Goal: Task Accomplishment & Management: Manage account settings

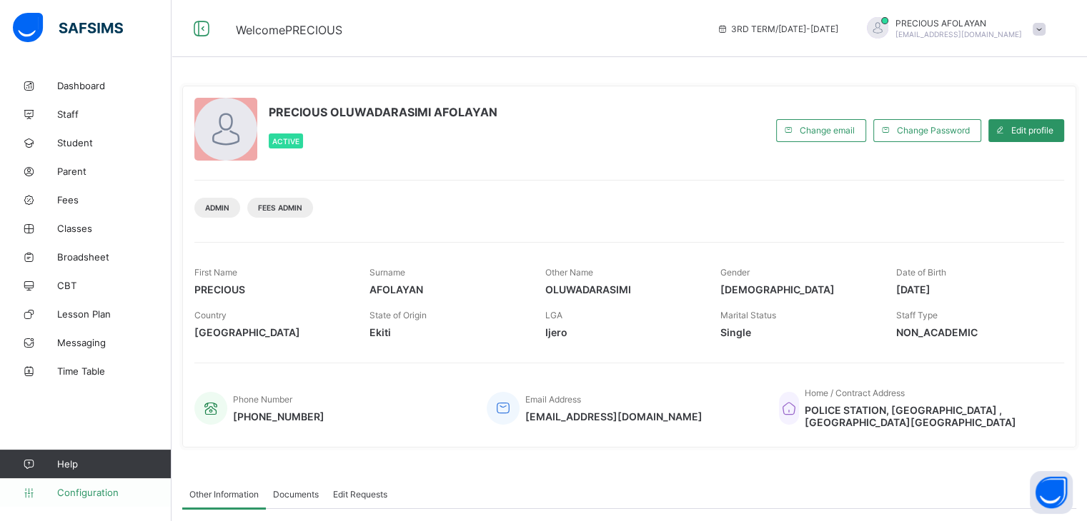
click at [106, 489] on span "Configuration" at bounding box center [114, 492] width 114 height 11
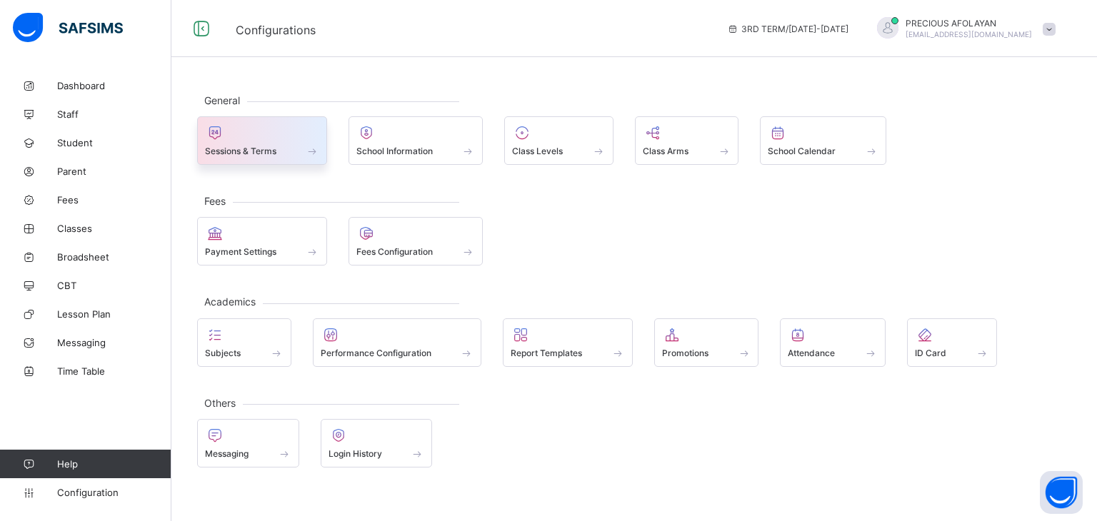
click at [283, 158] on div "Sessions & Terms" at bounding box center [262, 140] width 130 height 49
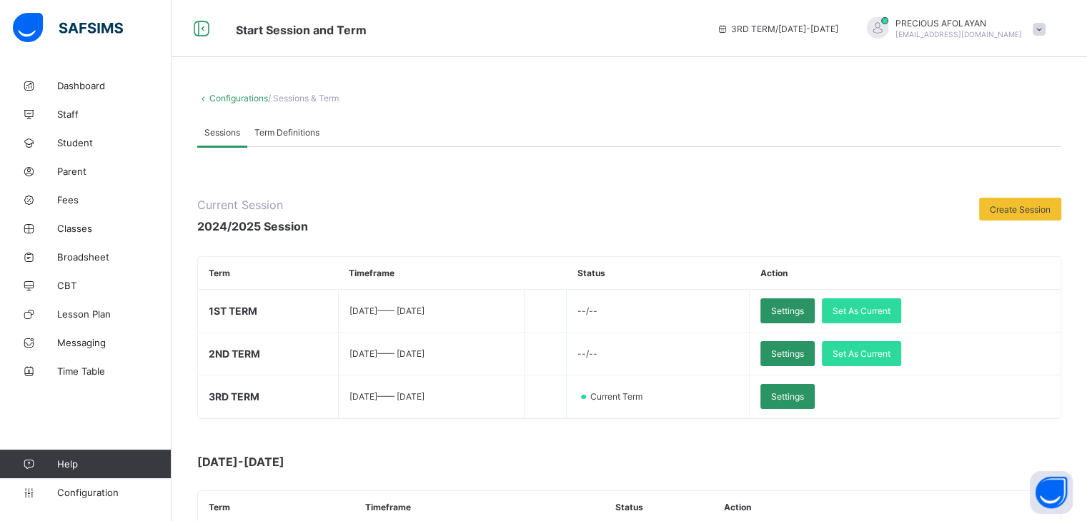
scroll to position [420, 0]
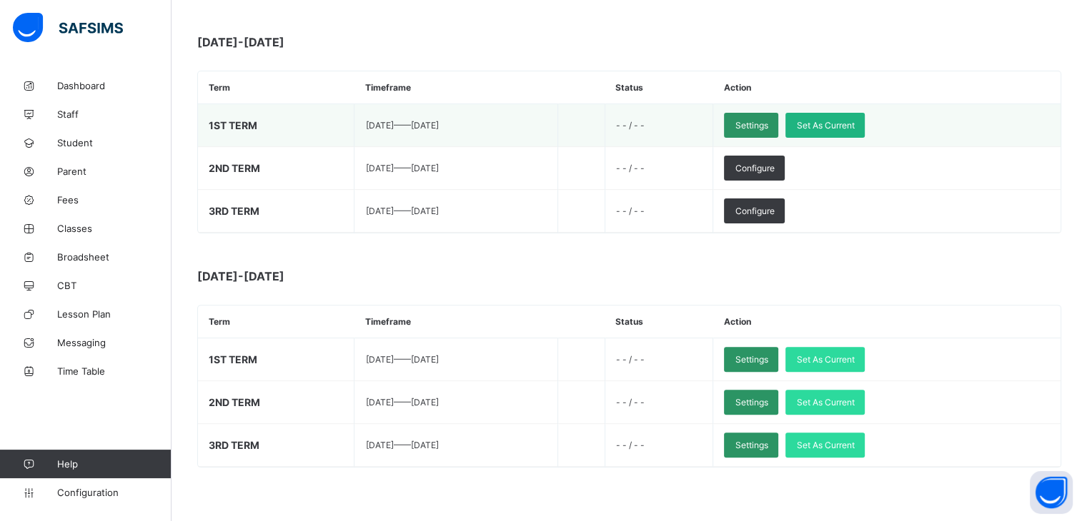
click at [860, 115] on div "Set As Current" at bounding box center [824, 125] width 79 height 25
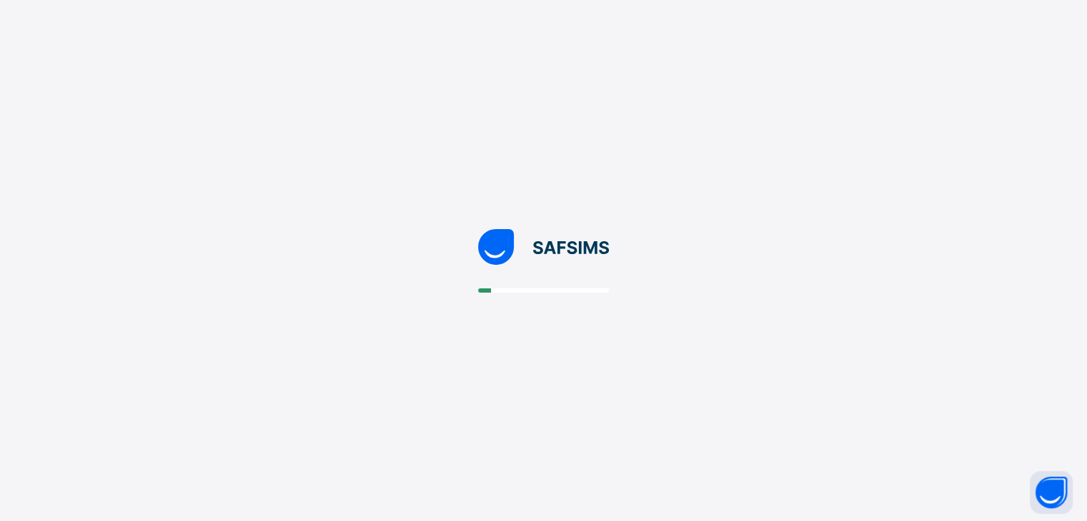
scroll to position [0, 0]
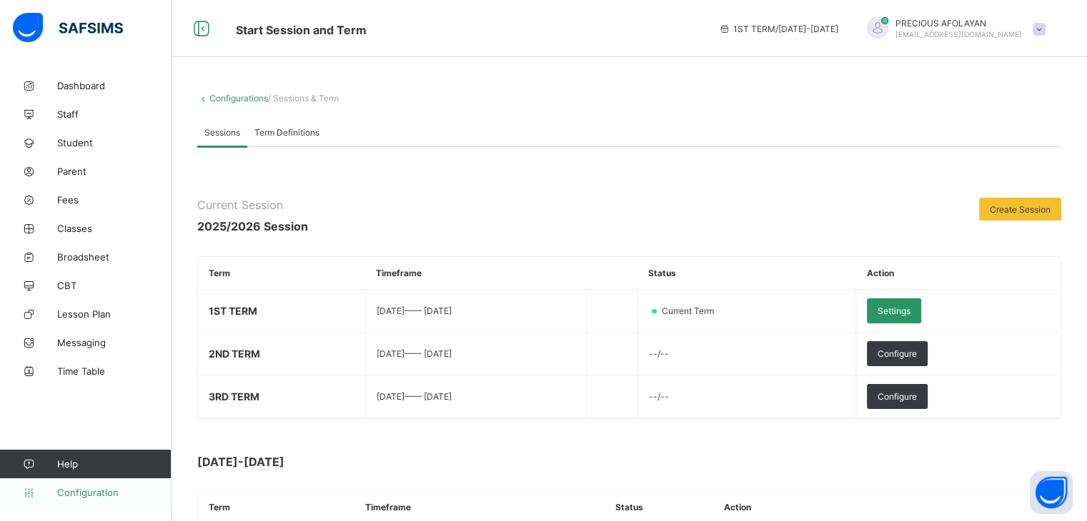
click at [143, 492] on span "Configuration" at bounding box center [114, 492] width 114 height 11
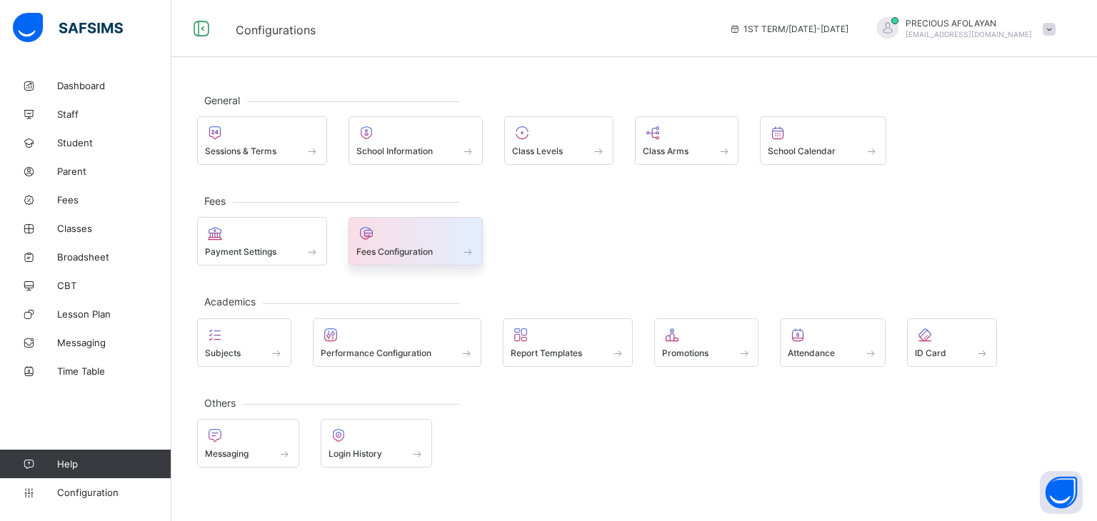
click at [394, 233] on div at bounding box center [415, 233] width 119 height 17
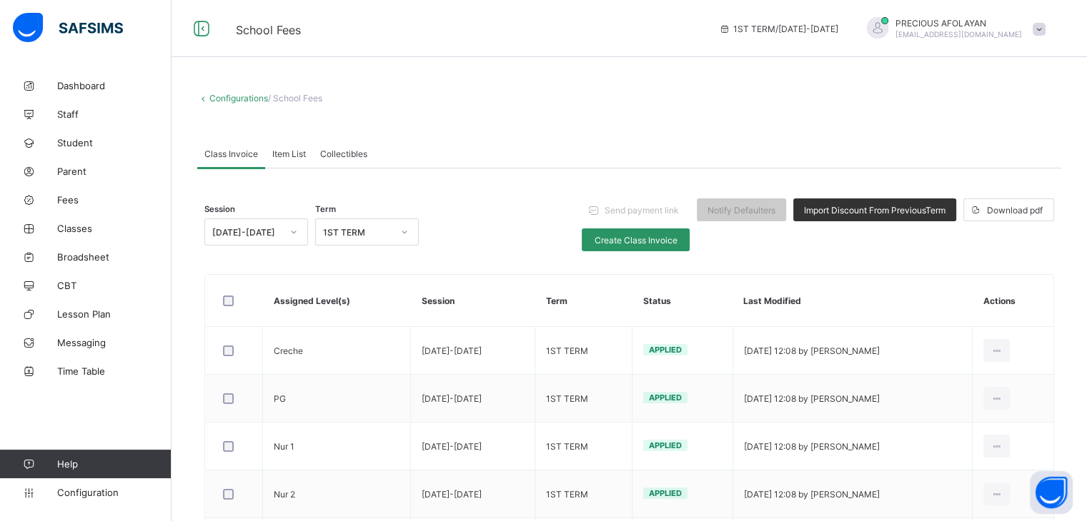
scroll to position [326, 0]
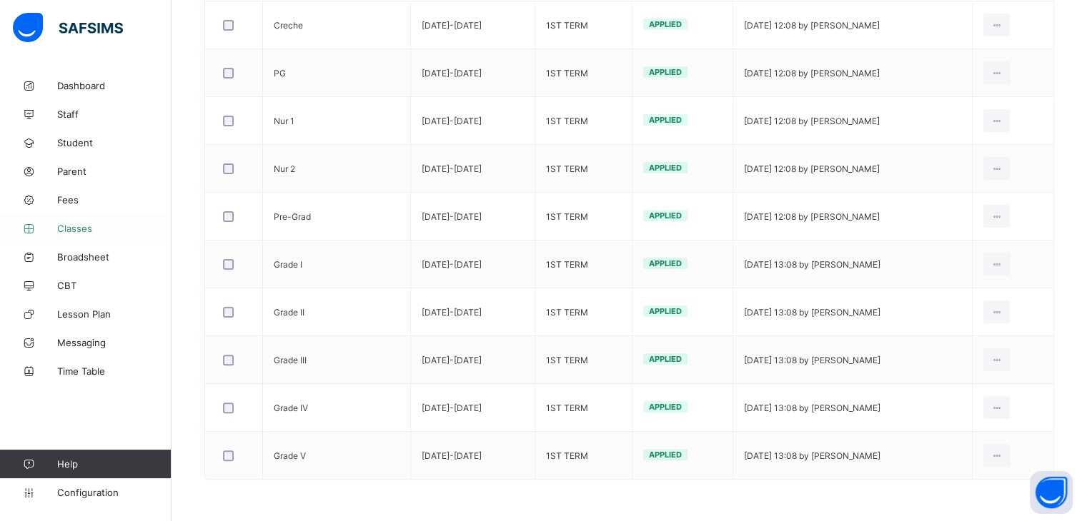
click at [86, 224] on span "Classes" at bounding box center [114, 228] width 114 height 11
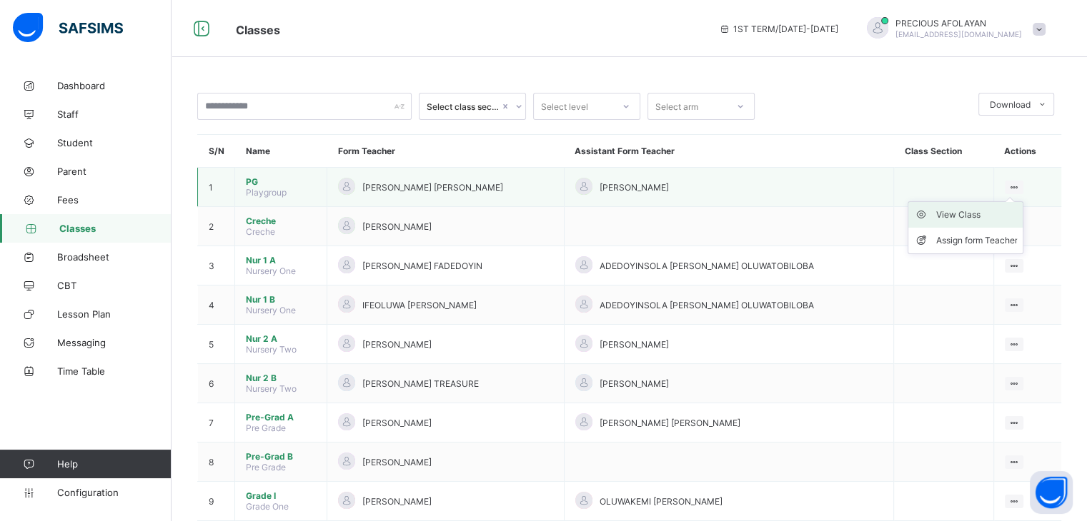
click at [1017, 219] on div "View Class" at bounding box center [975, 215] width 81 height 14
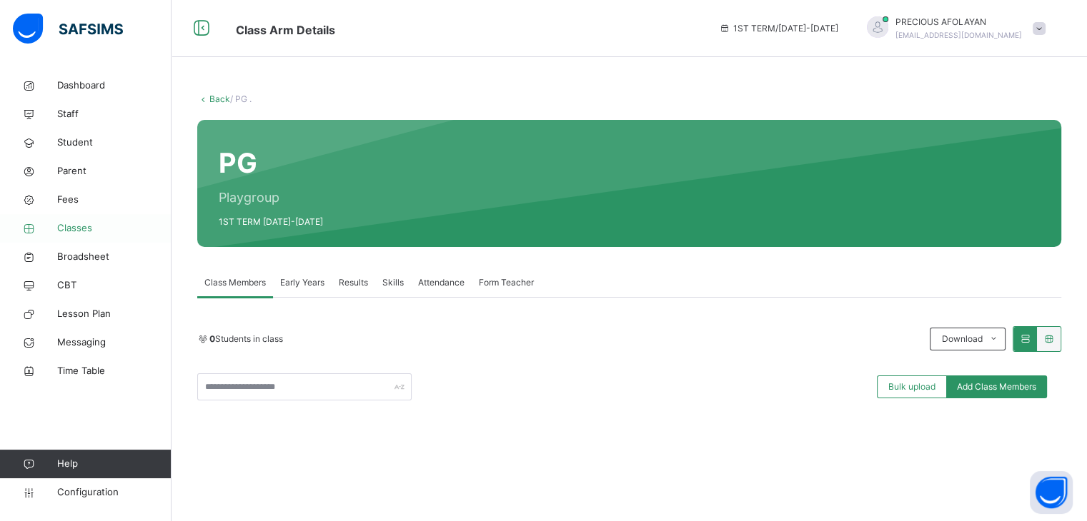
click at [94, 226] on span "Classes" at bounding box center [114, 228] width 114 height 14
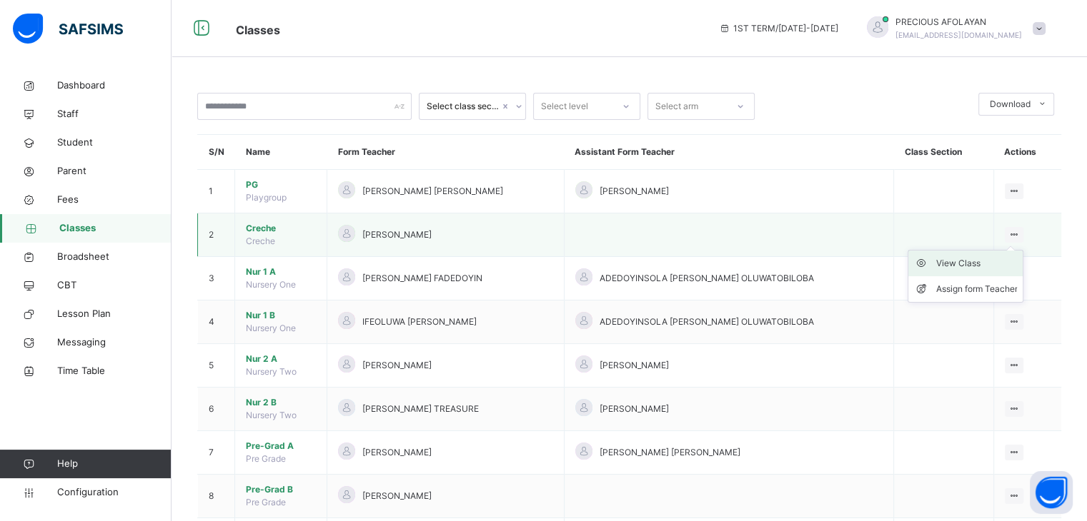
click at [988, 263] on div "View Class" at bounding box center [975, 263] width 81 height 14
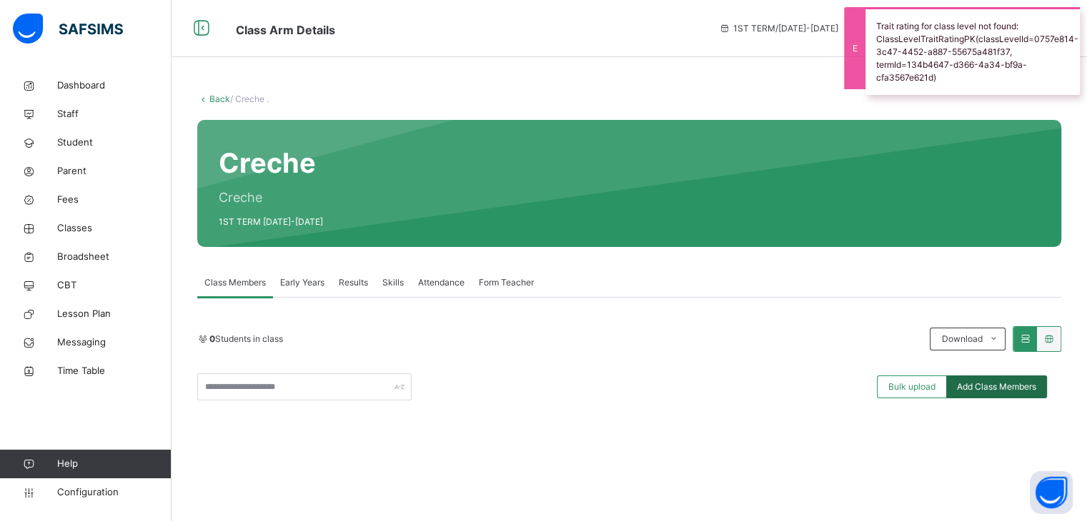
click at [999, 382] on span "Add Class Members" at bounding box center [996, 387] width 79 height 13
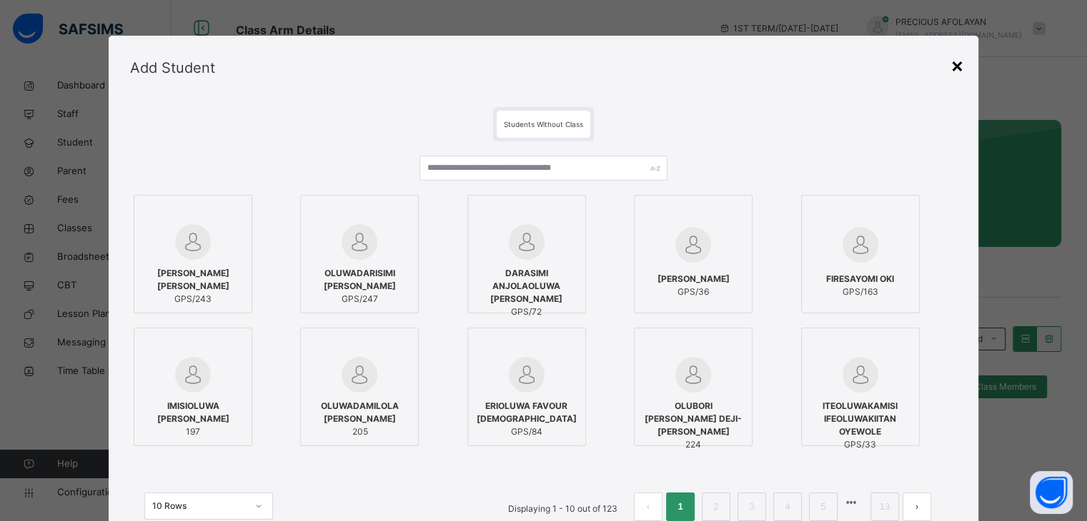
click at [961, 67] on div "×" at bounding box center [957, 65] width 14 height 30
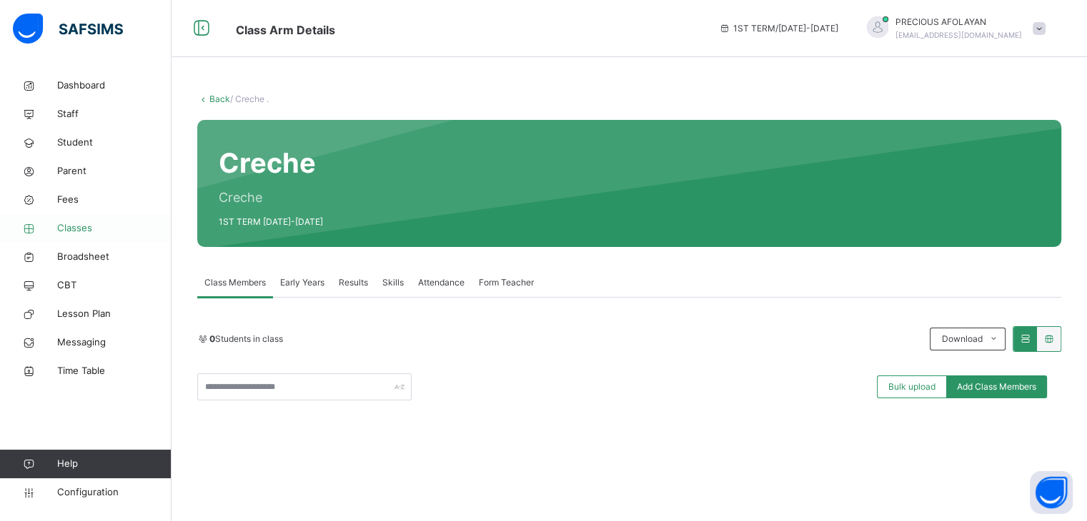
click at [104, 236] on link "Classes" at bounding box center [85, 228] width 171 height 29
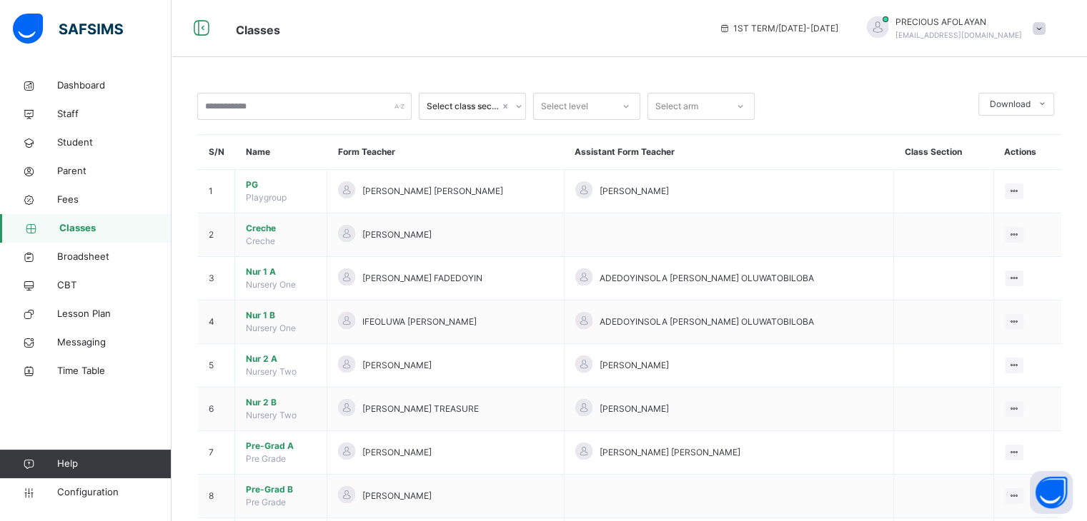
scroll to position [336, 0]
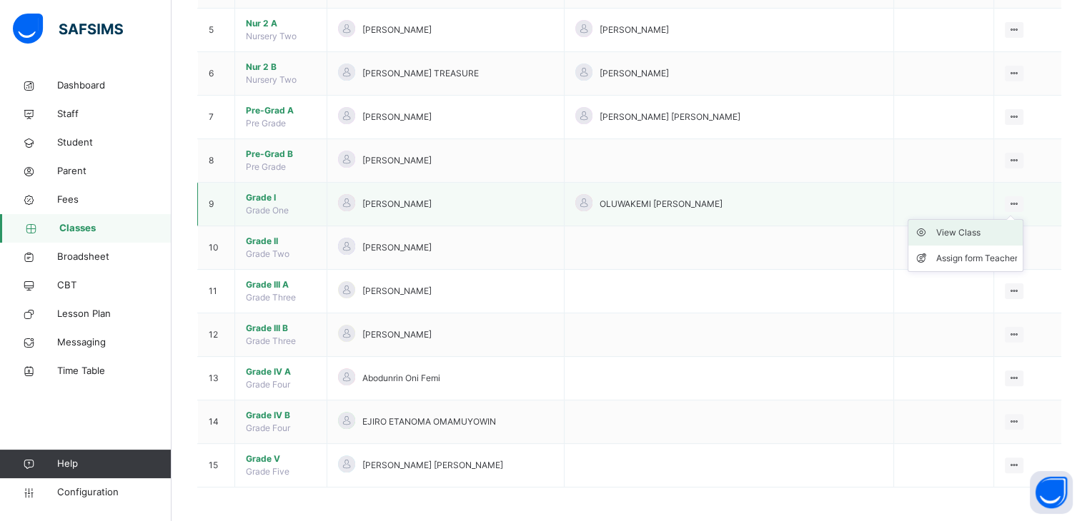
click at [986, 233] on div "View Class" at bounding box center [975, 233] width 81 height 14
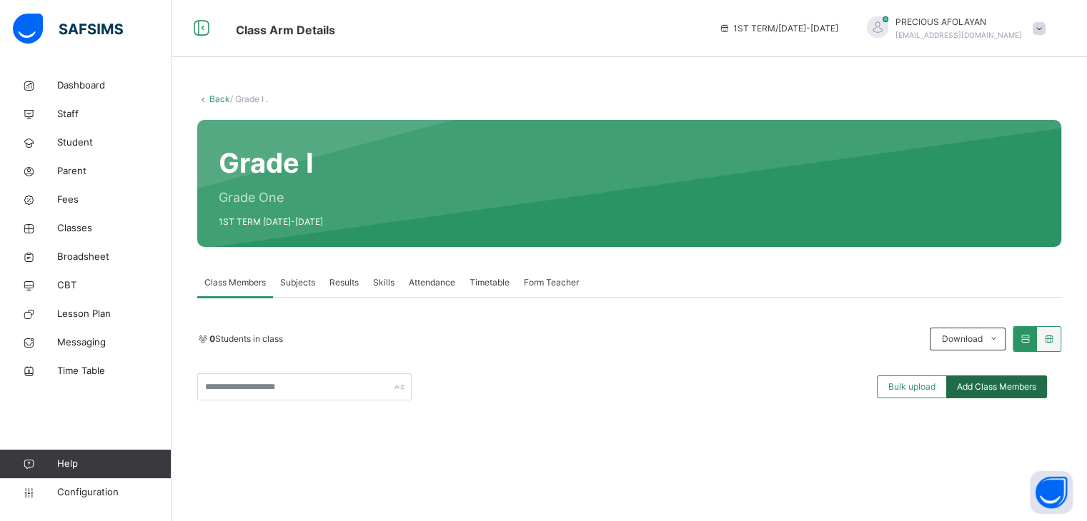
click at [1020, 386] on span "Add Class Members" at bounding box center [996, 387] width 79 height 13
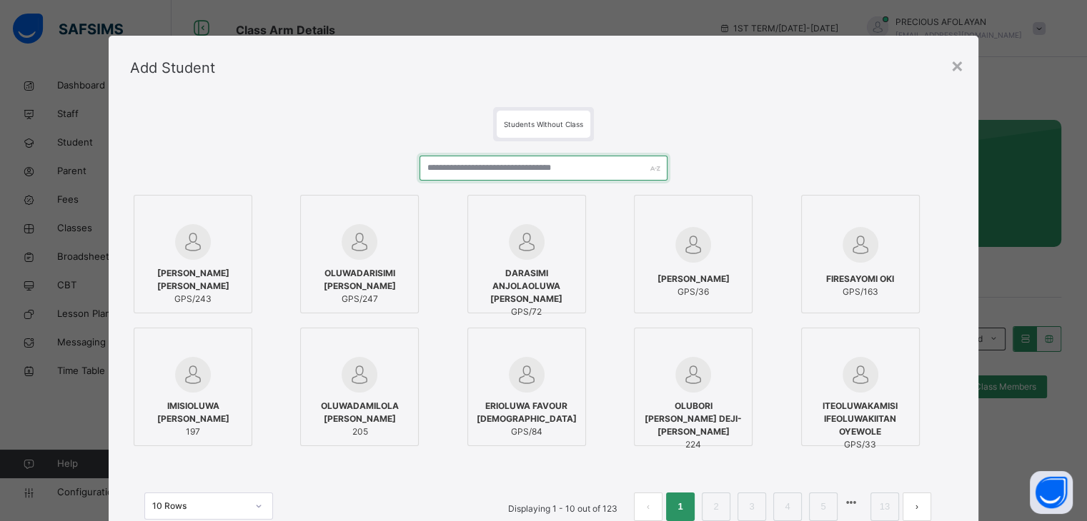
click at [560, 172] on input "text" at bounding box center [543, 168] width 248 height 25
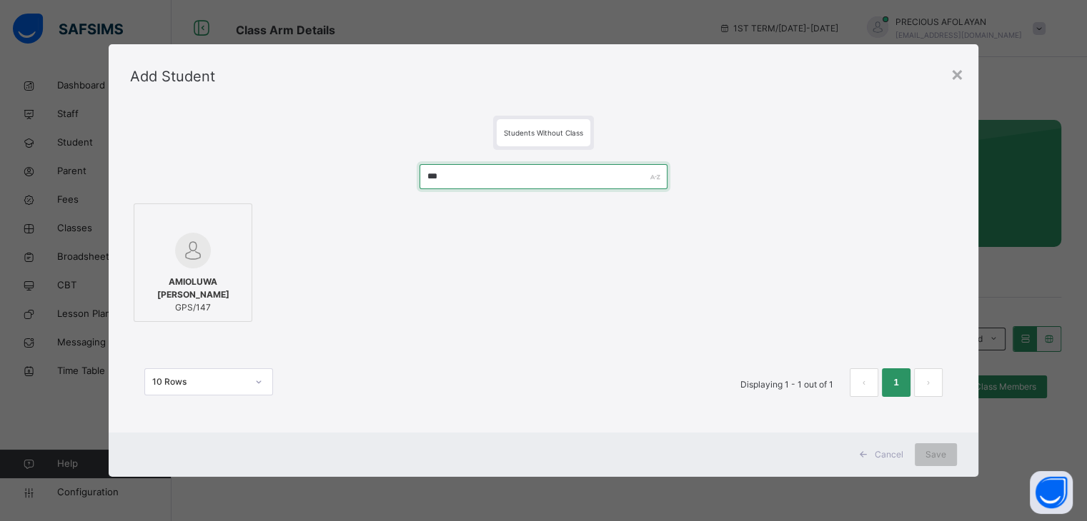
type input "***"
click at [213, 275] on div "AMIOLUWA [PERSON_NAME] GPS/147" at bounding box center [192, 295] width 103 height 53
click at [941, 456] on span "Save" at bounding box center [944, 455] width 21 height 13
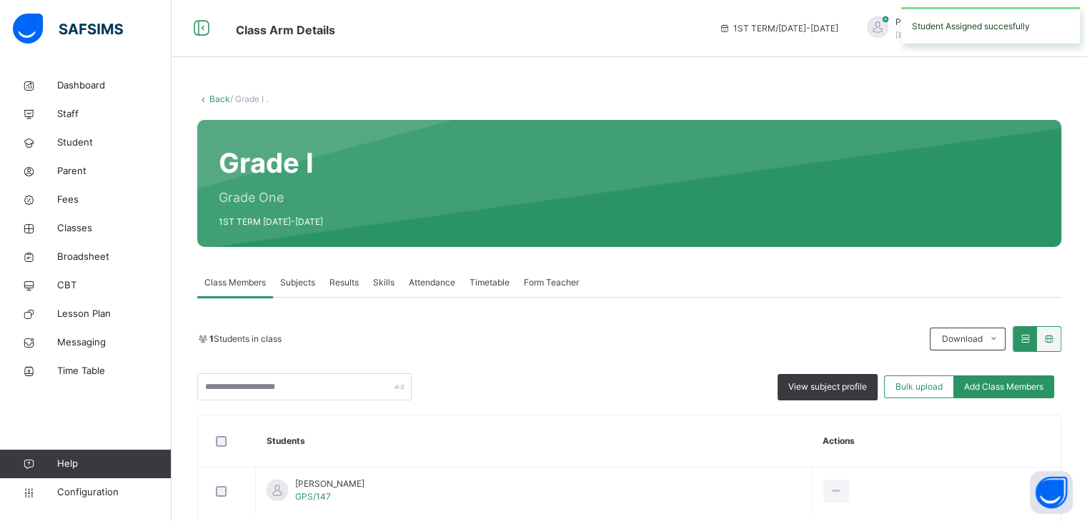
scroll to position [72, 0]
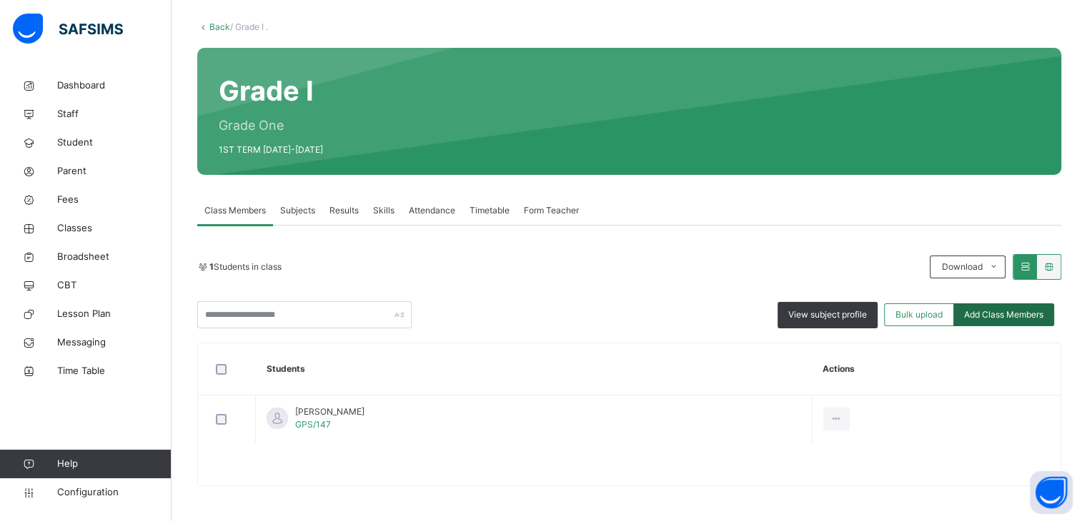
click at [1026, 311] on span "Add Class Members" at bounding box center [1003, 315] width 79 height 13
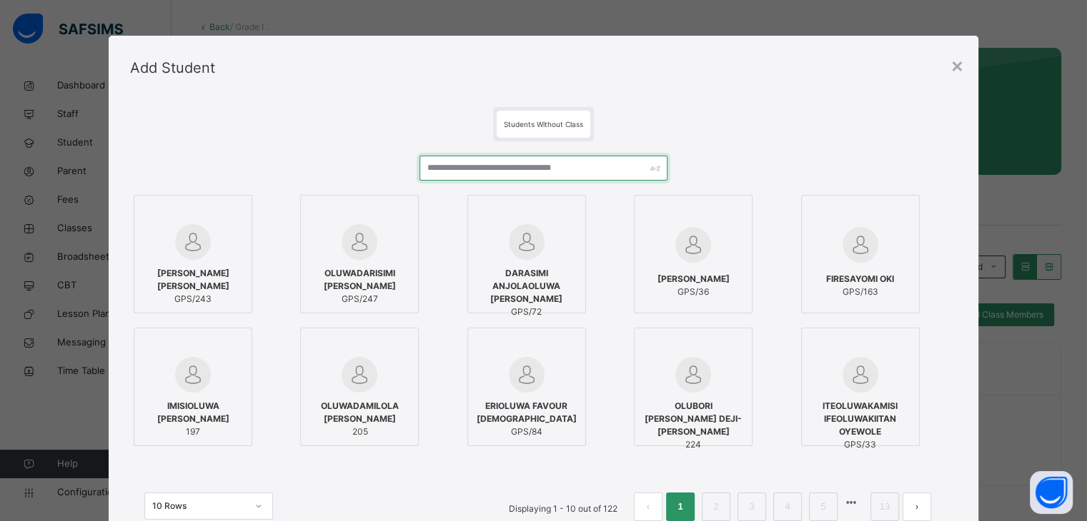
click at [601, 165] on input "text" at bounding box center [543, 168] width 248 height 25
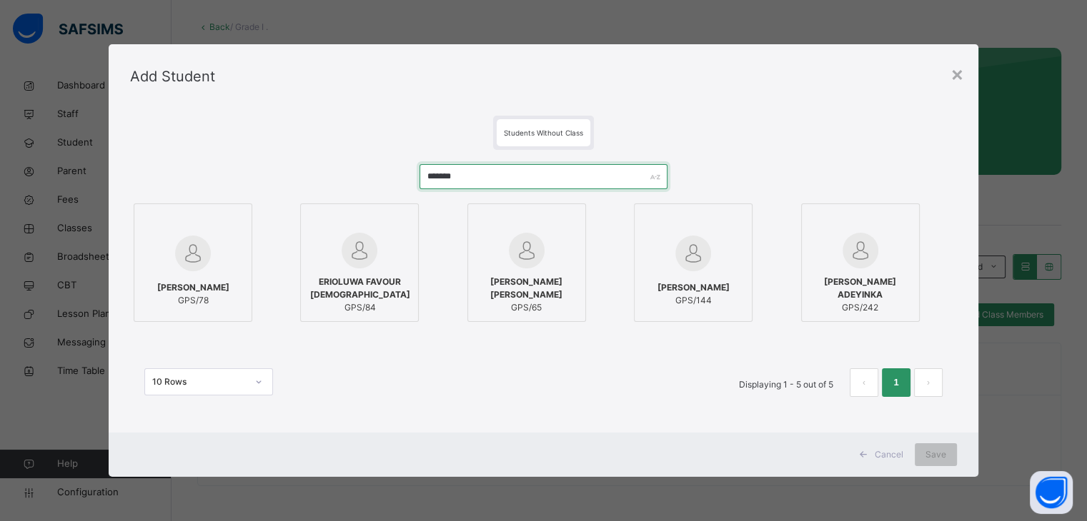
type input "*******"
click at [381, 298] on span "ERIOLUWA FAVOUR [DEMOGRAPHIC_DATA]" at bounding box center [359, 289] width 103 height 26
click at [949, 455] on span "Save" at bounding box center [944, 455] width 21 height 13
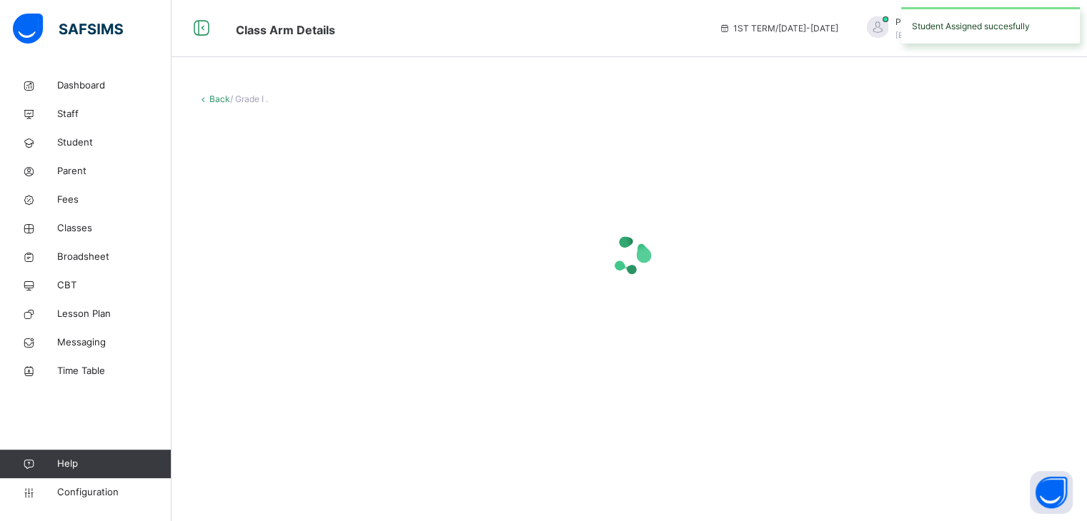
scroll to position [0, 0]
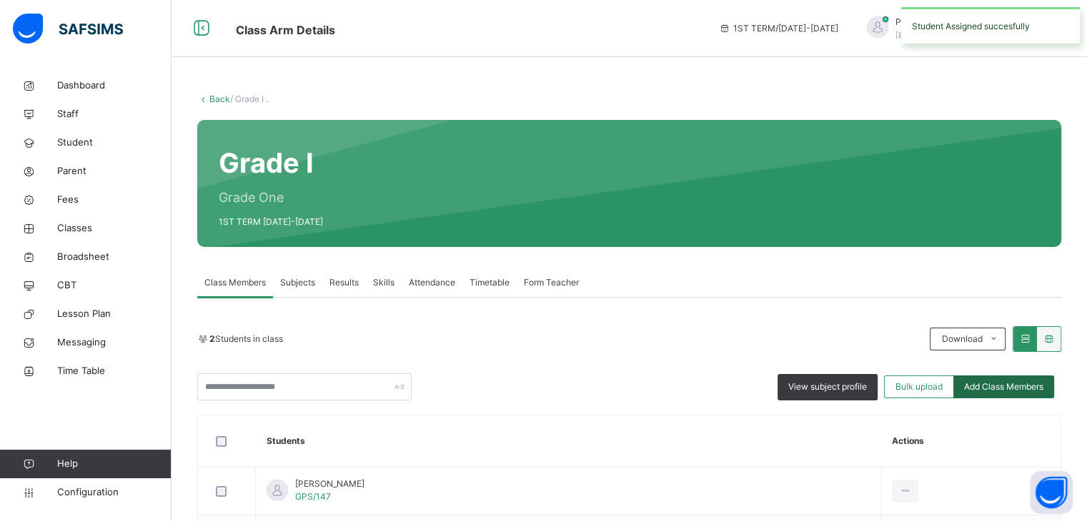
click at [1003, 384] on span "Add Class Members" at bounding box center [1003, 387] width 79 height 13
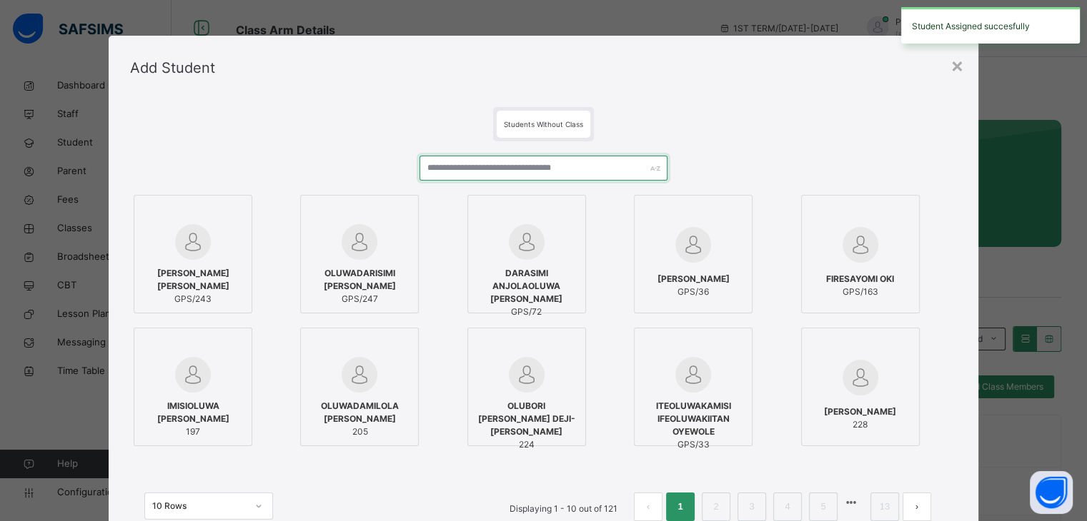
click at [576, 165] on input "text" at bounding box center [543, 168] width 248 height 25
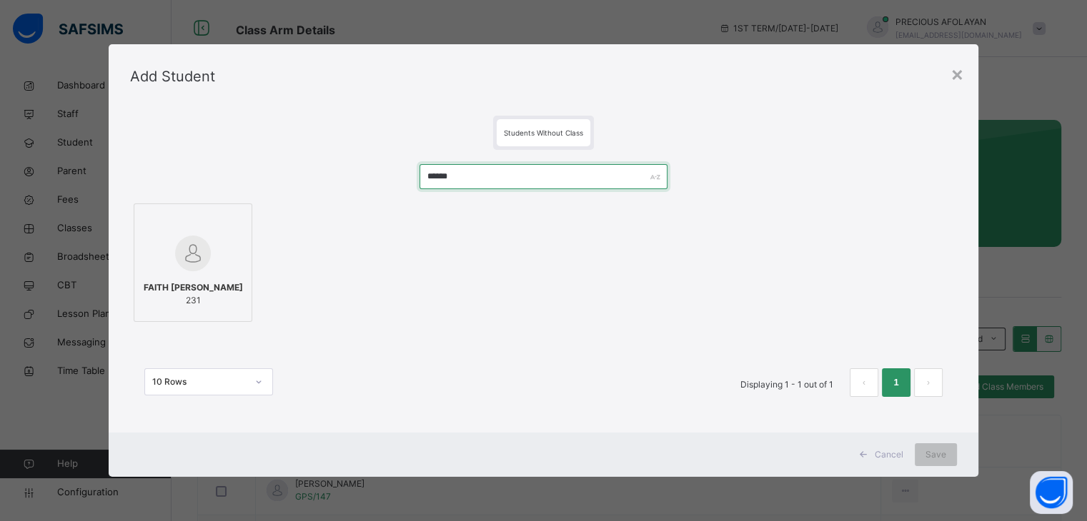
type input "******"
click at [213, 274] on div "FAITH [PERSON_NAME] 231" at bounding box center [192, 294] width 103 height 40
click at [944, 459] on span "Save" at bounding box center [944, 455] width 21 height 13
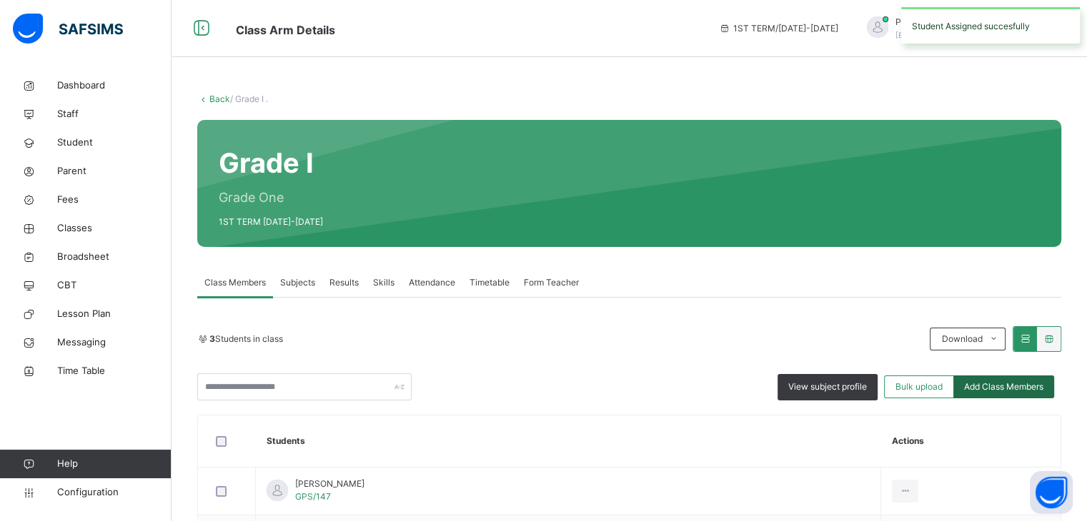
click at [1019, 381] on span "Add Class Members" at bounding box center [1003, 387] width 79 height 13
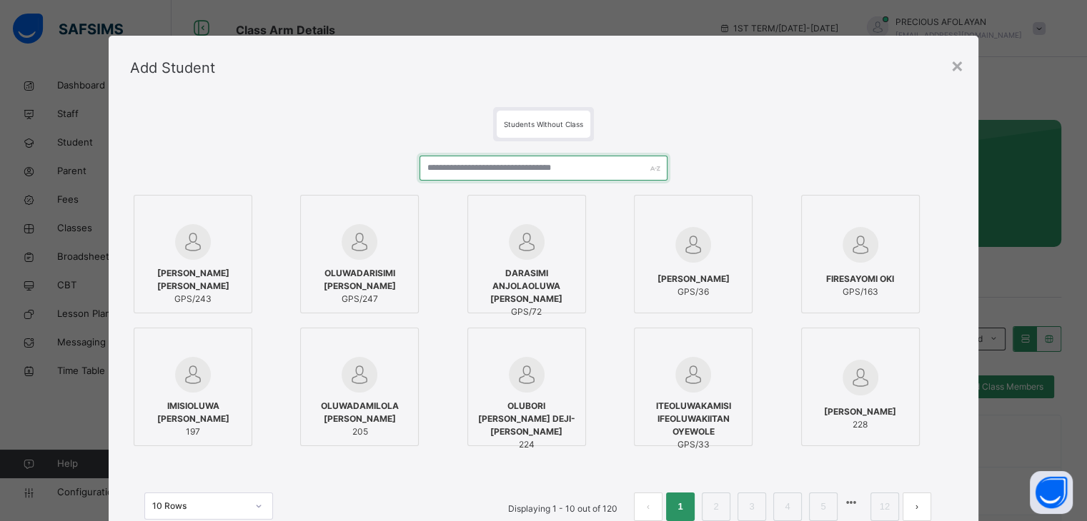
click at [601, 164] on input "text" at bounding box center [543, 168] width 248 height 25
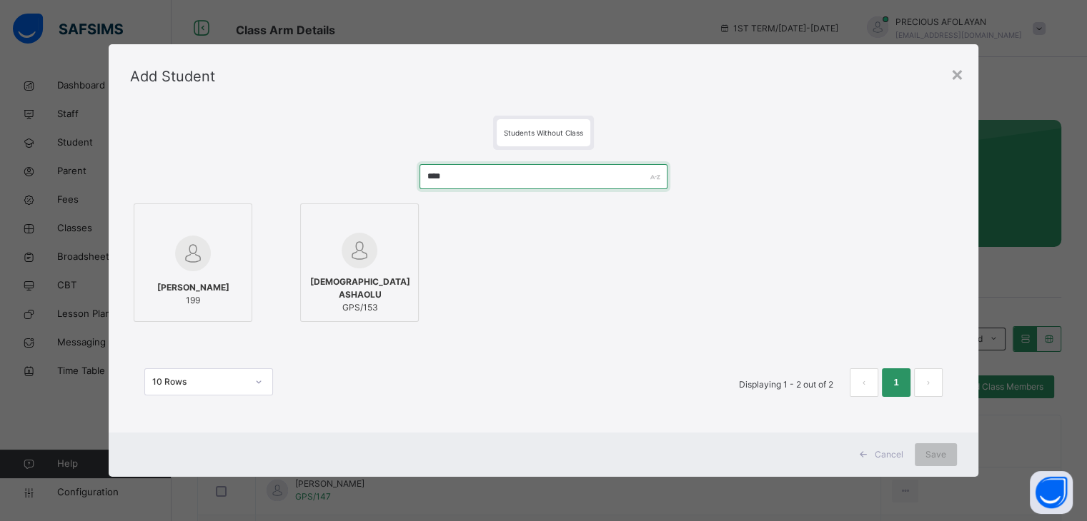
type input "****"
click at [394, 296] on span "[DEMOGRAPHIC_DATA] ASHAOLU" at bounding box center [359, 289] width 103 height 26
click at [946, 455] on span "Save" at bounding box center [944, 455] width 21 height 13
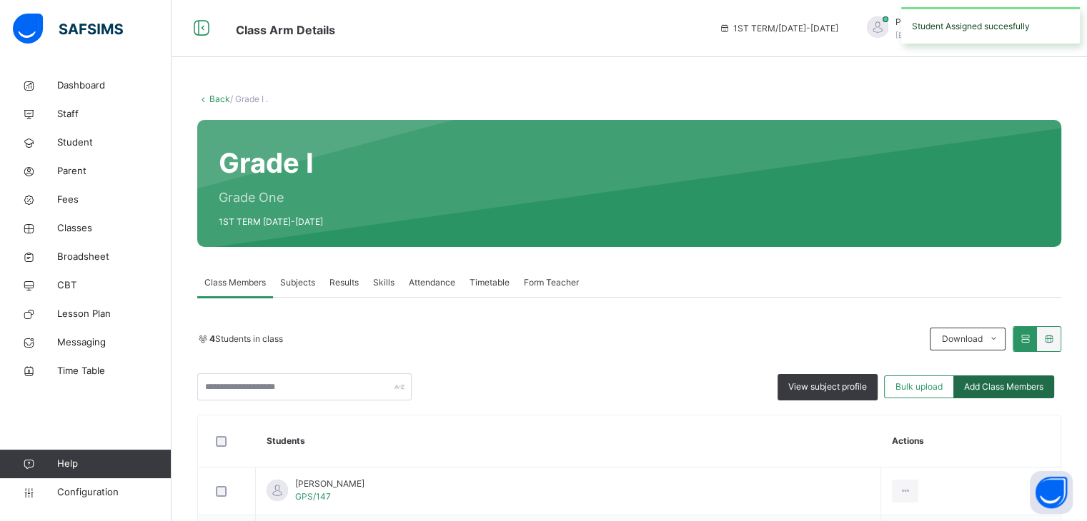
click at [992, 381] on span "Add Class Members" at bounding box center [1003, 387] width 79 height 13
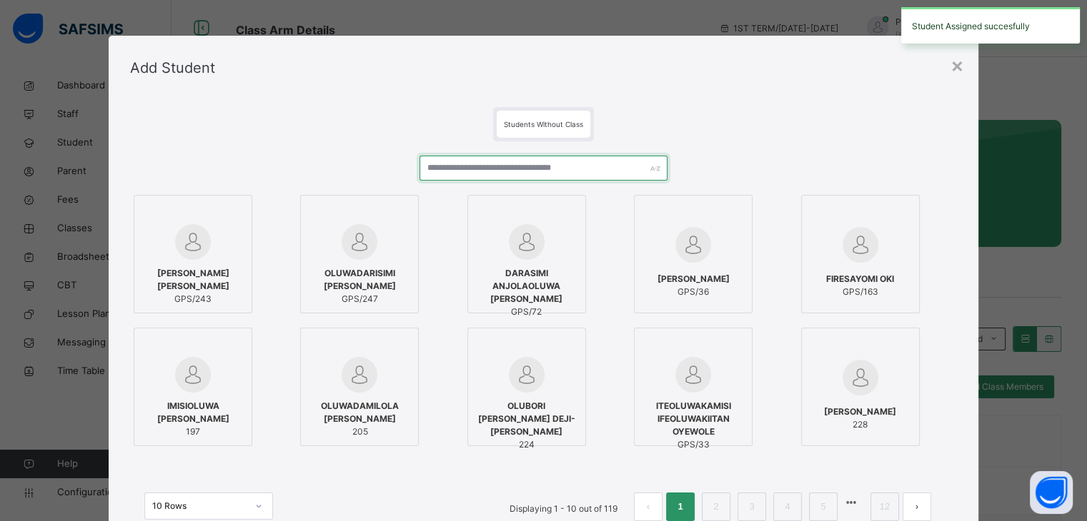
click at [573, 159] on input "text" at bounding box center [543, 168] width 248 height 25
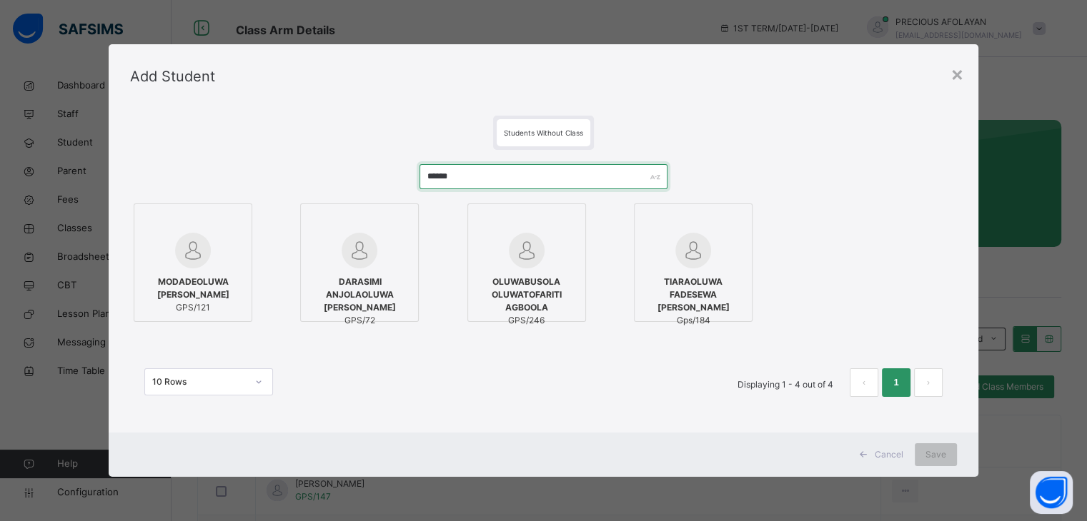
type input "******"
click at [221, 289] on span "MODADEOLUWA [PERSON_NAME]" at bounding box center [192, 289] width 103 height 26
click at [948, 454] on span "Save" at bounding box center [944, 455] width 21 height 13
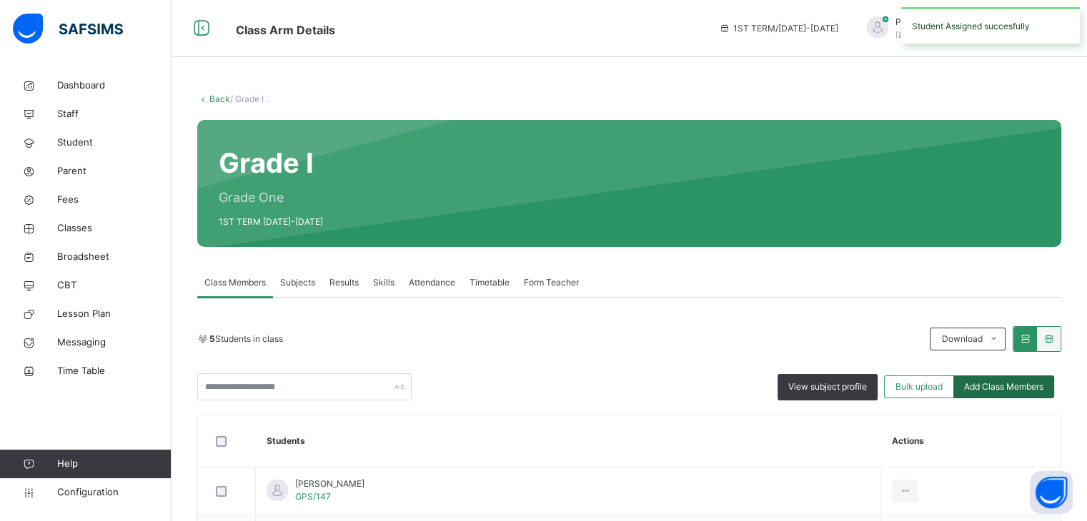
click at [1007, 388] on span "Add Class Members" at bounding box center [1003, 387] width 79 height 13
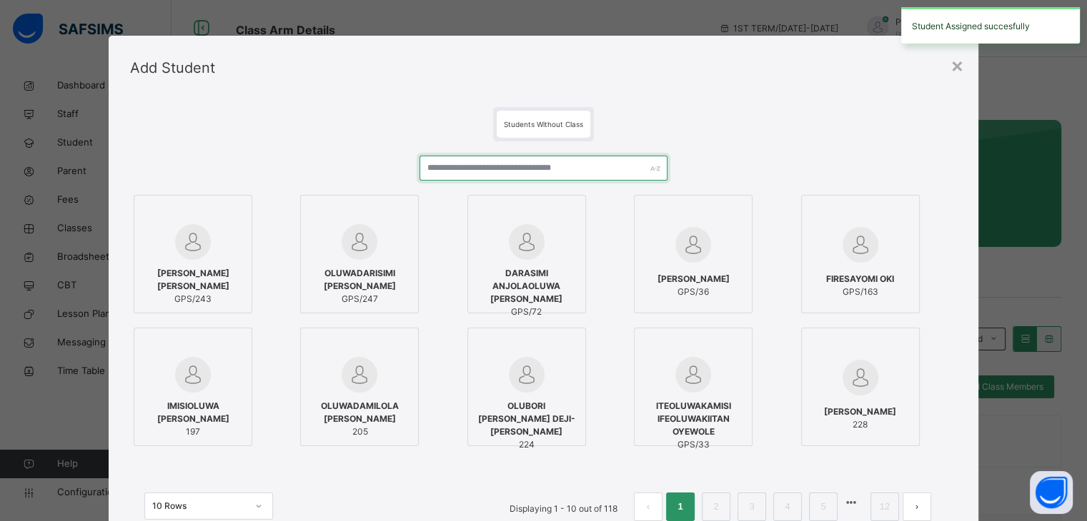
click at [604, 166] on input "text" at bounding box center [543, 168] width 248 height 25
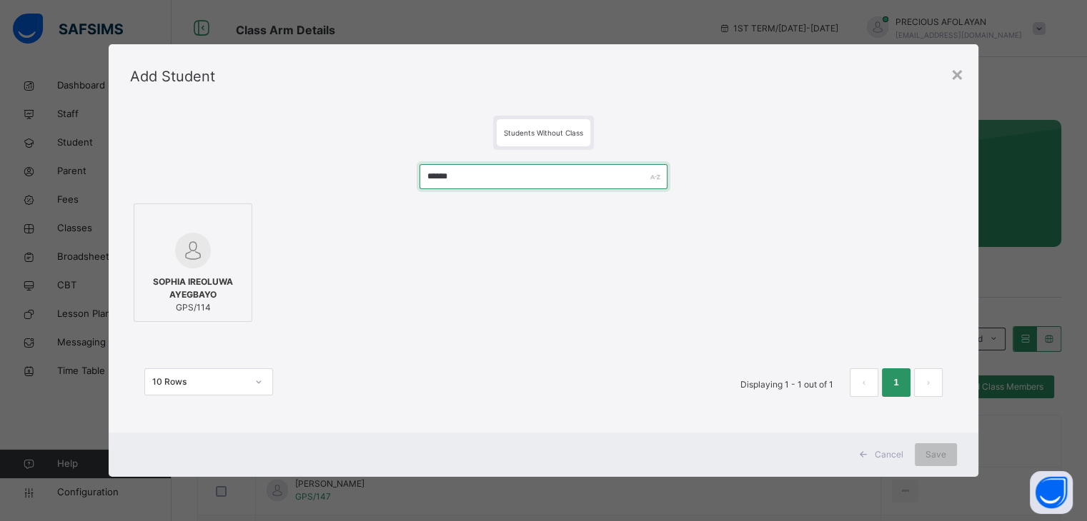
type input "******"
click at [224, 257] on div at bounding box center [192, 251] width 103 height 36
click at [952, 452] on span "Save" at bounding box center [944, 455] width 21 height 13
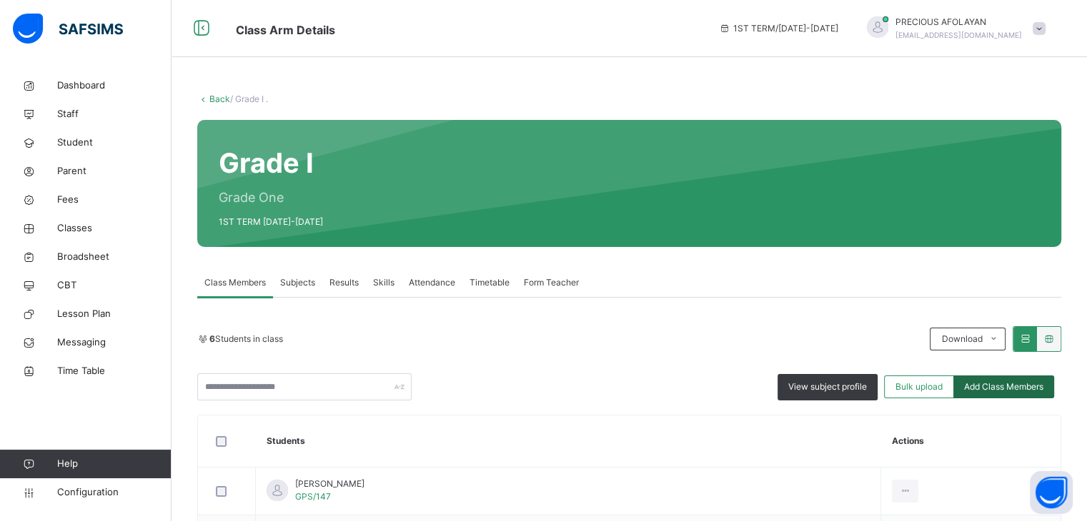
click at [994, 384] on span "Add Class Members" at bounding box center [1003, 387] width 79 height 13
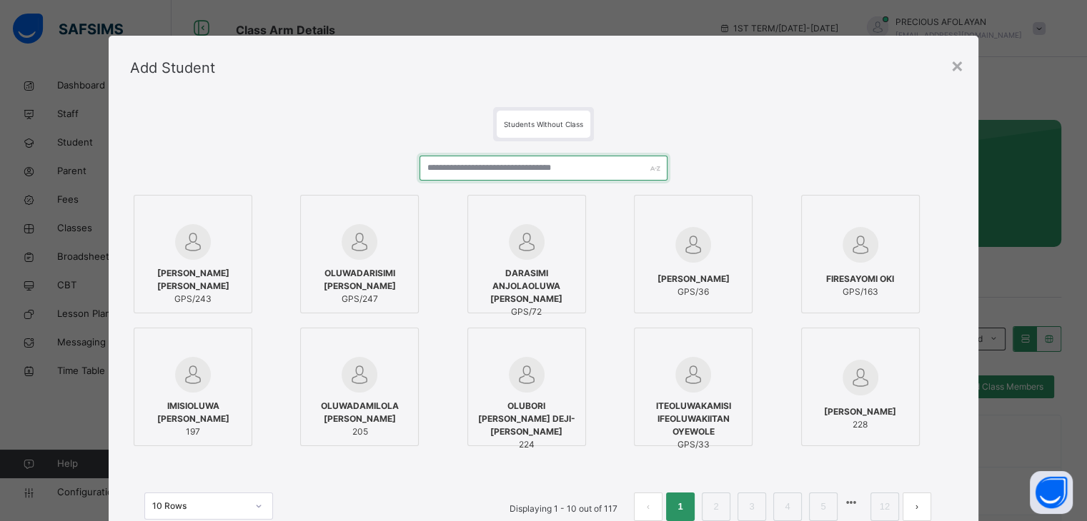
click at [549, 170] on input "text" at bounding box center [543, 168] width 248 height 25
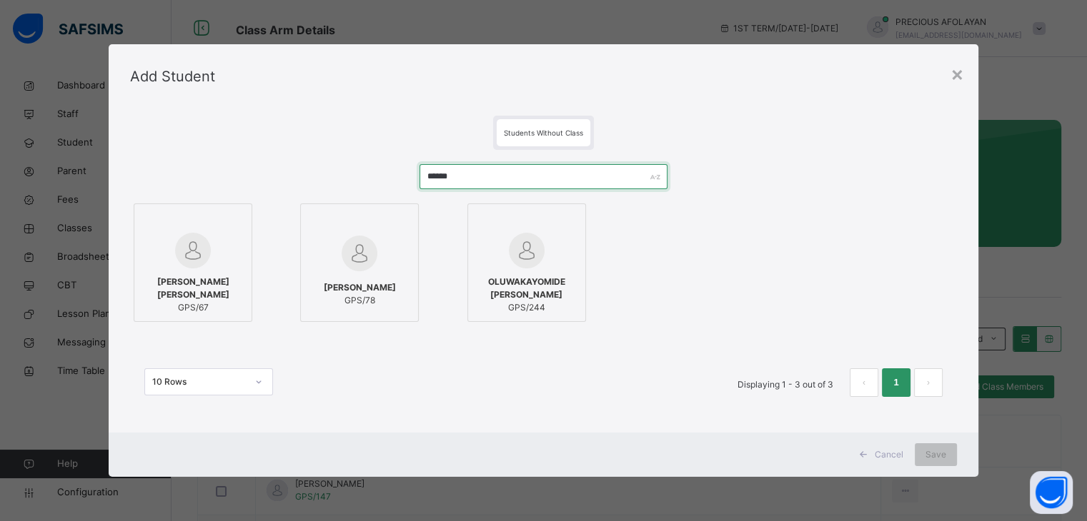
type input "******"
click at [213, 312] on span "GPS/67" at bounding box center [192, 307] width 103 height 13
click at [939, 457] on span "Save" at bounding box center [944, 455] width 21 height 13
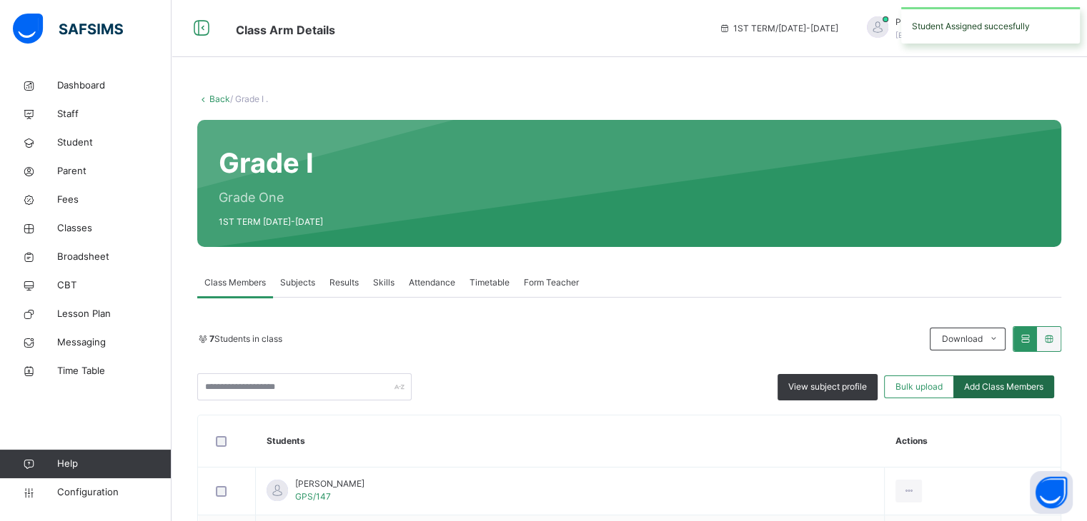
click at [1000, 376] on div "Add Class Members" at bounding box center [1003, 387] width 101 height 23
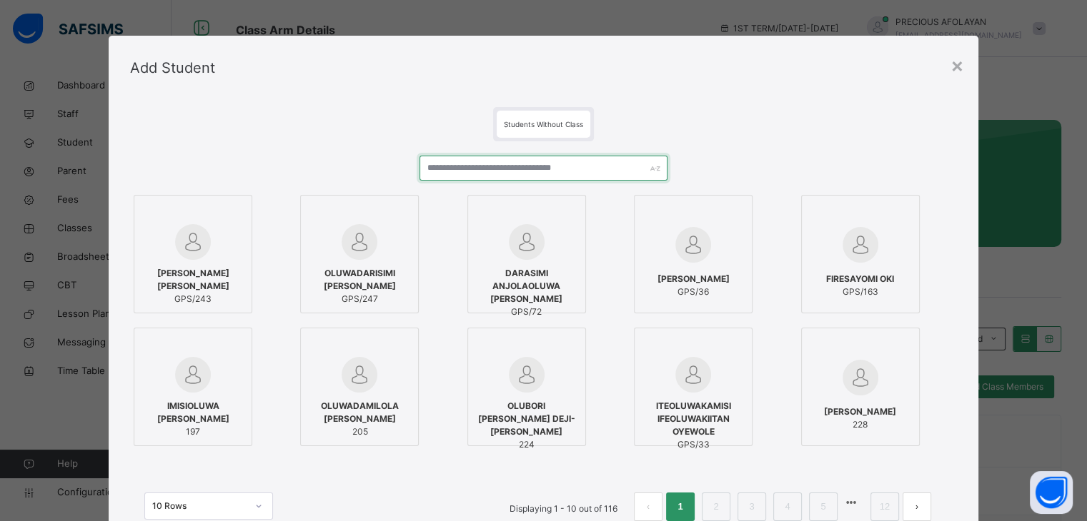
click at [561, 176] on input "text" at bounding box center [543, 168] width 248 height 25
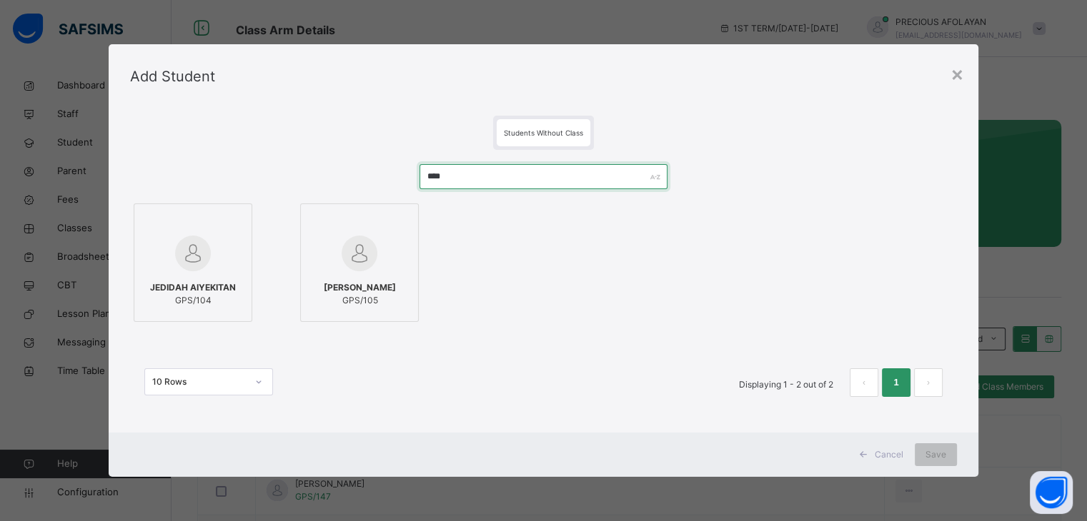
type input "****"
click at [376, 282] on span "[PERSON_NAME]" at bounding box center [360, 287] width 72 height 13
click at [942, 461] on span "Save" at bounding box center [944, 455] width 21 height 13
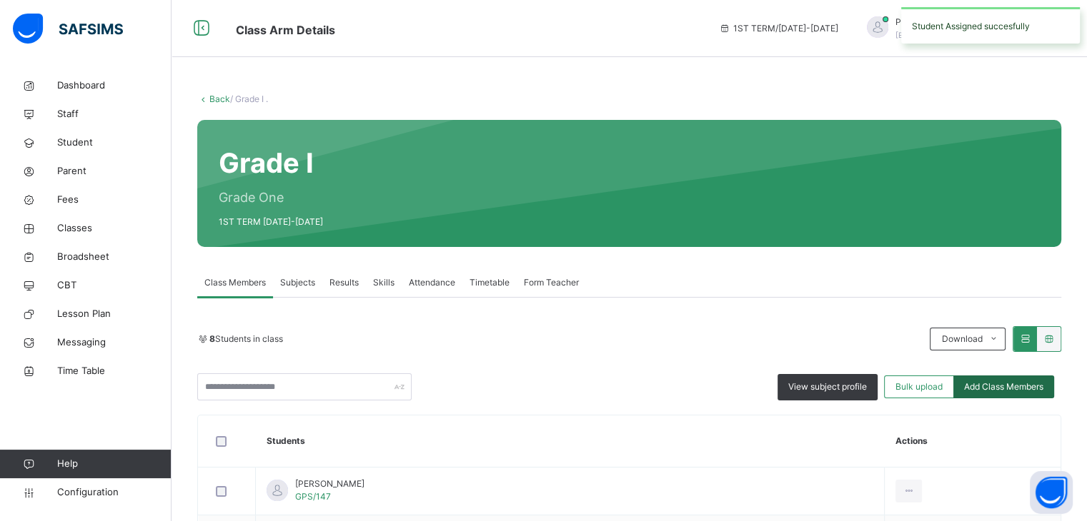
click at [986, 381] on span "Add Class Members" at bounding box center [1003, 387] width 79 height 13
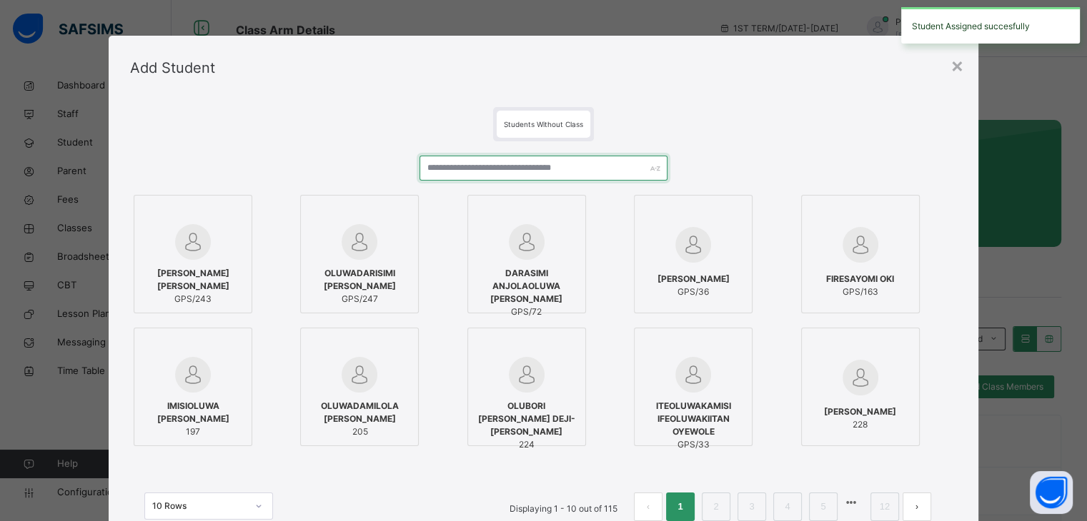
click at [528, 166] on input "text" at bounding box center [543, 168] width 248 height 25
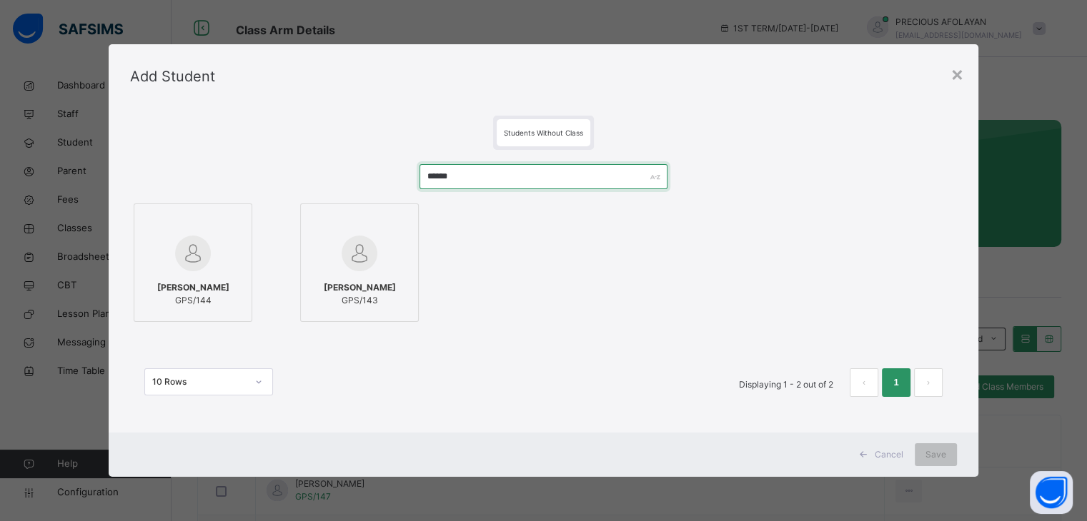
type input "******"
click at [376, 281] on span "[PERSON_NAME]" at bounding box center [360, 287] width 72 height 13
click at [940, 457] on span "Save" at bounding box center [944, 455] width 21 height 13
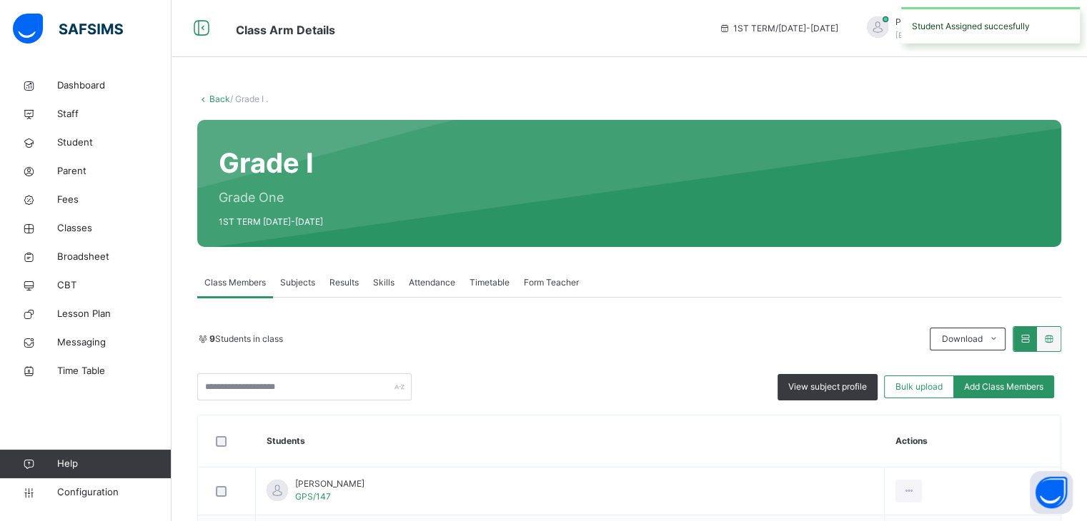
click at [1015, 374] on div "View subject profile Bulk upload Add Class Members" at bounding box center [629, 387] width 864 height 27
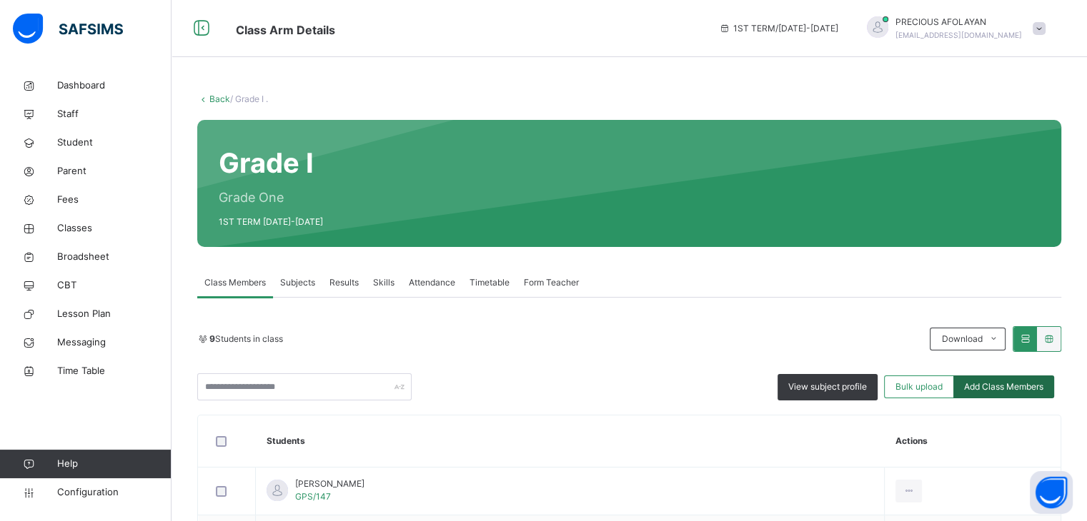
click at [986, 377] on div "Add Class Members" at bounding box center [1003, 387] width 101 height 23
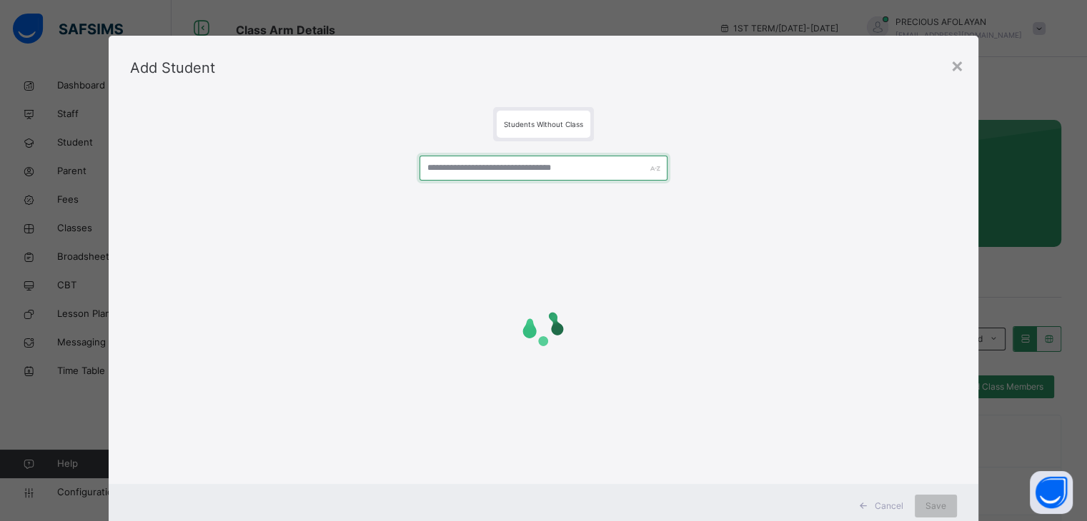
click at [590, 170] on input "text" at bounding box center [543, 168] width 248 height 25
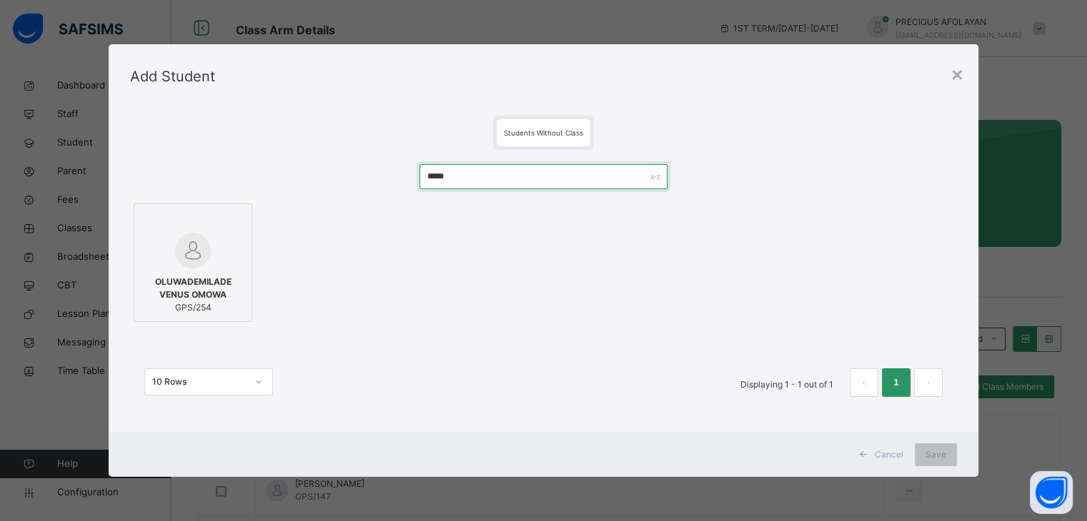
type input "*****"
click at [201, 289] on span "OLUWADEMILADE VENUS OMOWA" at bounding box center [192, 289] width 103 height 26
click at [954, 453] on span "Save" at bounding box center [944, 455] width 21 height 13
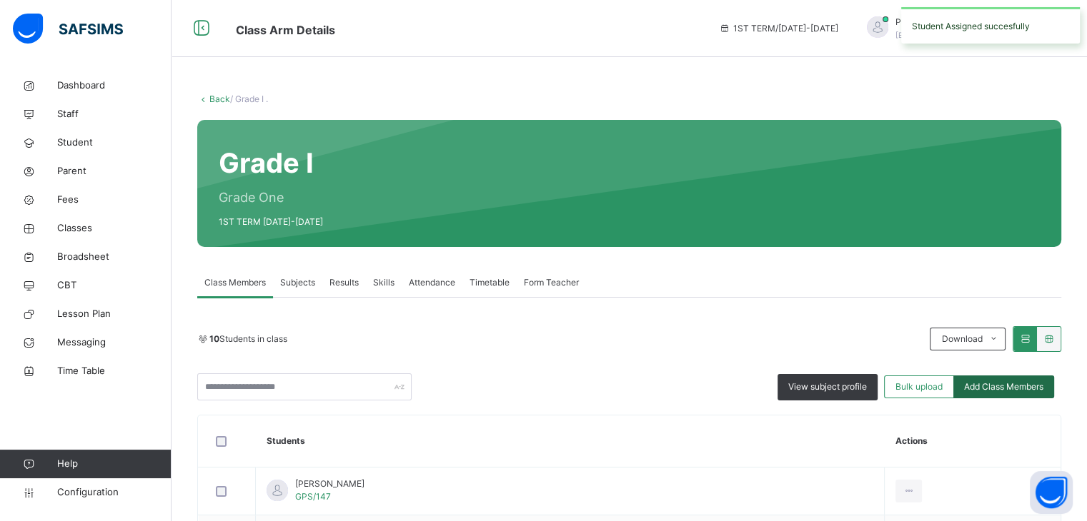
click at [1012, 386] on span "Add Class Members" at bounding box center [1003, 387] width 79 height 13
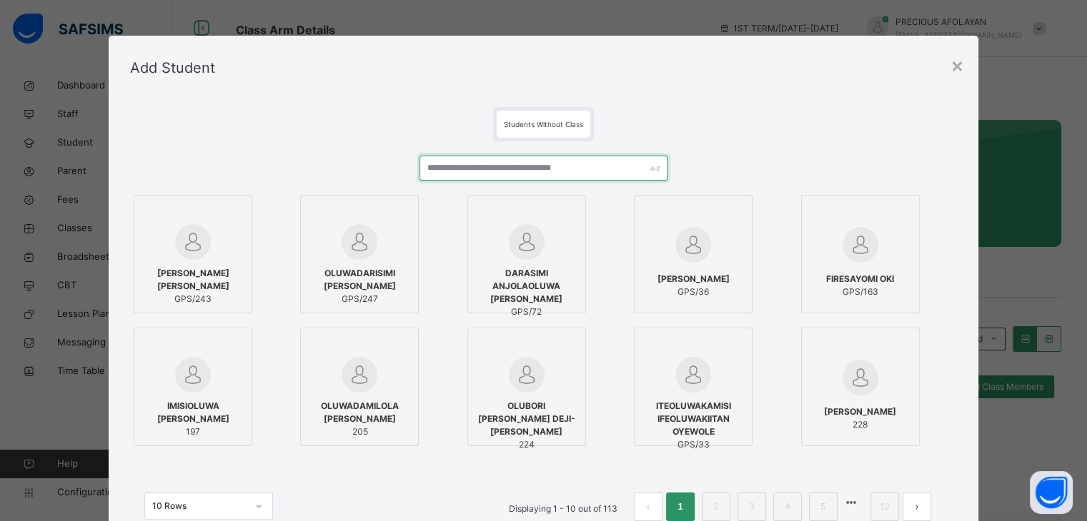
click at [589, 172] on input "text" at bounding box center [543, 168] width 248 height 25
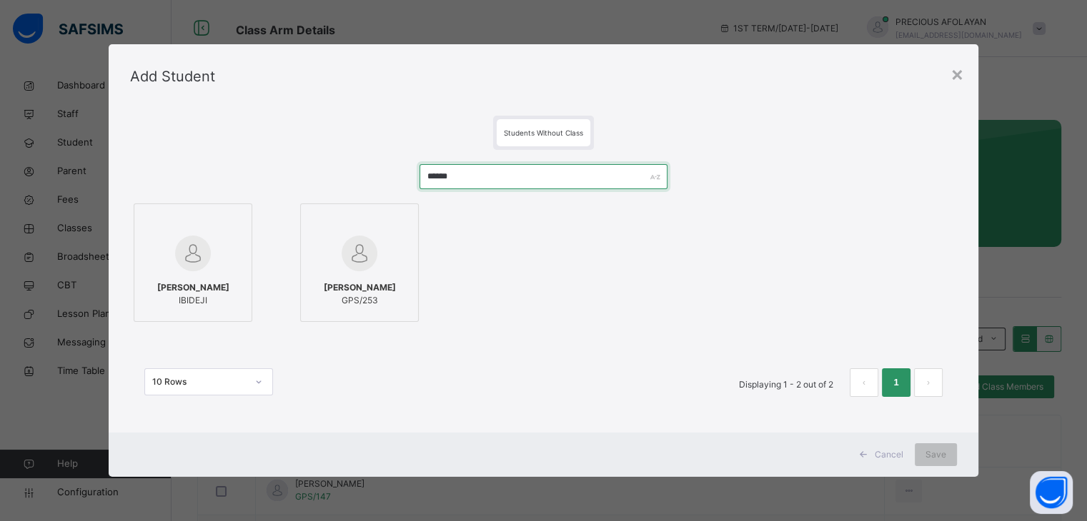
type input "******"
click at [378, 292] on span "[PERSON_NAME]" at bounding box center [360, 287] width 72 height 13
click at [947, 453] on span "Save" at bounding box center [944, 455] width 21 height 13
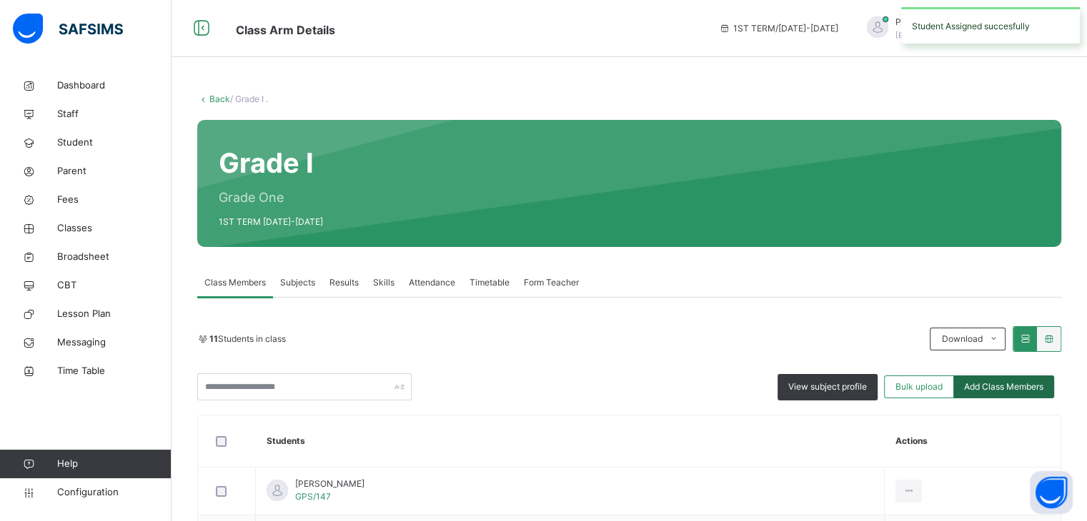
click at [993, 386] on span "Add Class Members" at bounding box center [1003, 387] width 79 height 13
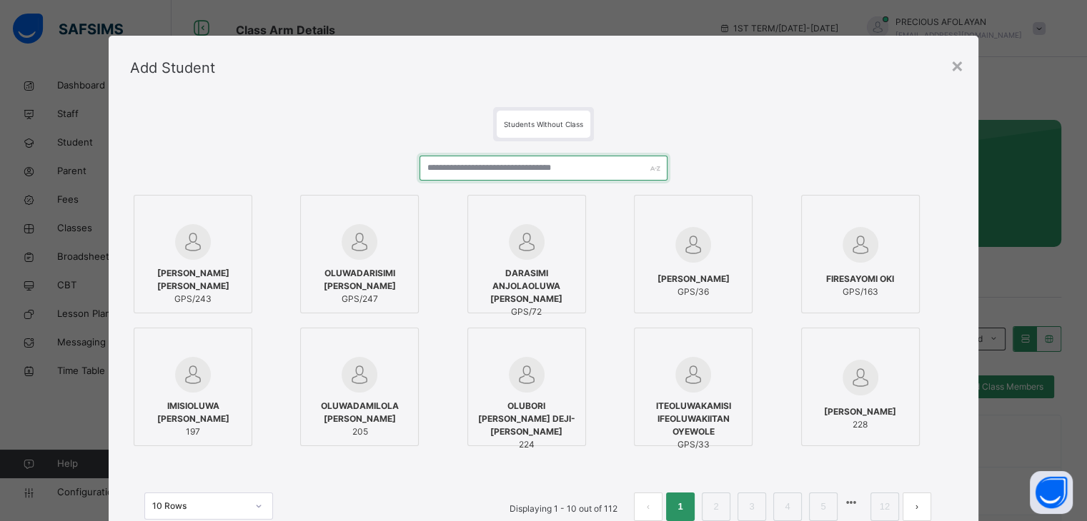
click at [549, 161] on input "text" at bounding box center [543, 168] width 248 height 25
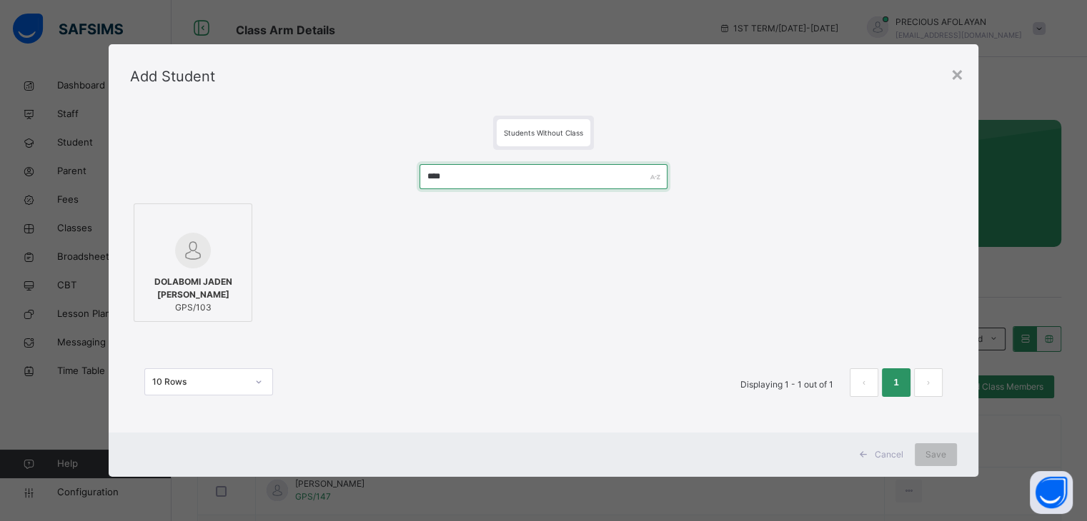
type input "****"
click at [223, 281] on span "DOLABOMI JADEN [PERSON_NAME]" at bounding box center [192, 289] width 103 height 26
click at [951, 451] on span "Save" at bounding box center [944, 455] width 21 height 13
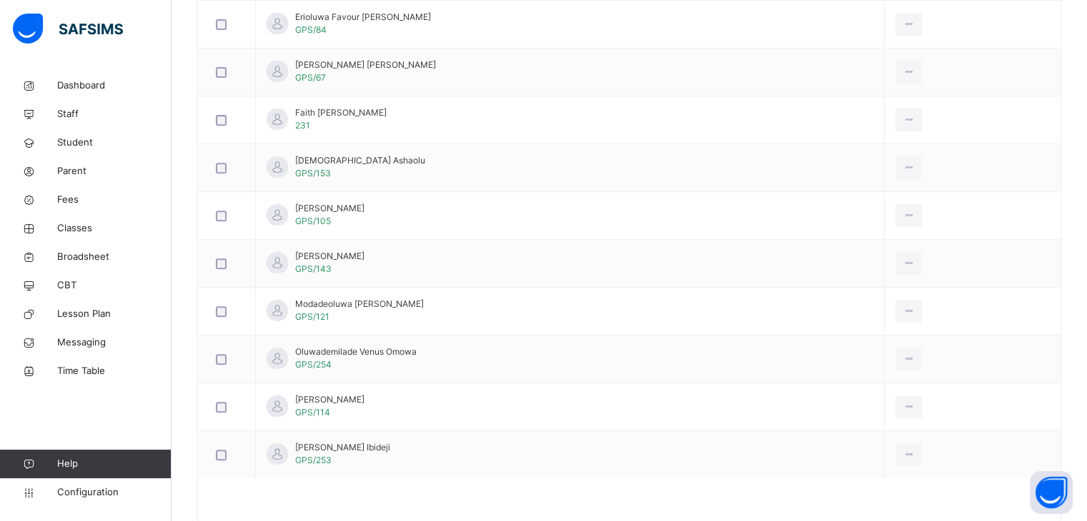
scroll to position [571, 0]
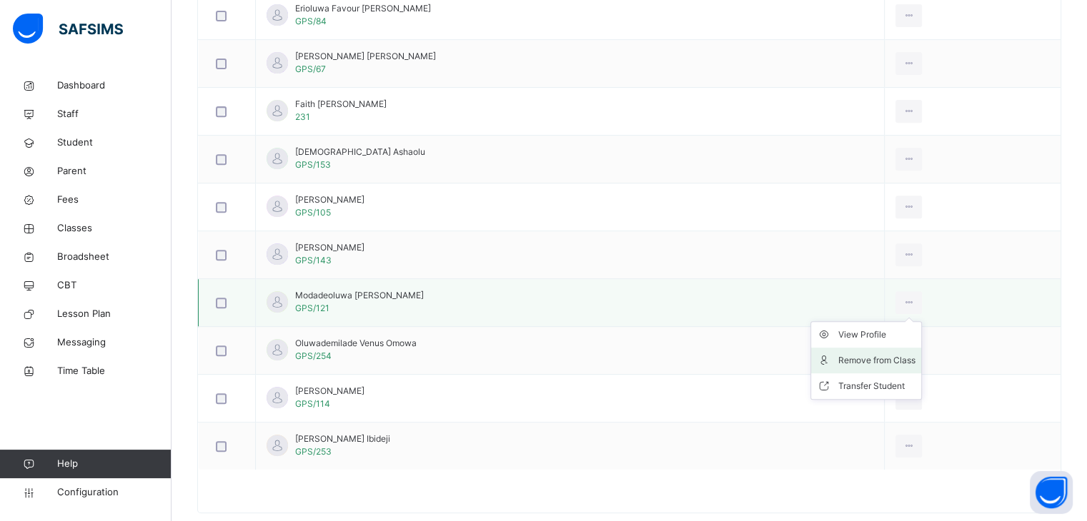
click at [889, 361] on div "Remove from Class" at bounding box center [876, 361] width 77 height 14
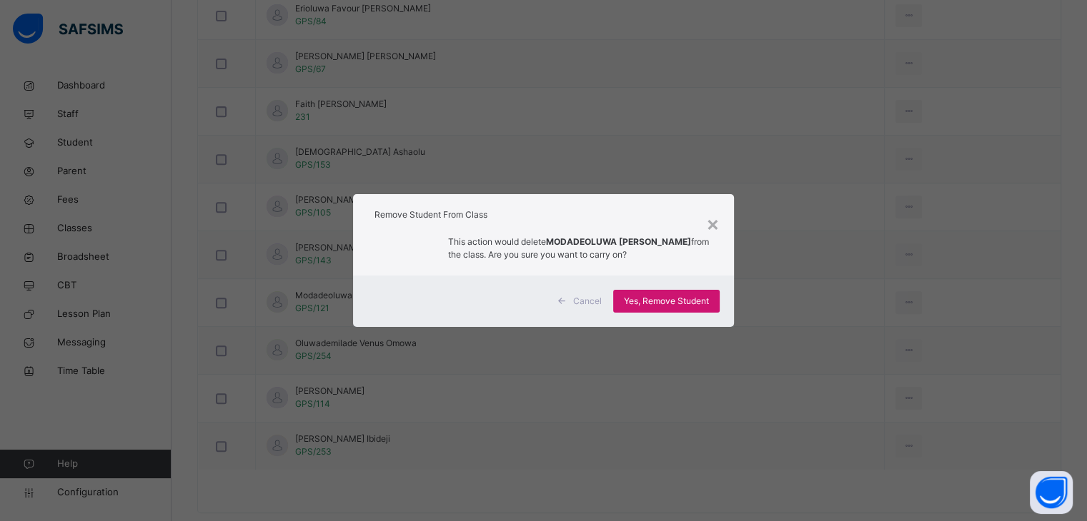
click at [684, 301] on span "Yes, Remove Student" at bounding box center [666, 301] width 85 height 13
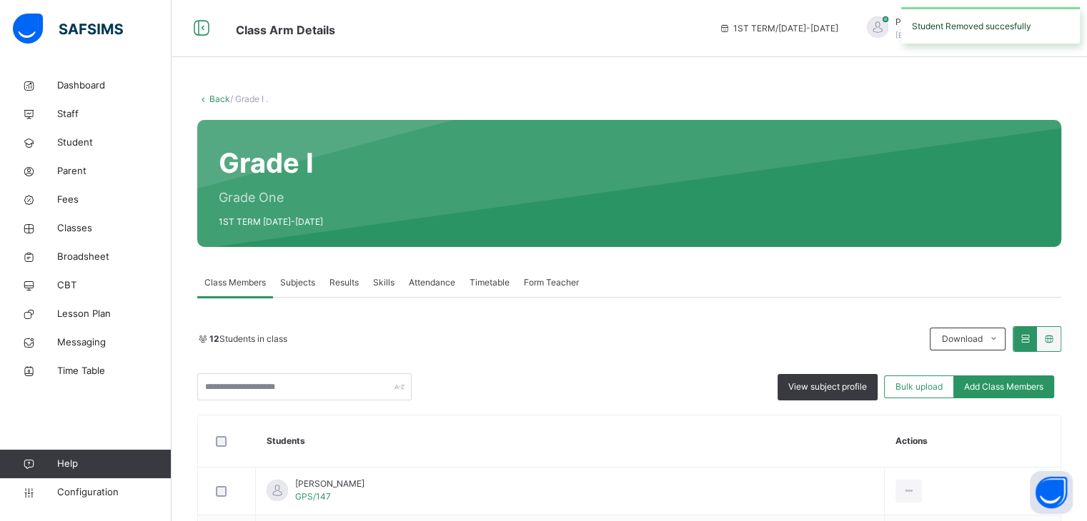
scroll to position [456, 0]
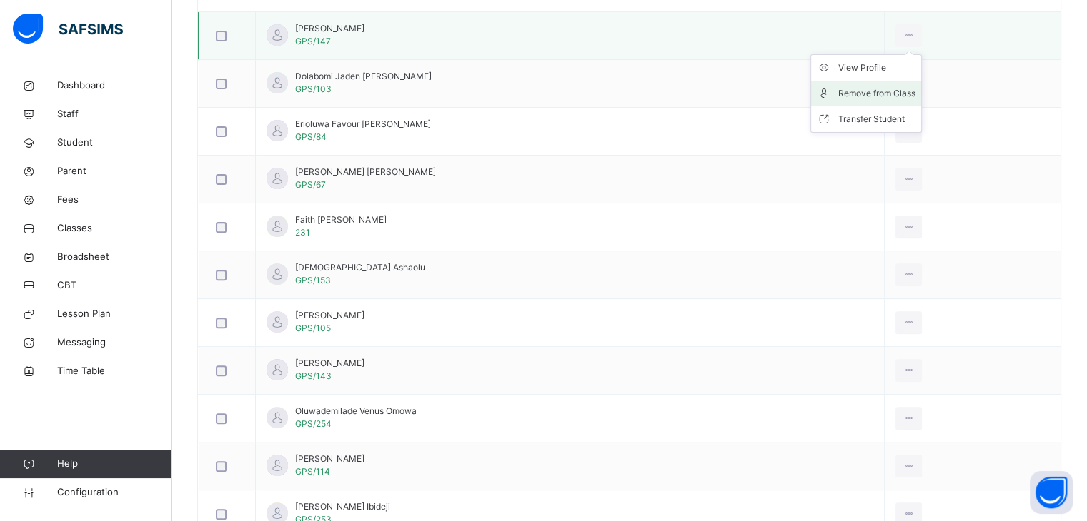
click at [902, 86] on div "Remove from Class" at bounding box center [876, 93] width 77 height 14
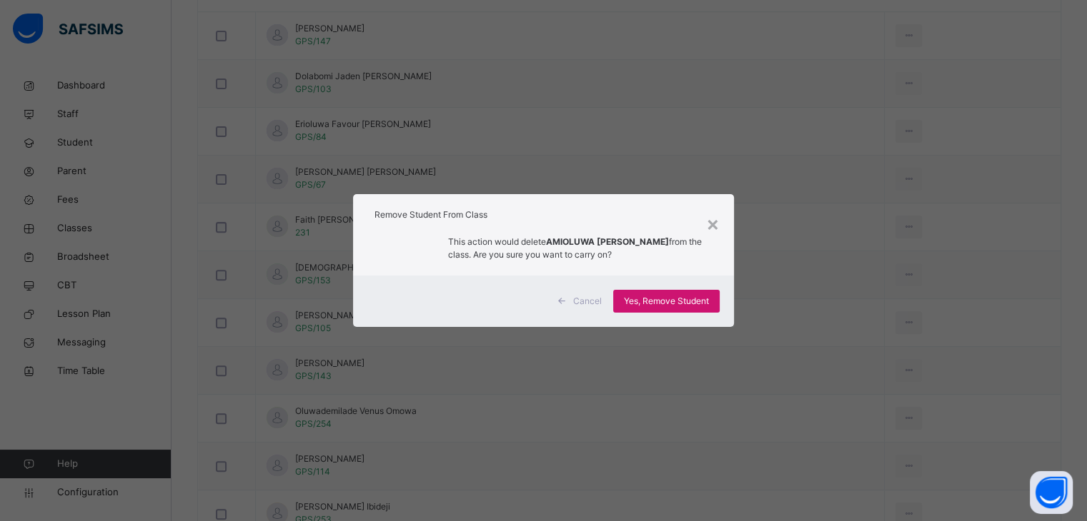
click at [691, 296] on span "Yes, Remove Student" at bounding box center [666, 301] width 85 height 13
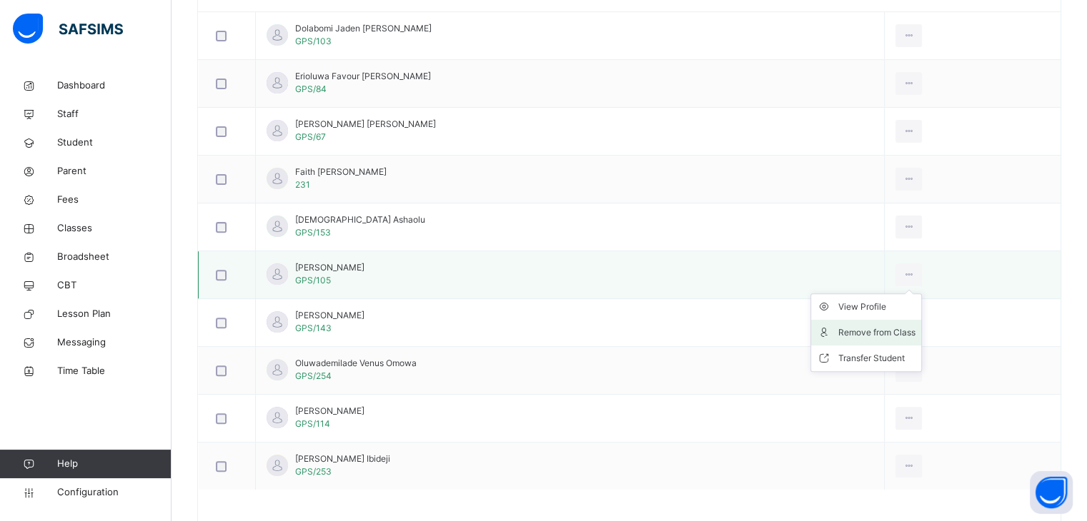
click at [897, 334] on div "Remove from Class" at bounding box center [876, 333] width 77 height 14
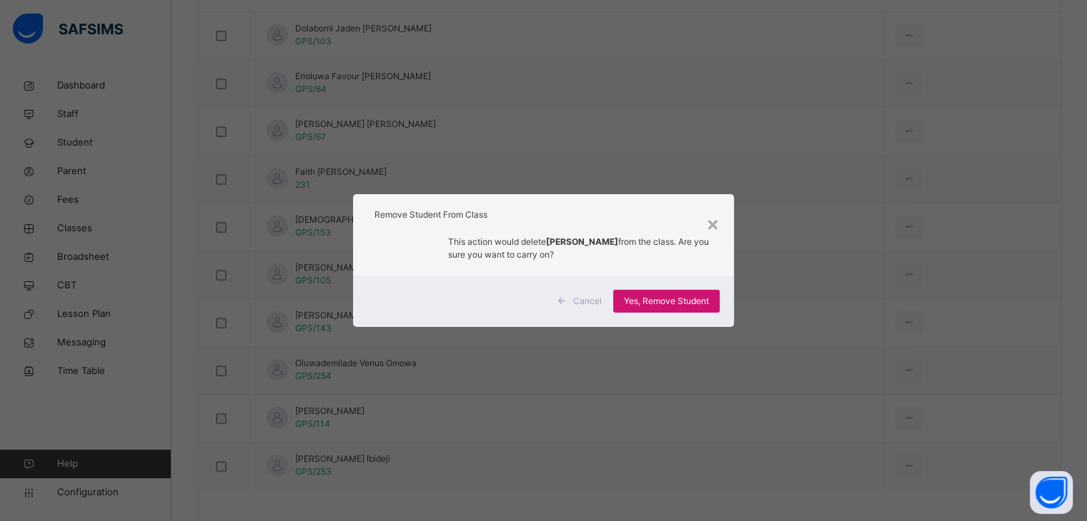
click at [682, 297] on span "Yes, Remove Student" at bounding box center [666, 301] width 85 height 13
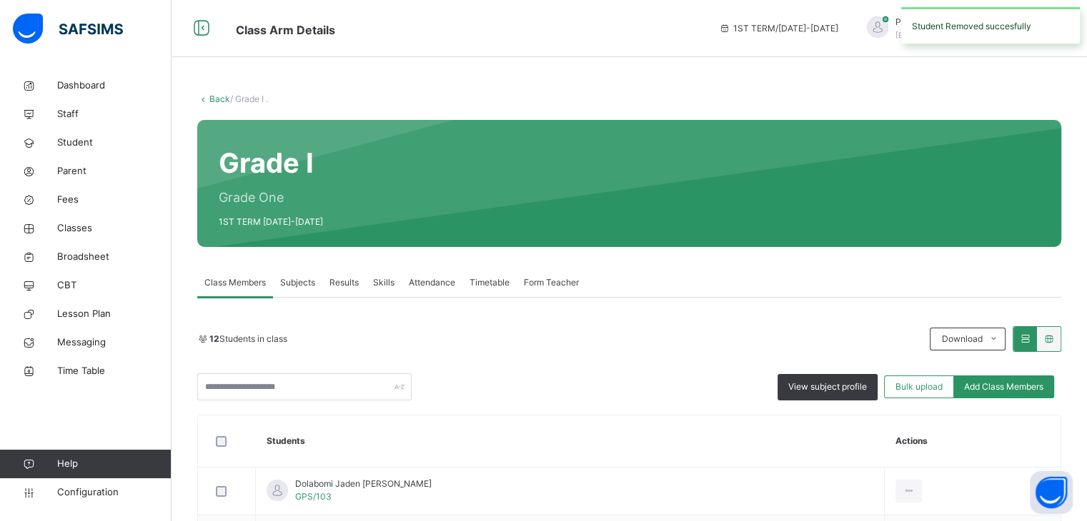
scroll to position [454, 0]
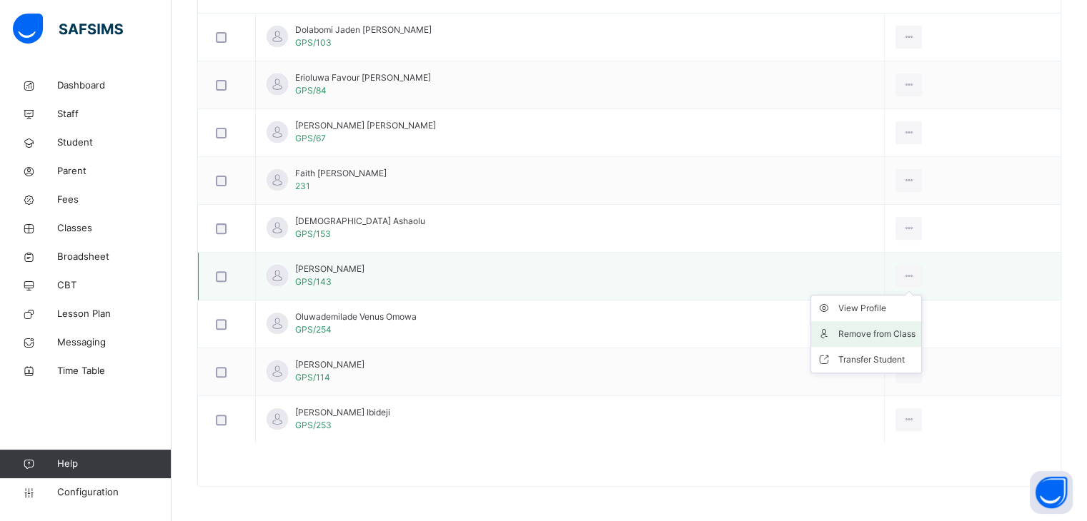
click at [884, 327] on div "Remove from Class" at bounding box center [876, 334] width 77 height 14
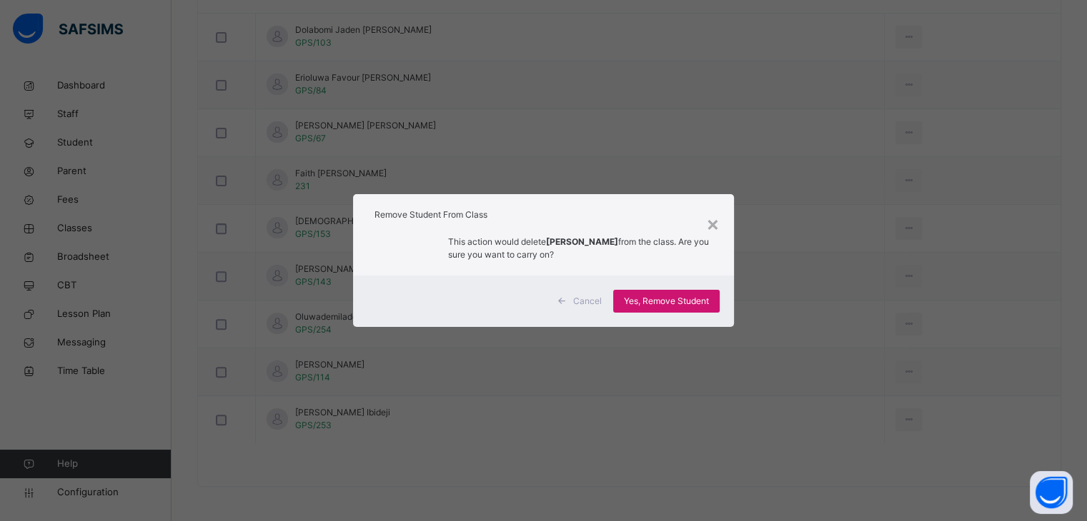
click at [679, 298] on span "Yes, Remove Student" at bounding box center [666, 301] width 85 height 13
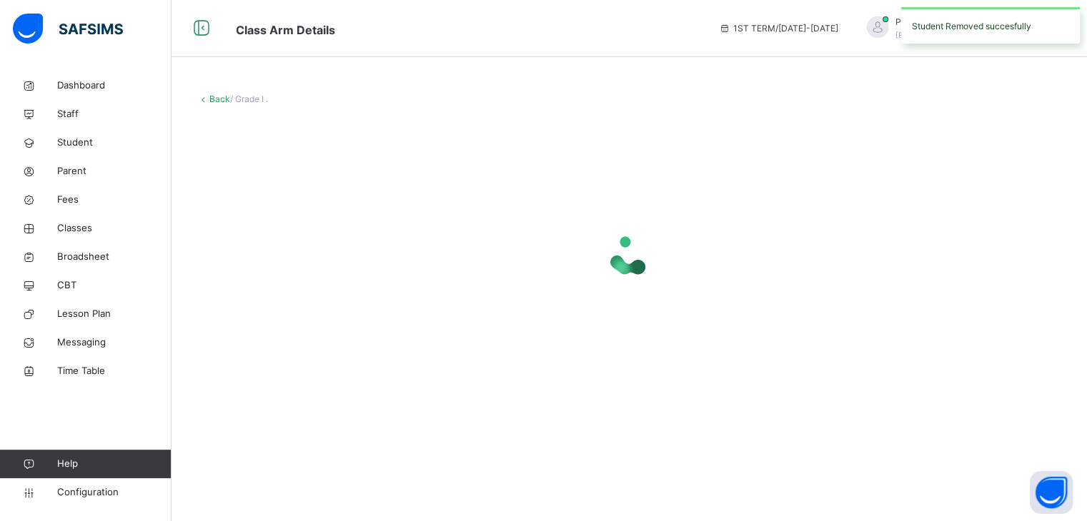
scroll to position [0, 0]
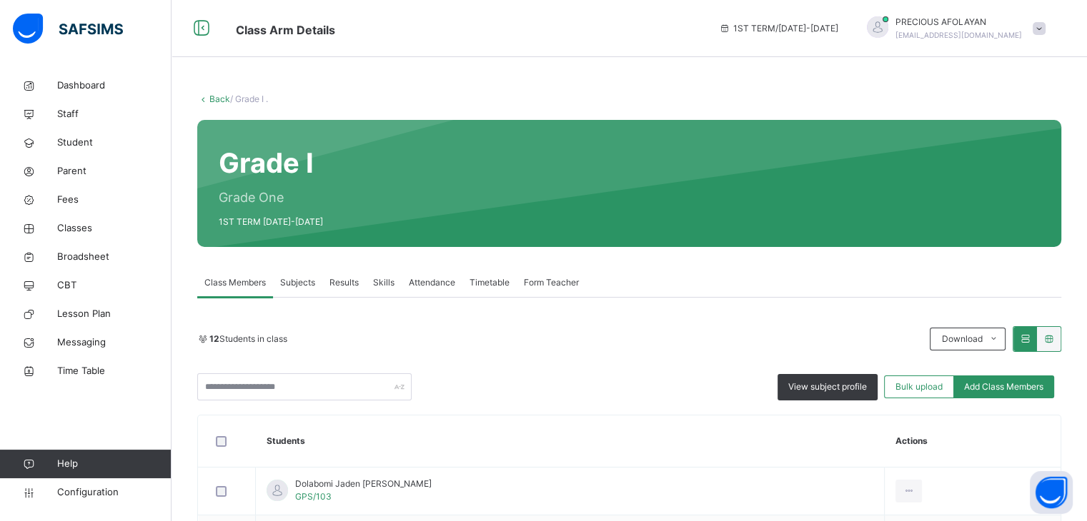
click at [206, 101] on icon at bounding box center [203, 99] width 12 height 11
click at [206, 98] on icon at bounding box center [203, 99] width 12 height 11
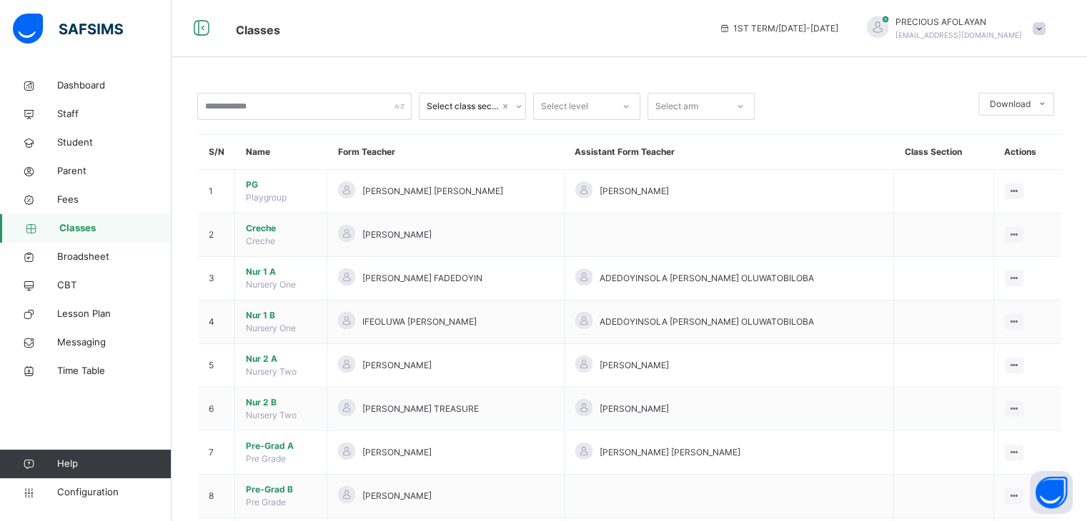
scroll to position [336, 0]
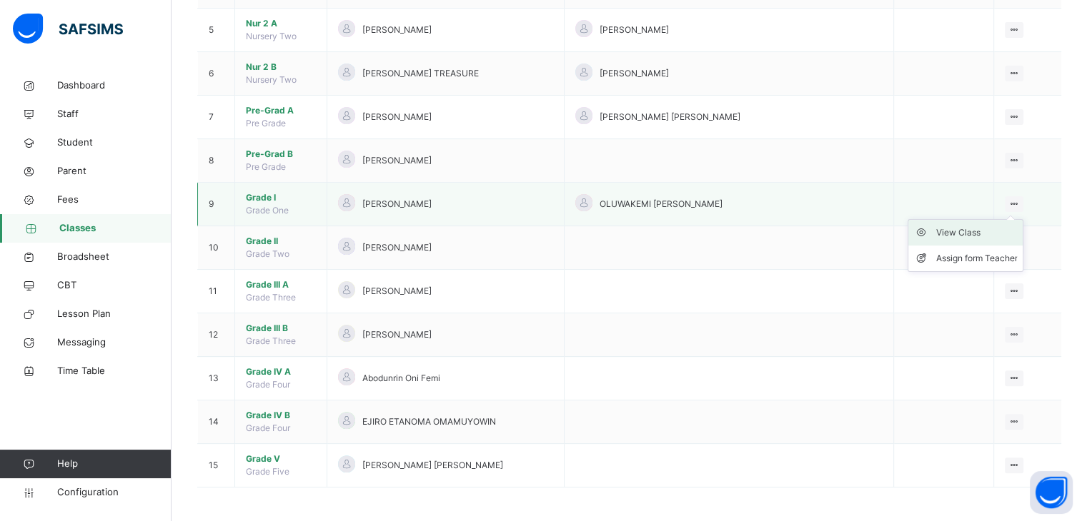
click at [1004, 231] on div "View Class" at bounding box center [975, 233] width 81 height 14
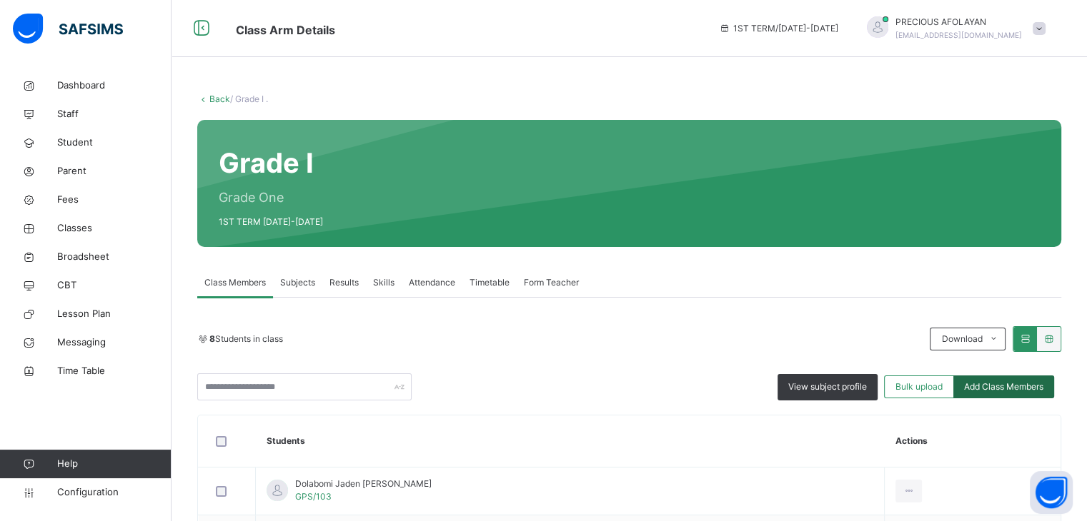
click at [1006, 384] on span "Add Class Members" at bounding box center [1003, 387] width 79 height 13
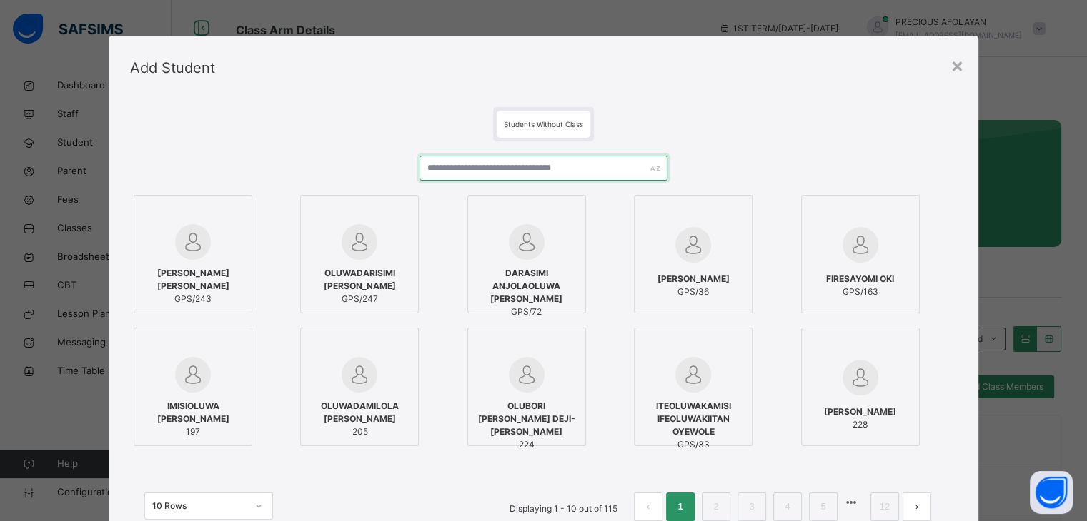
click at [505, 165] on input "text" at bounding box center [543, 168] width 248 height 25
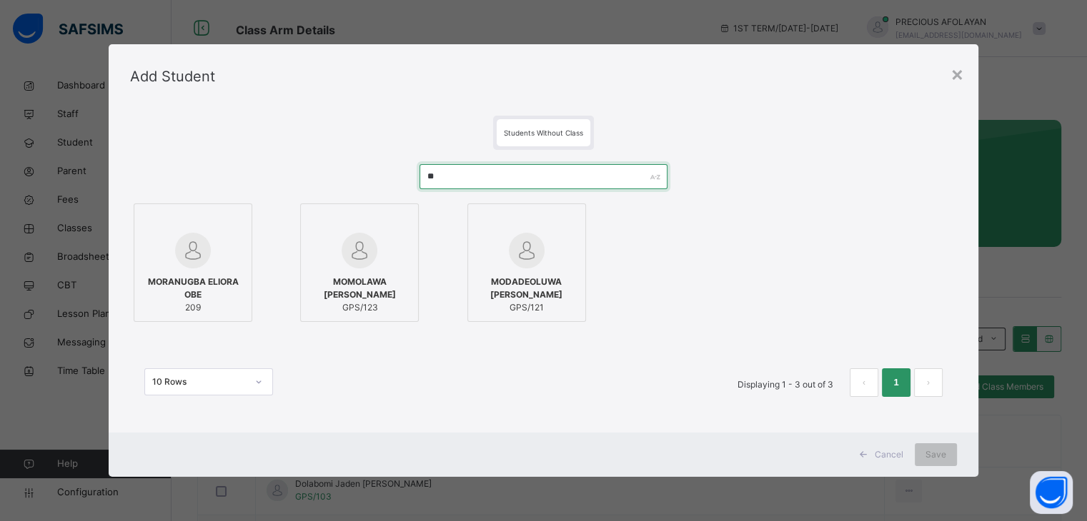
type input "**"
click at [549, 285] on span "MODADEOLUWA [PERSON_NAME]" at bounding box center [526, 289] width 103 height 26
click at [954, 454] on span "Save" at bounding box center [944, 455] width 21 height 13
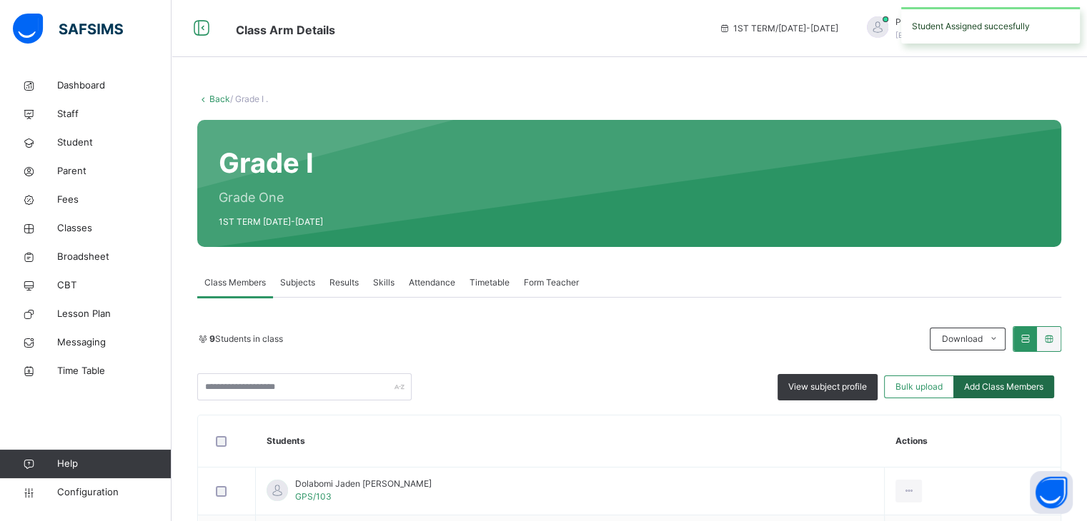
click at [1026, 376] on div "Add Class Members" at bounding box center [1003, 387] width 101 height 23
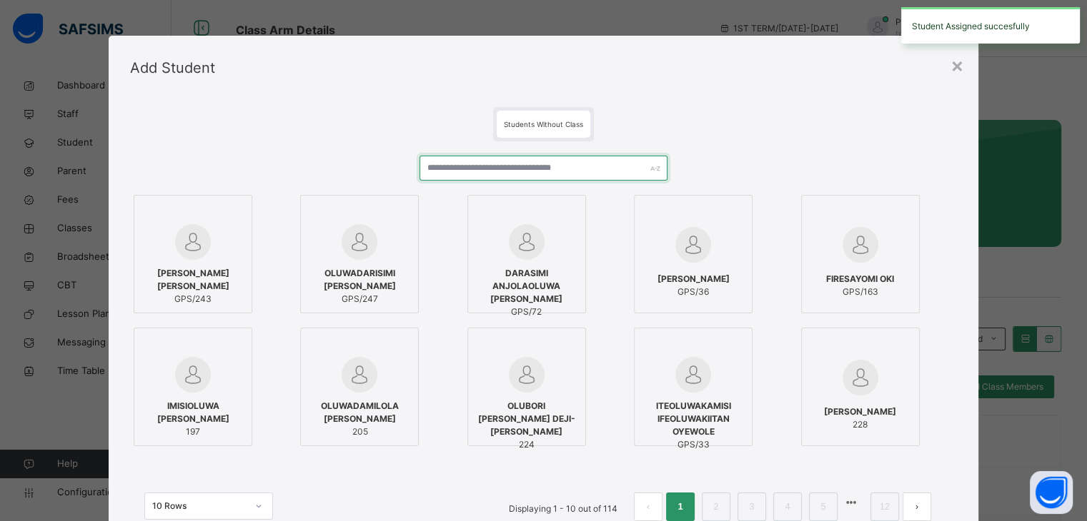
click at [543, 165] on input "text" at bounding box center [543, 168] width 248 height 25
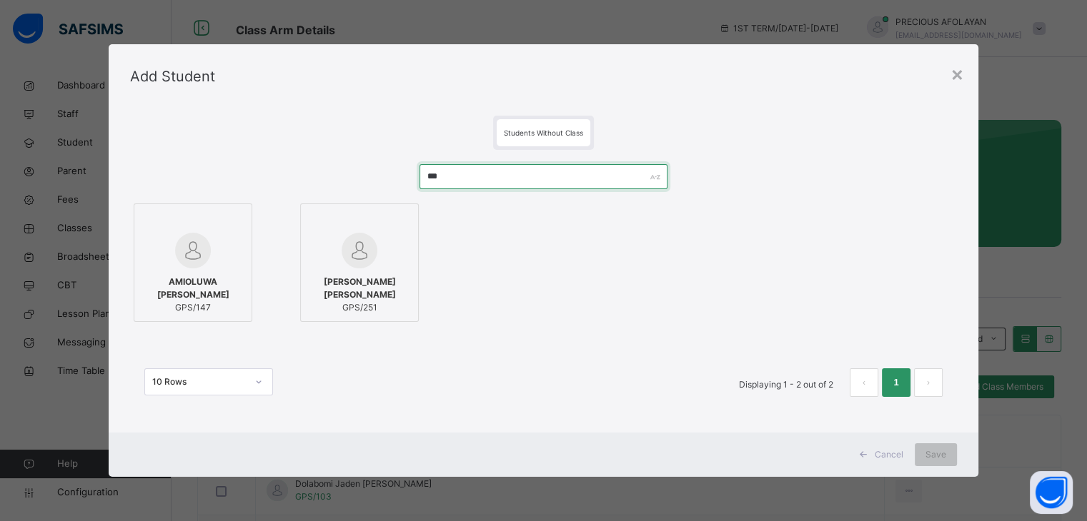
type input "***"
click at [236, 301] on span "GPS/147" at bounding box center [192, 307] width 103 height 13
click at [956, 457] on div "Save" at bounding box center [945, 455] width 42 height 23
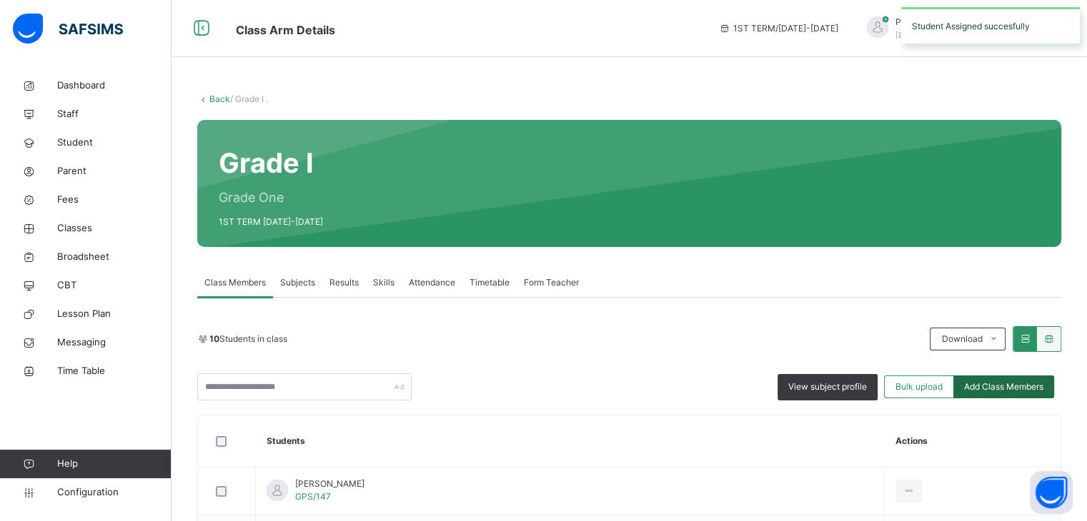
click at [1029, 385] on span "Add Class Members" at bounding box center [1003, 387] width 79 height 13
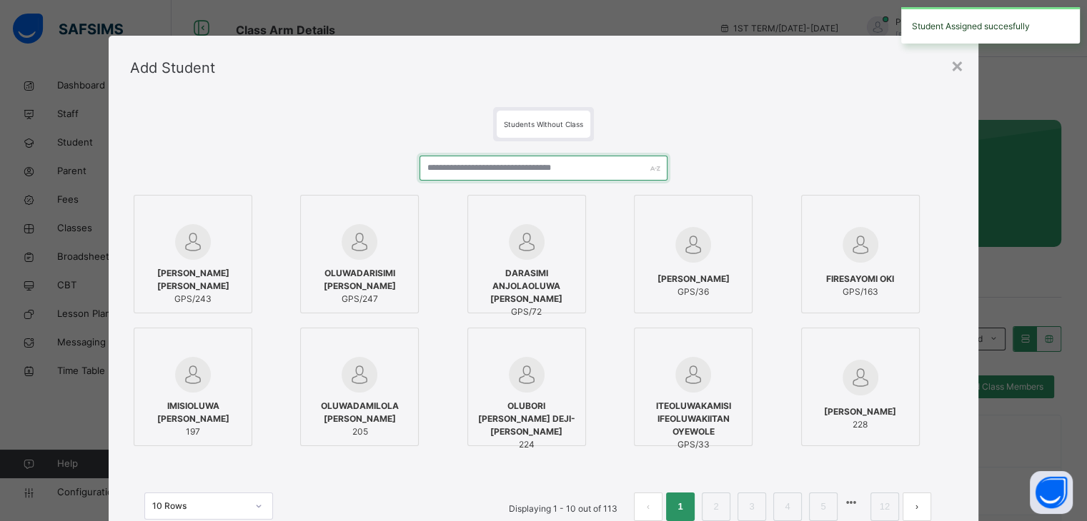
click at [626, 168] on input "text" at bounding box center [543, 168] width 248 height 25
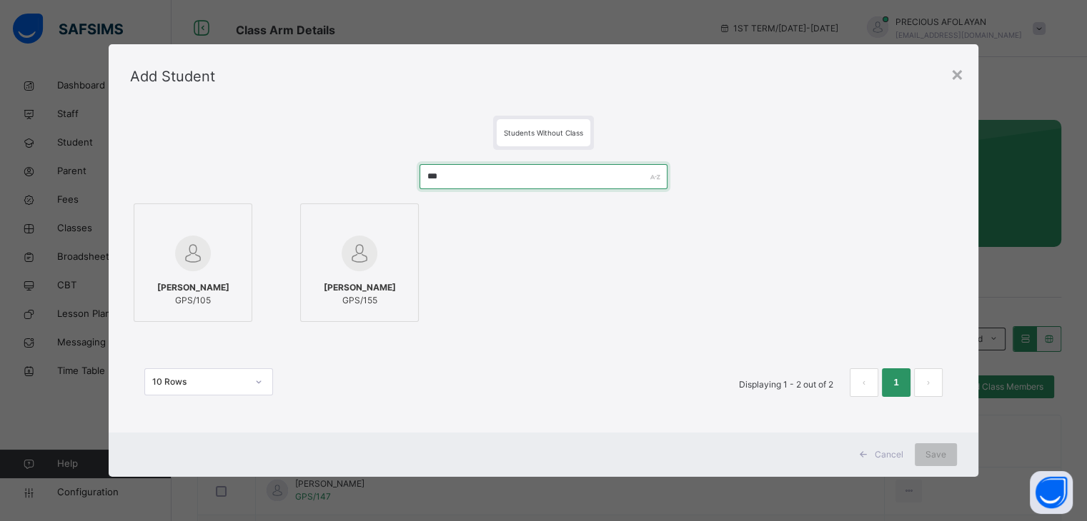
type input "***"
click at [229, 281] on span "[PERSON_NAME]" at bounding box center [193, 287] width 72 height 13
click at [954, 456] on span "Save" at bounding box center [944, 455] width 21 height 13
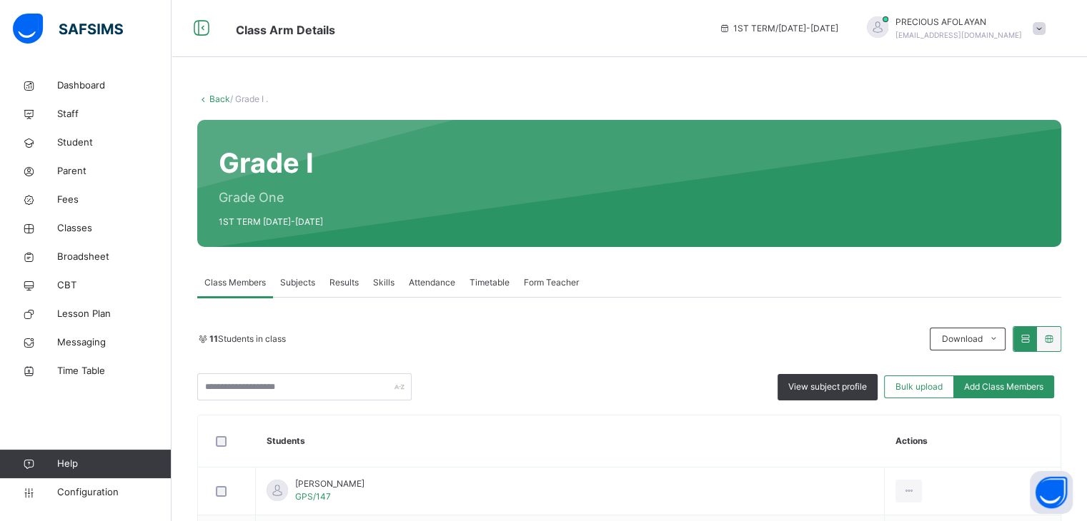
click at [201, 95] on icon at bounding box center [203, 99] width 12 height 11
click at [217, 95] on link "Back" at bounding box center [219, 99] width 21 height 11
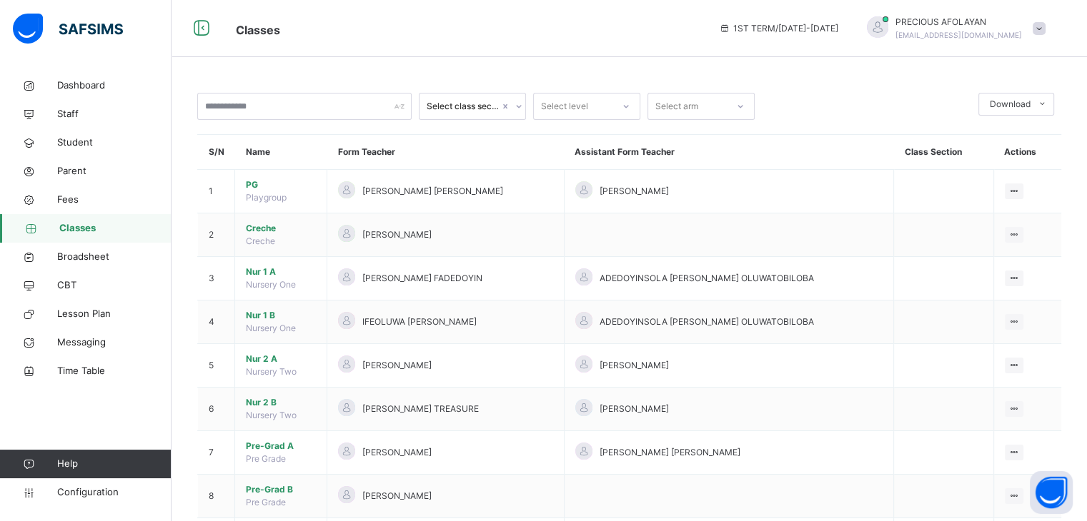
scroll to position [336, 0]
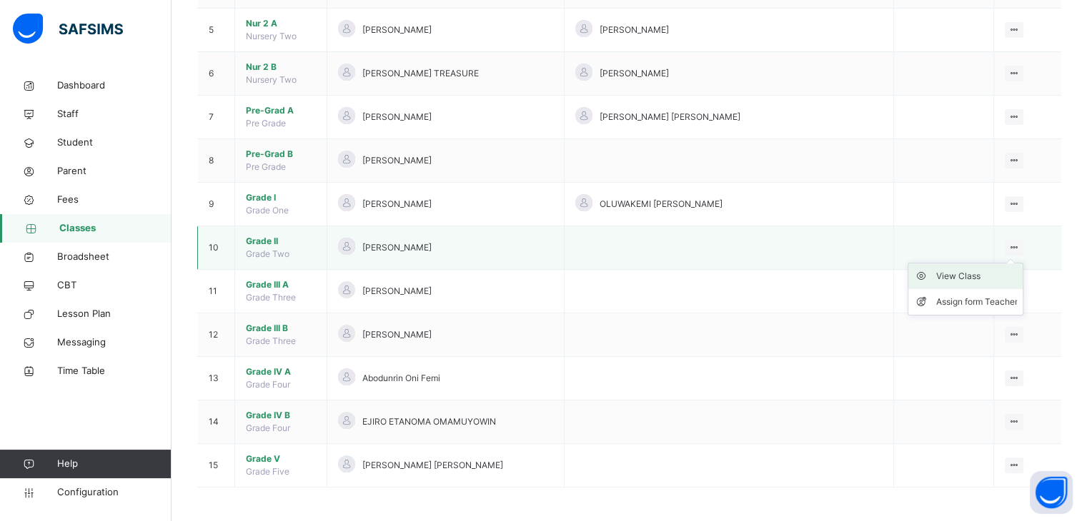
click at [1005, 278] on div "View Class" at bounding box center [975, 276] width 81 height 14
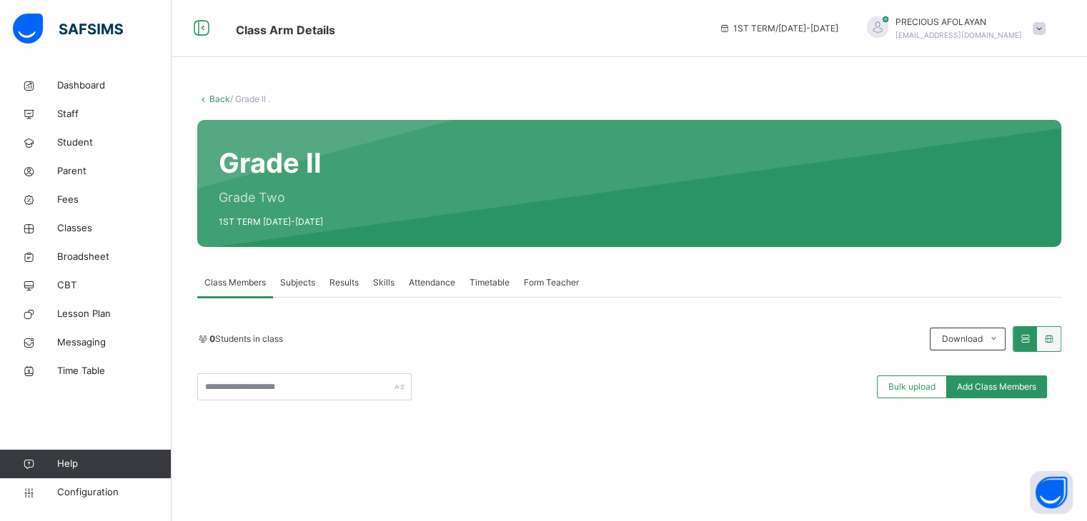
scroll to position [203, 0]
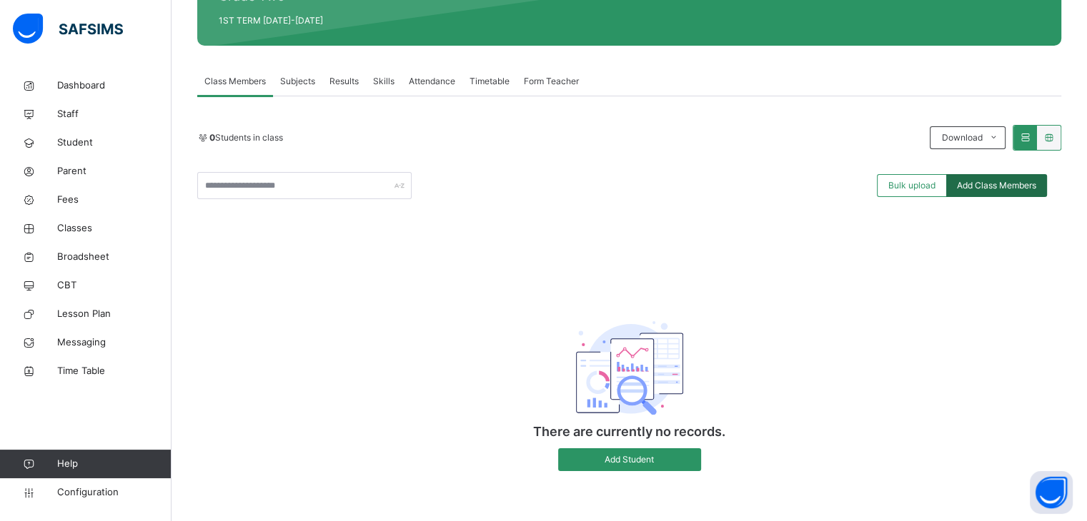
click at [1012, 183] on span "Add Class Members" at bounding box center [996, 185] width 79 height 13
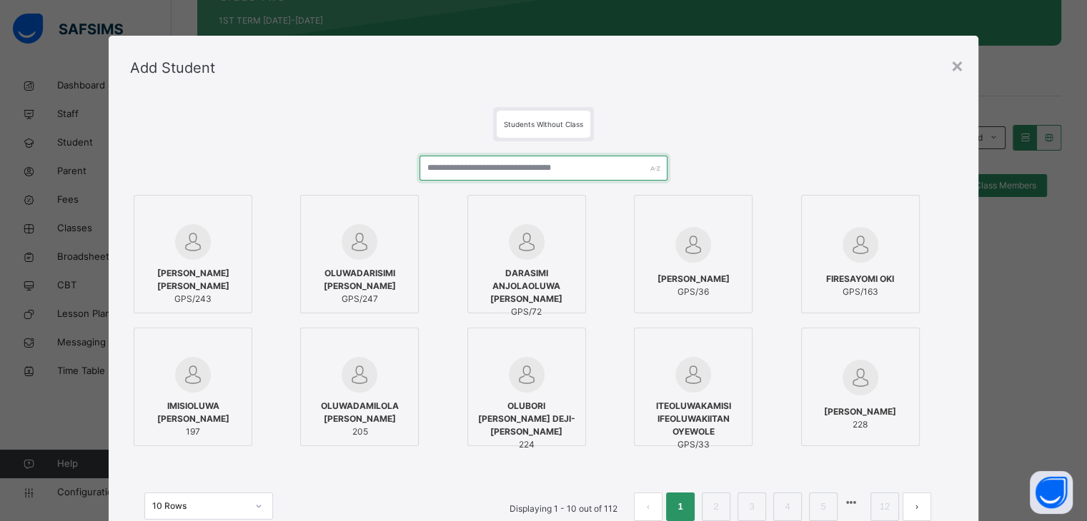
click at [600, 167] on input "text" at bounding box center [543, 168] width 248 height 25
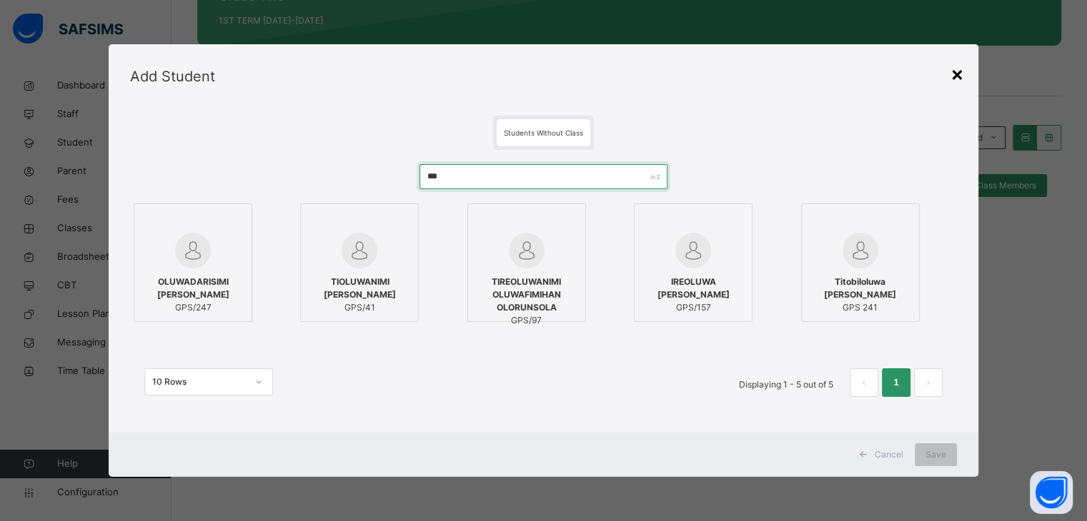
type input "***"
click at [958, 78] on div "×" at bounding box center [957, 74] width 14 height 30
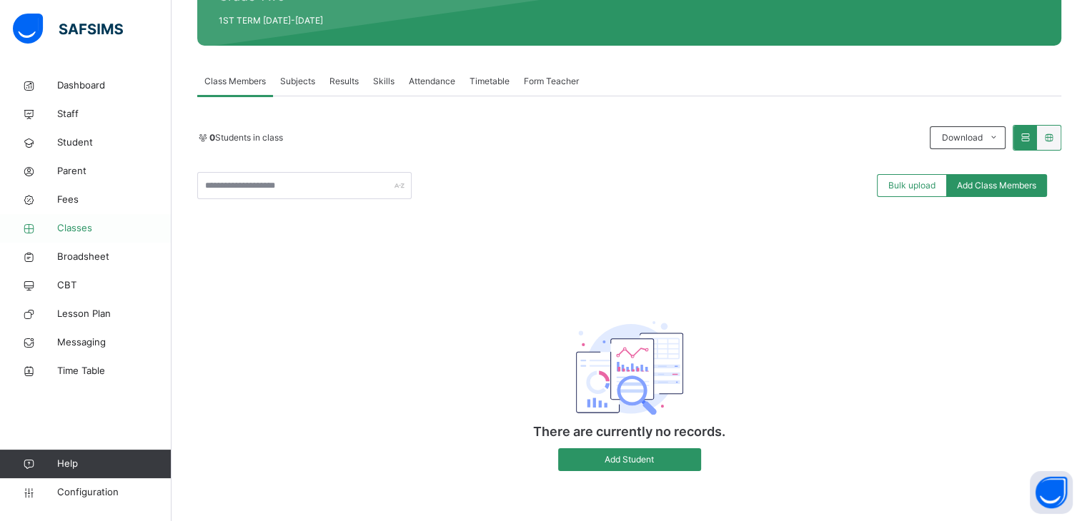
click at [99, 218] on link "Classes" at bounding box center [85, 228] width 171 height 29
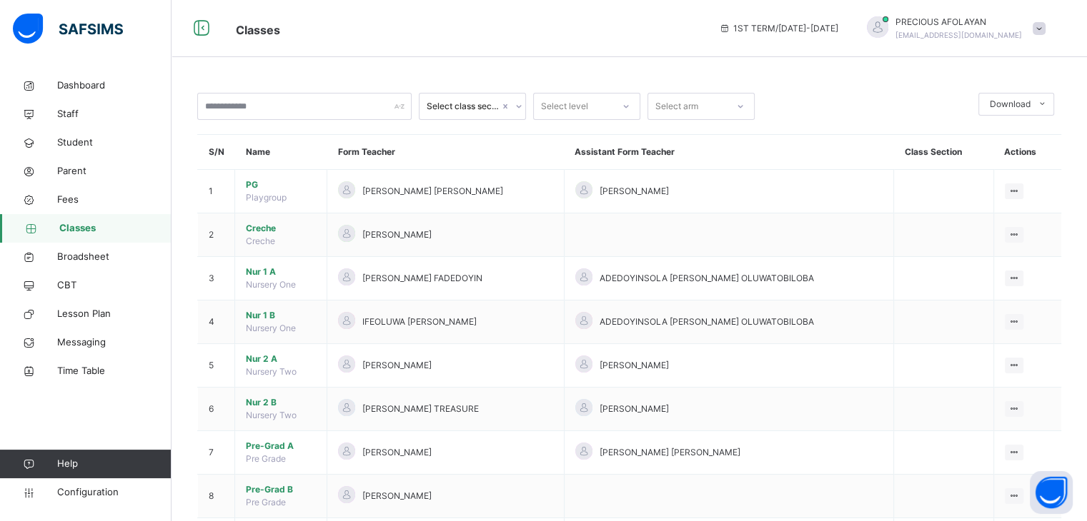
scroll to position [336, 0]
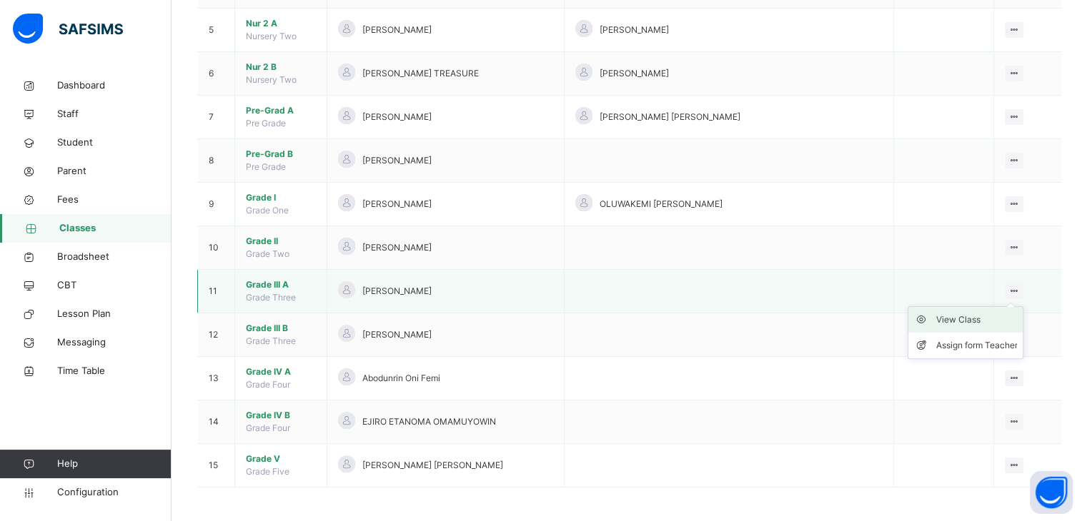
click at [997, 324] on div "View Class" at bounding box center [975, 320] width 81 height 14
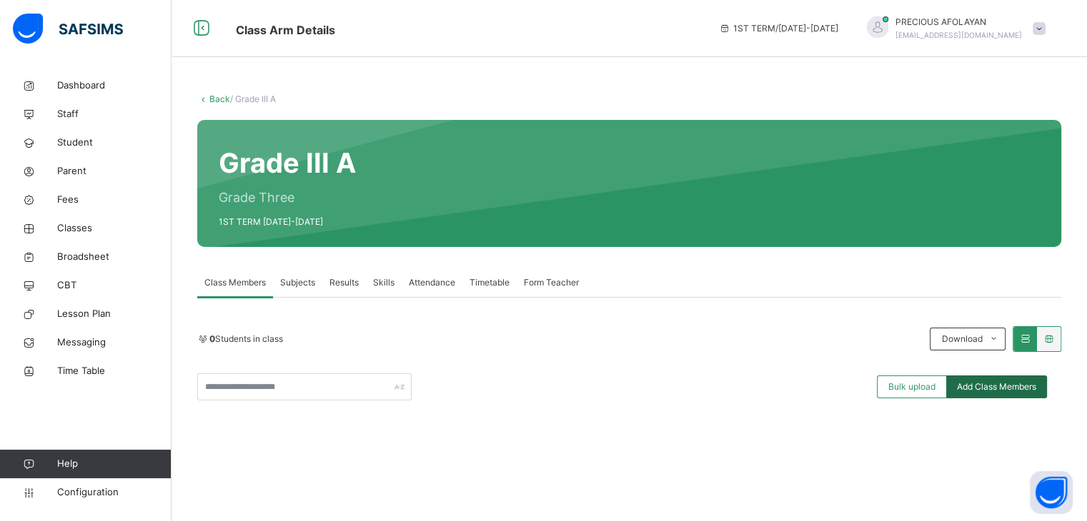
click at [1026, 384] on span "Add Class Members" at bounding box center [996, 387] width 79 height 13
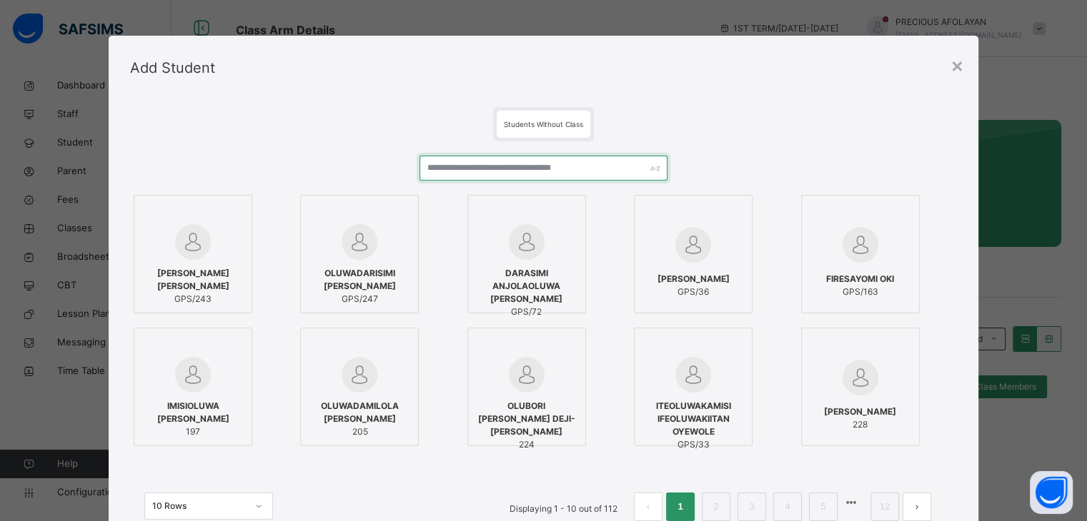
click at [549, 159] on input "text" at bounding box center [543, 168] width 248 height 25
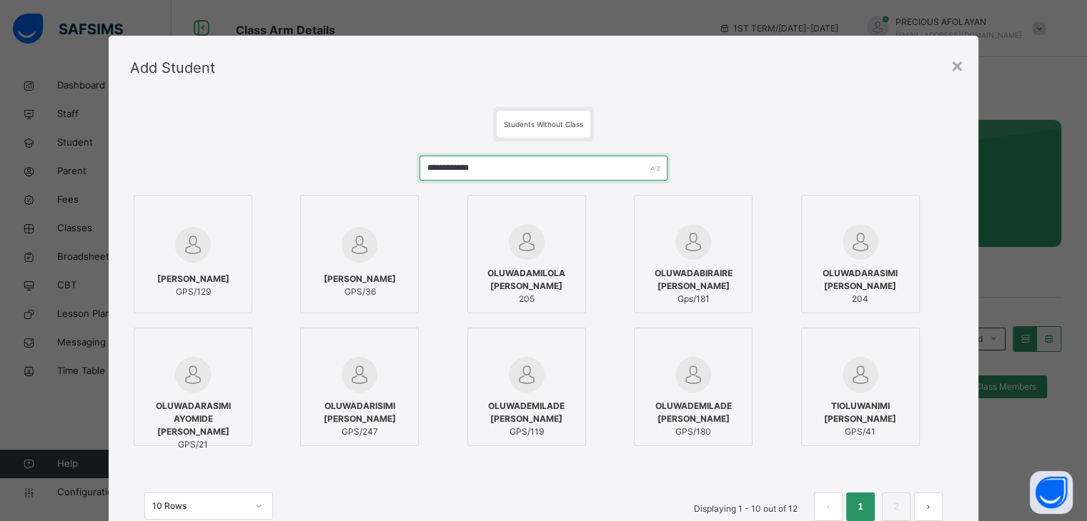
type input "**********"
click at [221, 251] on div at bounding box center [192, 244] width 103 height 41
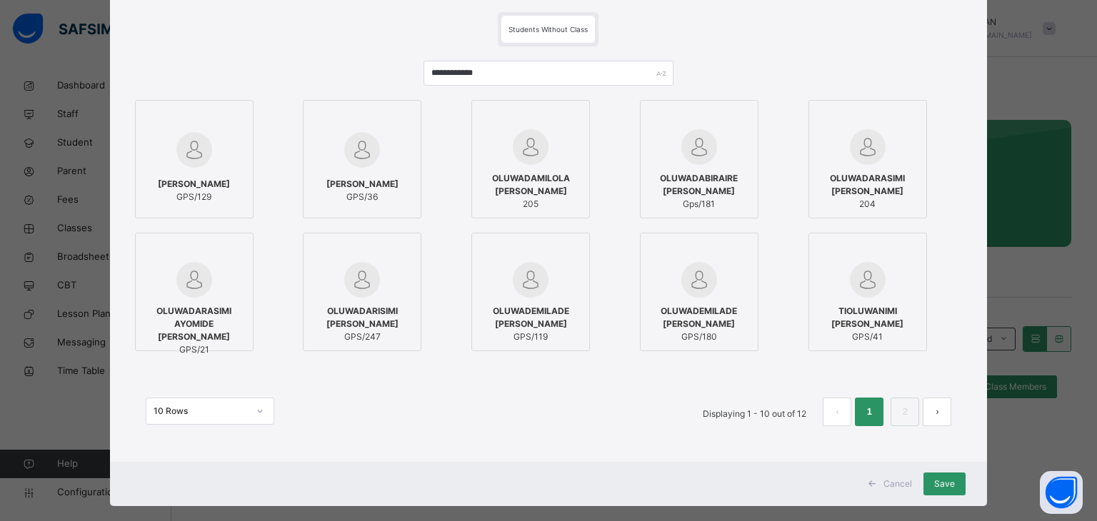
scroll to position [116, 0]
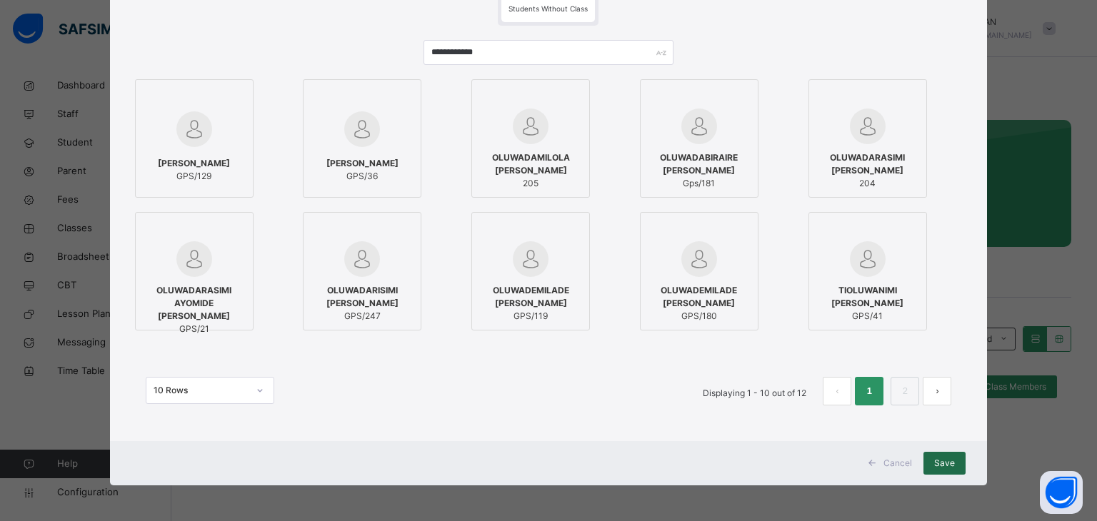
click at [943, 461] on span "Save" at bounding box center [944, 463] width 21 height 13
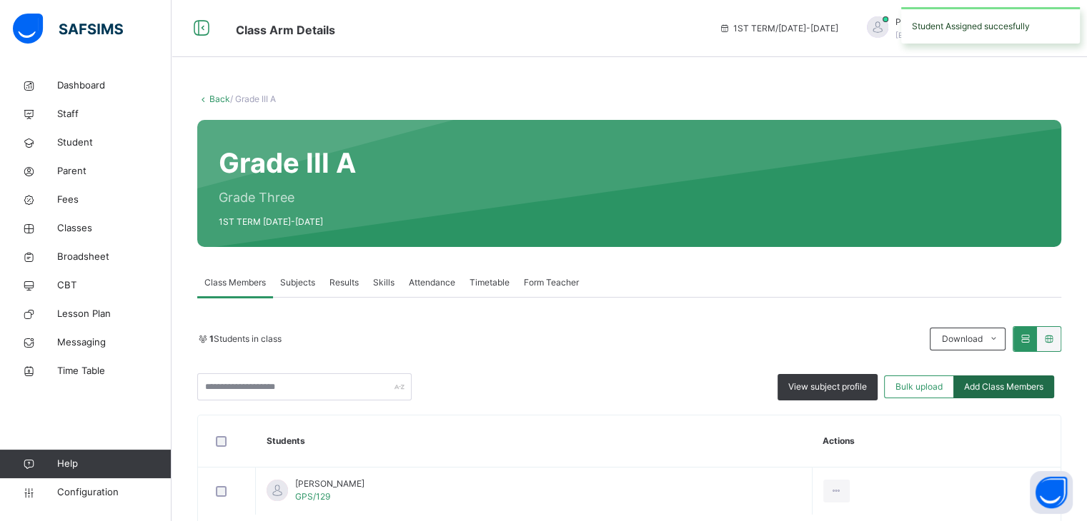
click at [1007, 387] on span "Add Class Members" at bounding box center [1003, 387] width 79 height 13
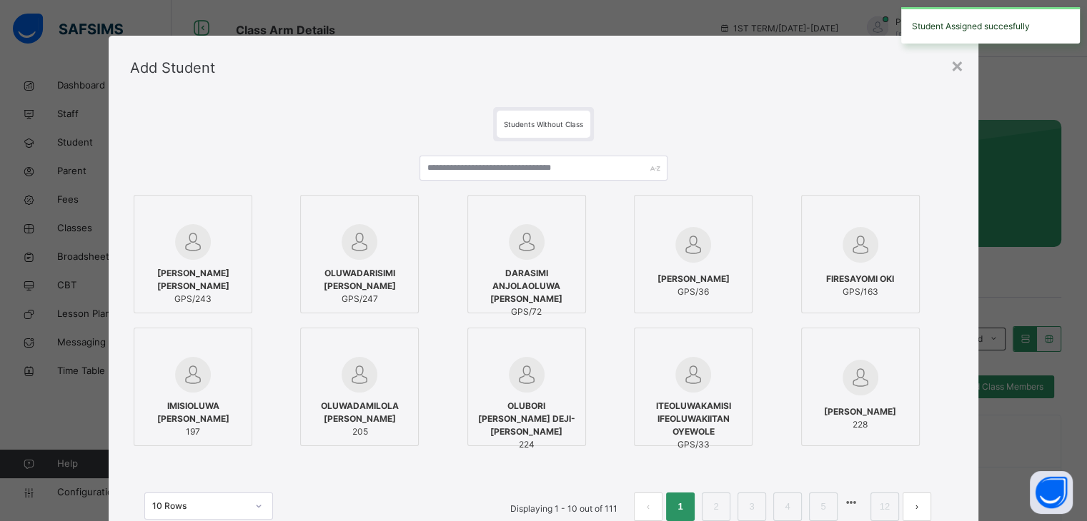
click at [540, 154] on div "SAMSON FIYINFOLUWA [PERSON_NAME] GPS/243 OLUWADARISIMI [PERSON_NAME] GPS/247 DA…" at bounding box center [543, 345] width 827 height 409
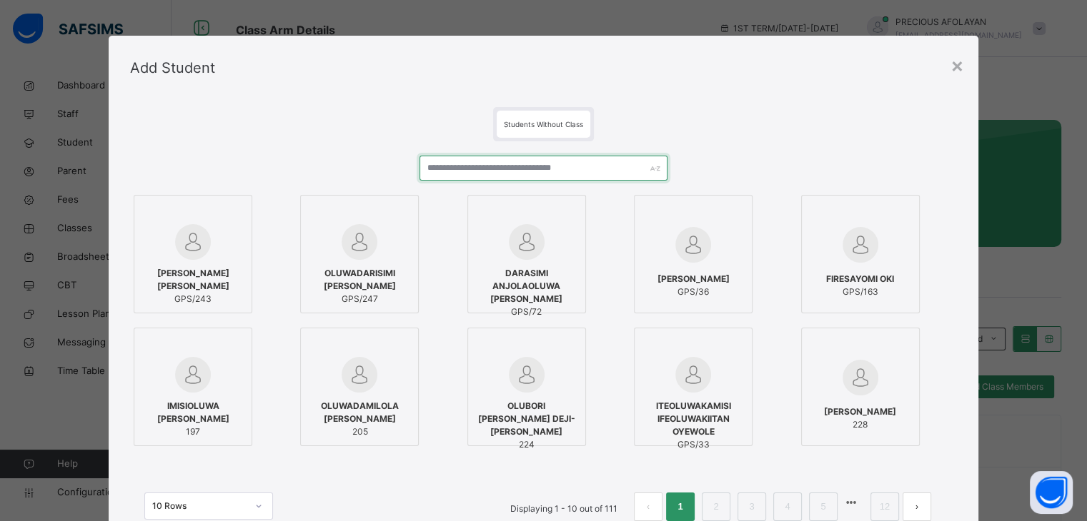
click at [533, 163] on input "text" at bounding box center [543, 168] width 248 height 25
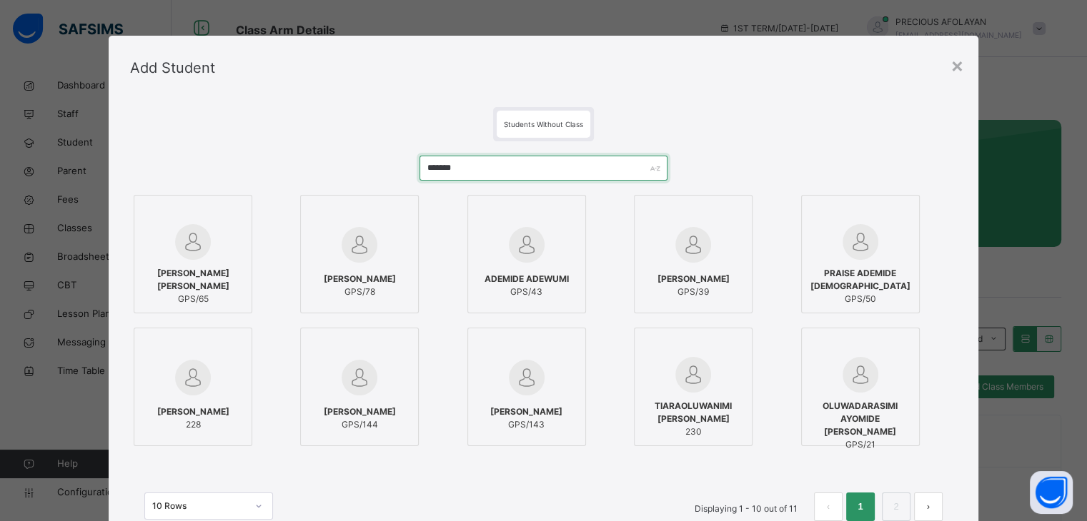
click at [500, 164] on input "*******" at bounding box center [543, 168] width 248 height 25
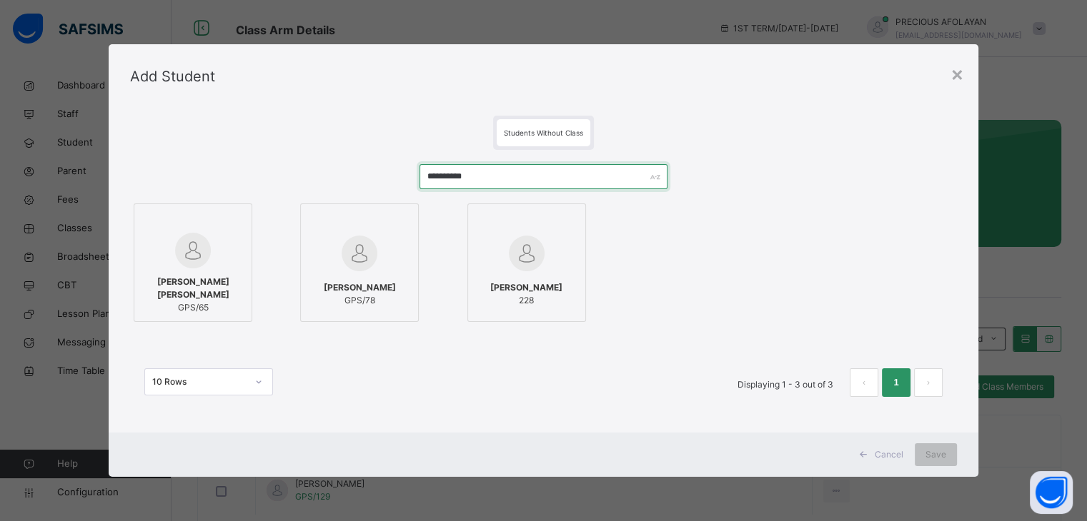
type input "**********"
click at [222, 256] on div at bounding box center [192, 251] width 103 height 36
click at [954, 451] on span "Save" at bounding box center [944, 455] width 21 height 13
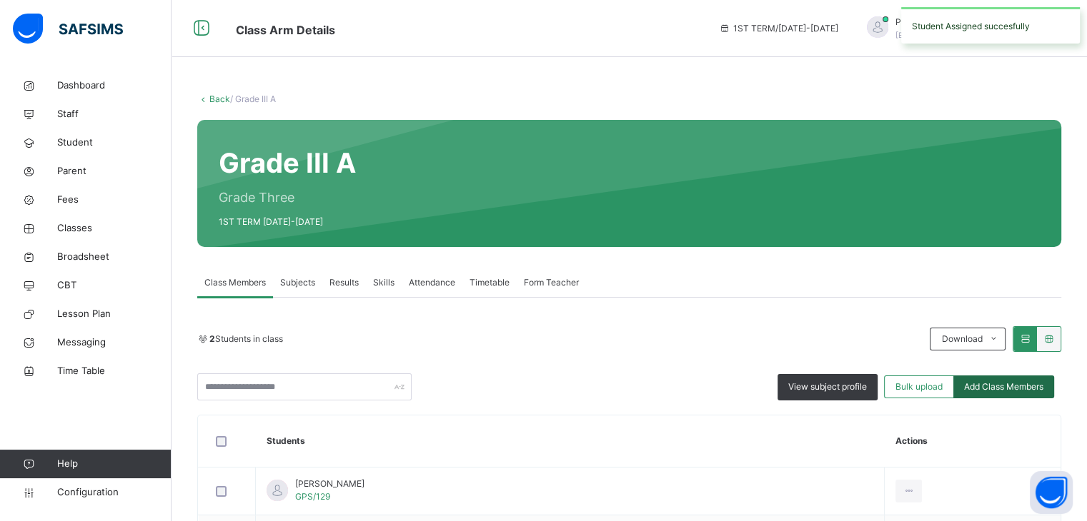
click at [992, 384] on span "Add Class Members" at bounding box center [1003, 387] width 79 height 13
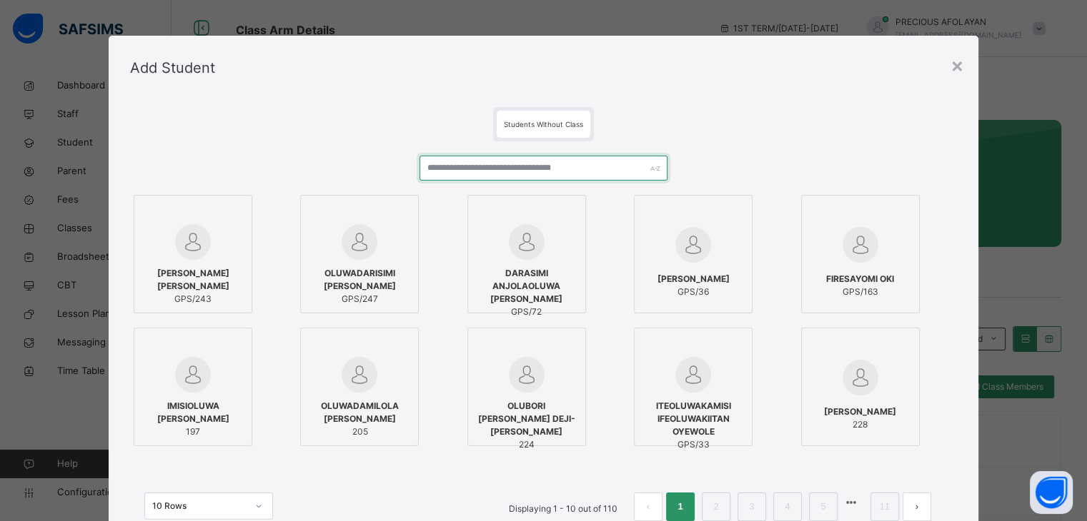
click at [575, 164] on input "text" at bounding box center [543, 168] width 248 height 25
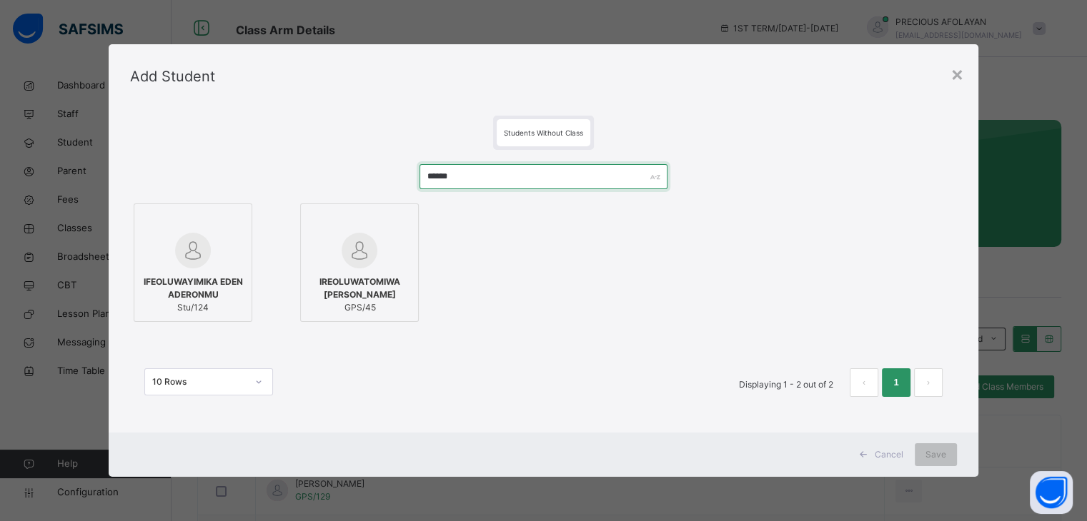
type input "******"
click at [235, 286] on span "IFEOLUWAYIMIKA EDEN ADERONMU" at bounding box center [192, 289] width 103 height 26
click at [360, 273] on div "IREOLUWATOMIWA [PERSON_NAME] GPS/45" at bounding box center [362, 295] width 103 height 53
click at [196, 284] on span "IFEOLUWAYIMIKA EDEN ADERONMU" at bounding box center [194, 289] width 103 height 26
click at [937, 456] on span "Save" at bounding box center [944, 455] width 21 height 13
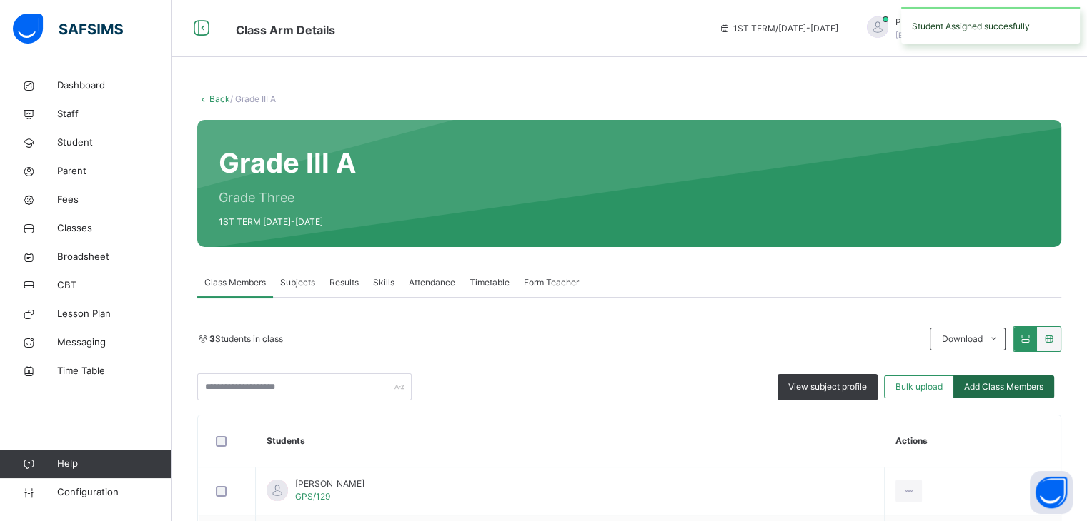
click at [1039, 383] on span "Add Class Members" at bounding box center [1003, 387] width 79 height 13
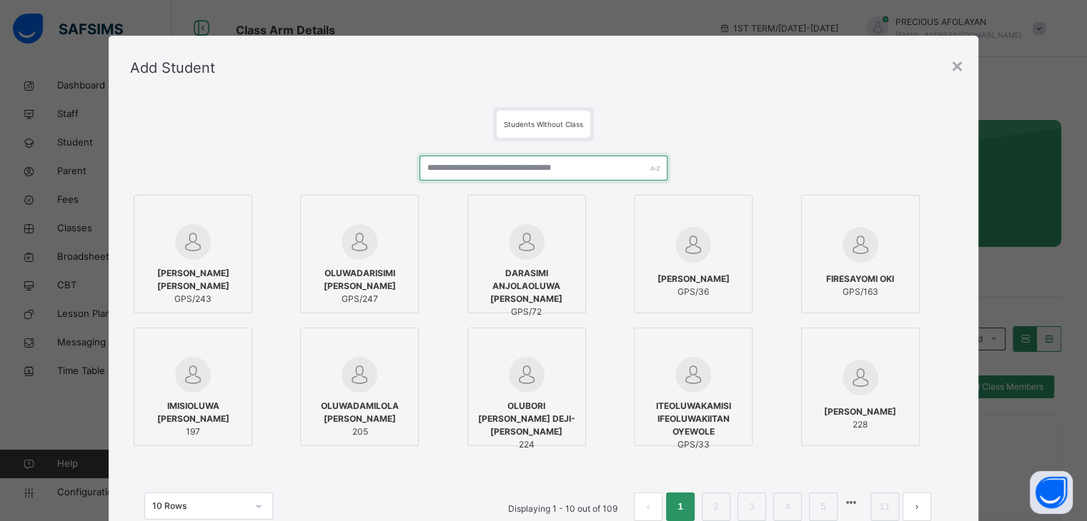
click at [519, 166] on input "text" at bounding box center [543, 168] width 248 height 25
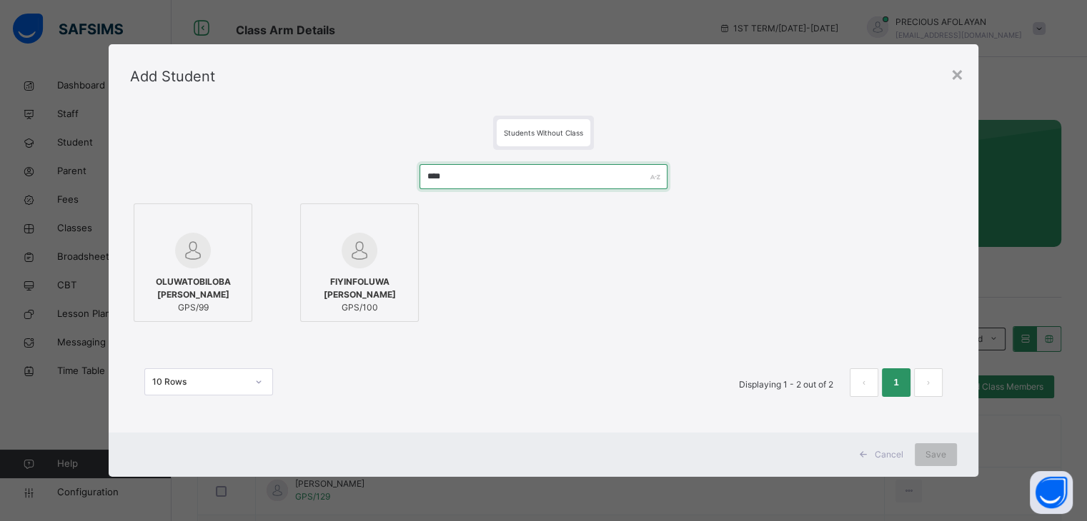
type input "****"
click at [209, 224] on div at bounding box center [192, 221] width 103 height 21
click at [947, 456] on span "Save" at bounding box center [944, 455] width 21 height 13
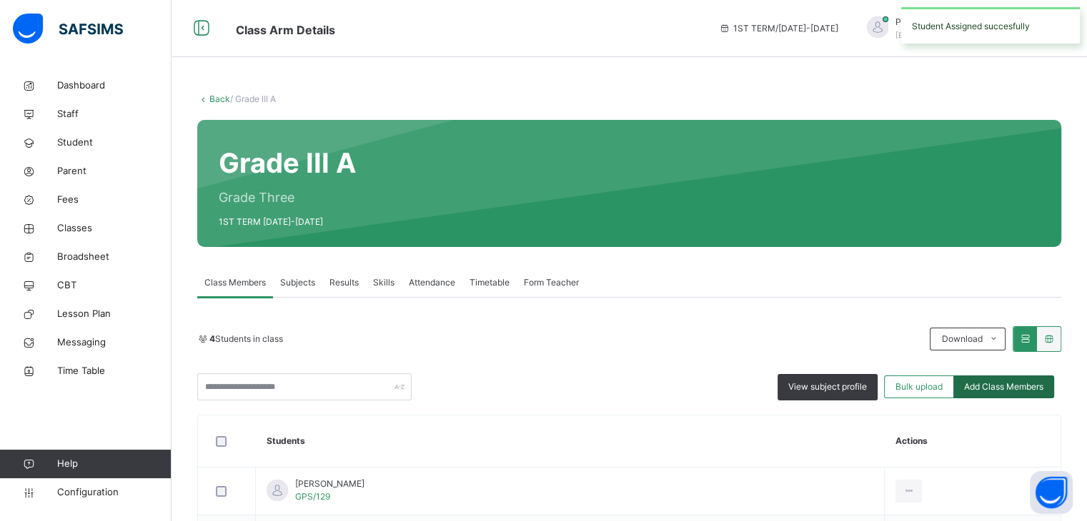
click at [1030, 386] on span "Add Class Members" at bounding box center [1003, 387] width 79 height 13
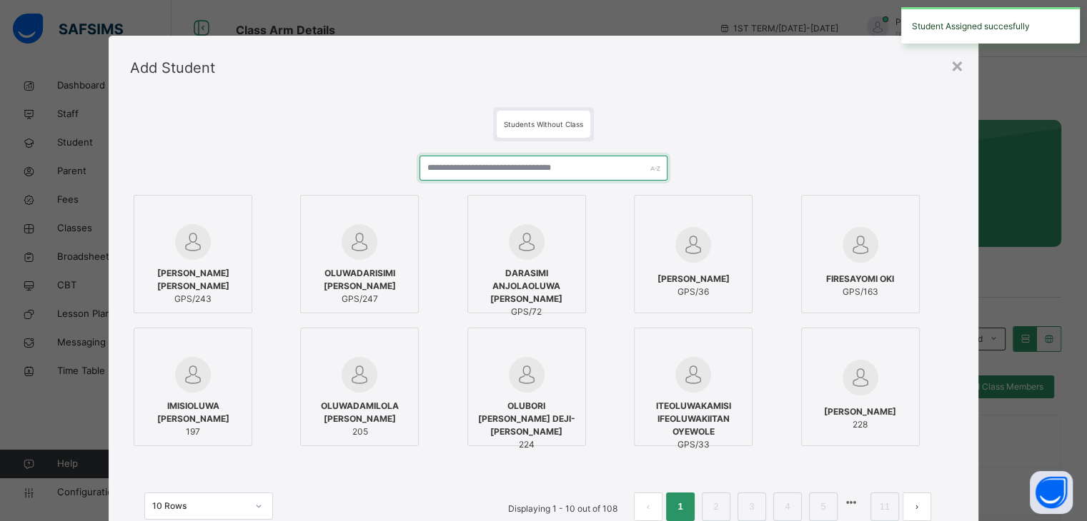
click at [572, 170] on input "text" at bounding box center [543, 168] width 248 height 25
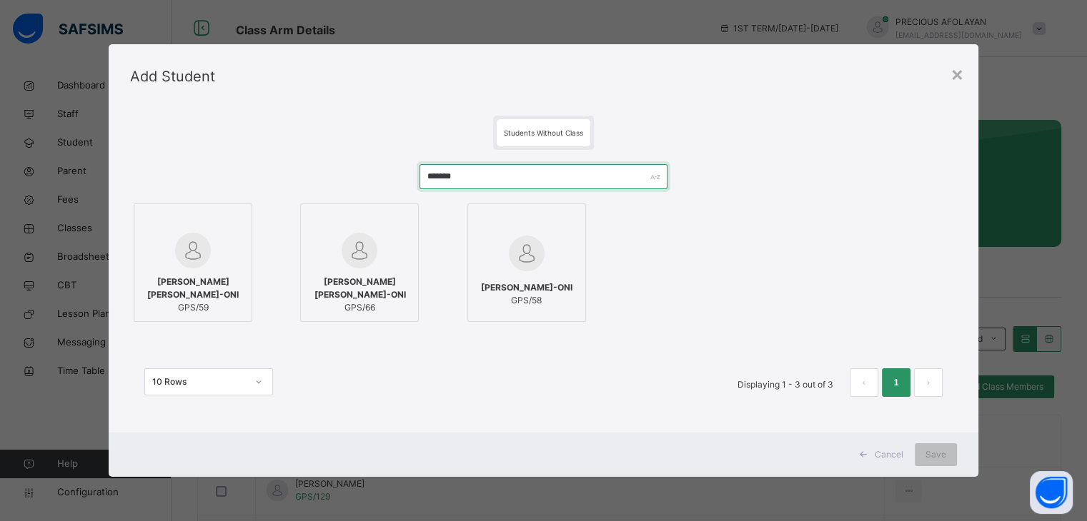
type input "*******"
drag, startPoint x: 224, startPoint y: 286, endPoint x: 219, endPoint y: 304, distance: 18.5
click at [219, 304] on span "GPS/59" at bounding box center [192, 307] width 103 height 13
click at [944, 453] on span "Save" at bounding box center [944, 455] width 21 height 13
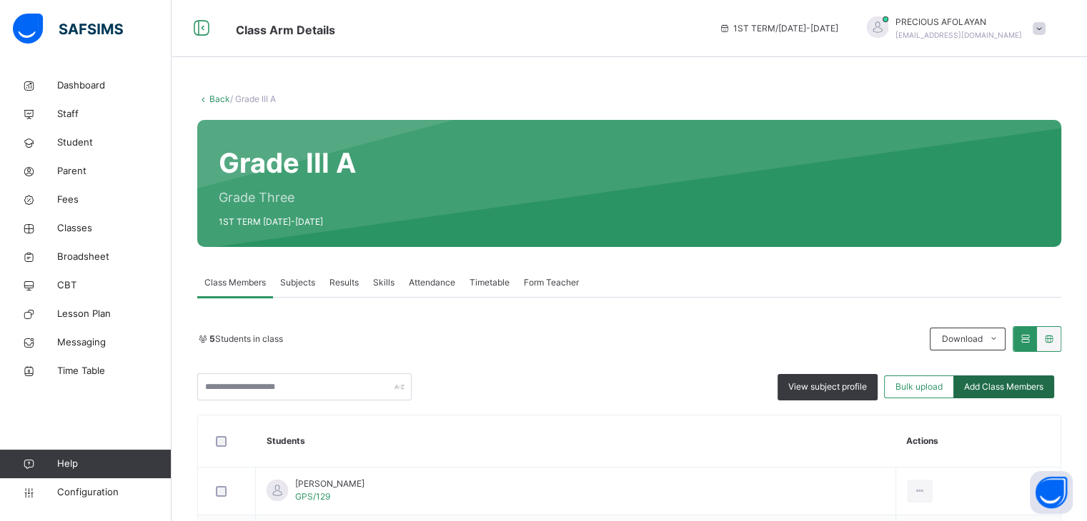
click at [1006, 384] on span "Add Class Members" at bounding box center [1003, 387] width 79 height 13
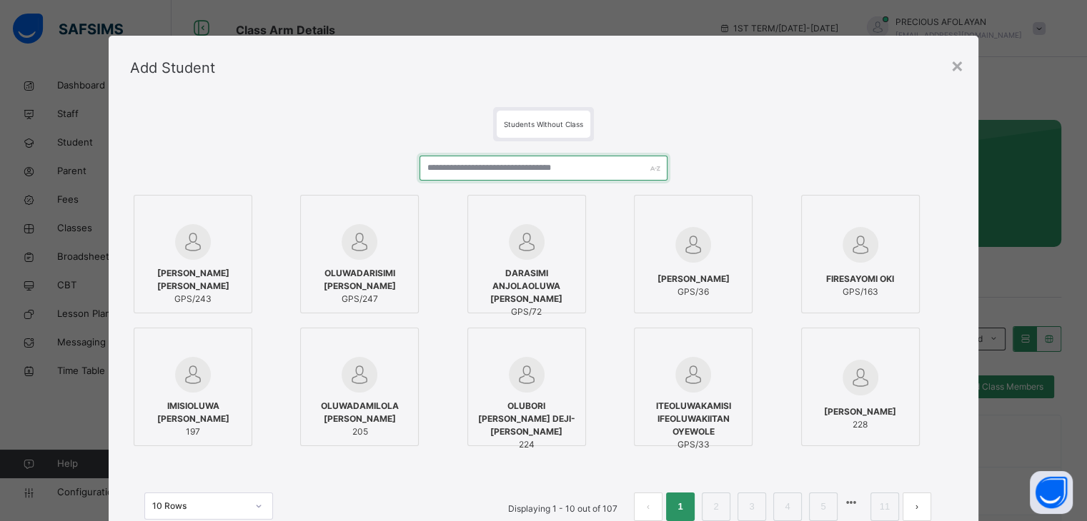
click at [563, 164] on input "text" at bounding box center [543, 168] width 248 height 25
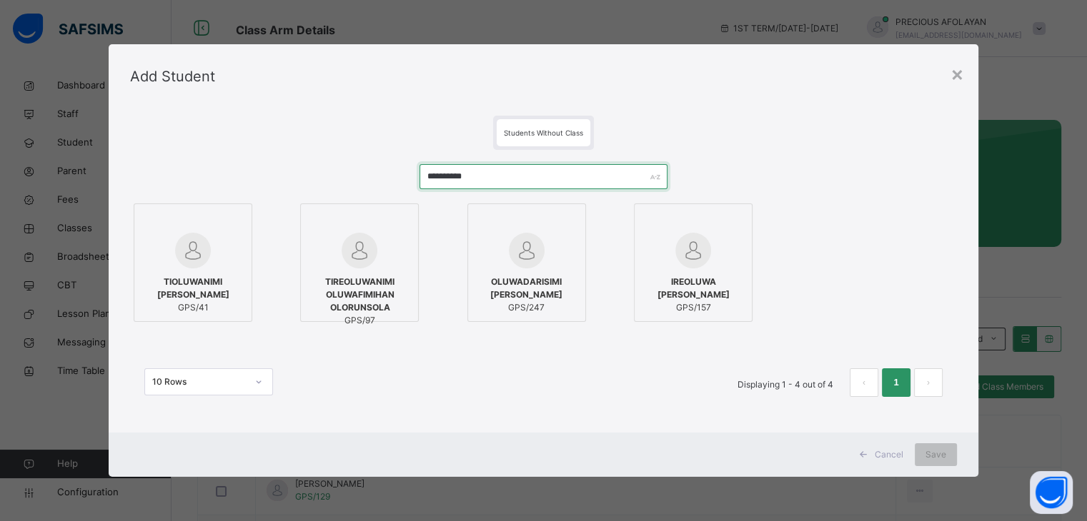
type input "**********"
click at [196, 314] on span "GPS/41" at bounding box center [192, 307] width 103 height 13
click at [937, 454] on span "Save" at bounding box center [944, 455] width 21 height 13
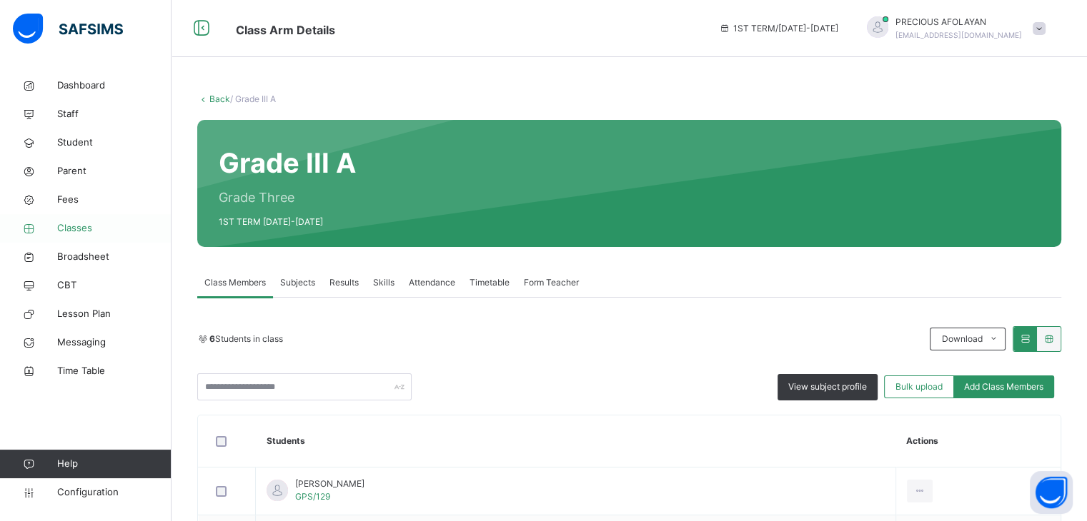
click at [80, 225] on span "Classes" at bounding box center [114, 228] width 114 height 14
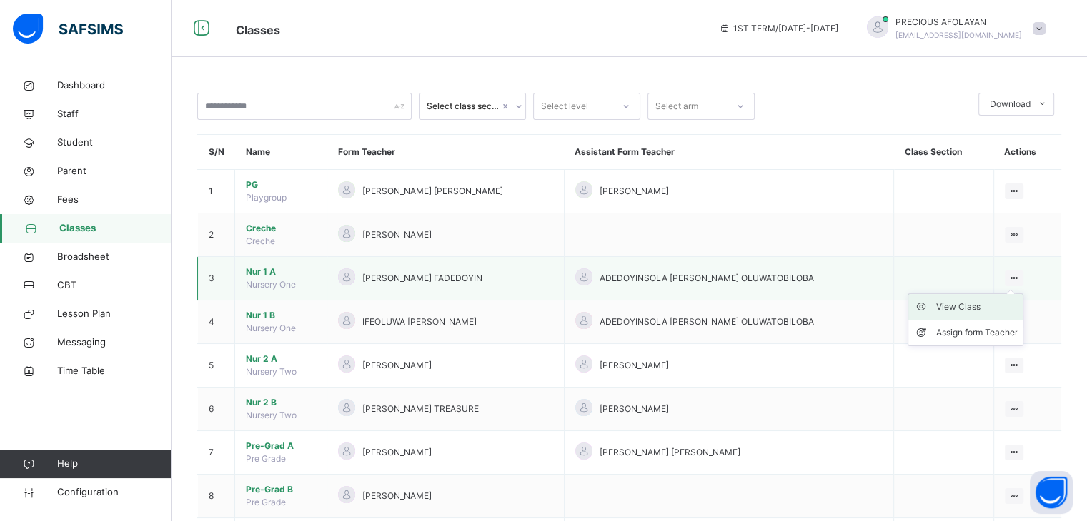
click at [1009, 306] on div "View Class" at bounding box center [975, 307] width 81 height 14
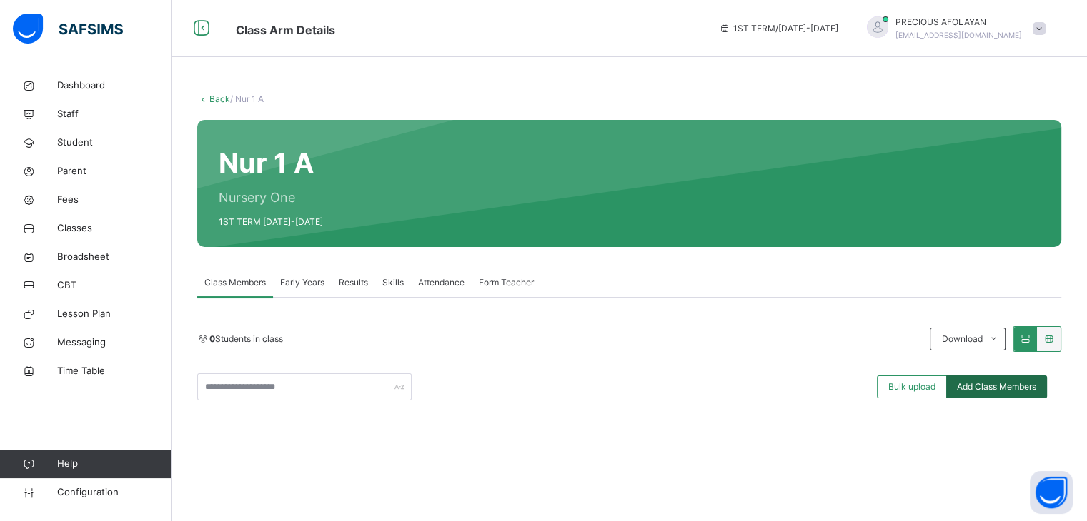
click at [987, 388] on span "Add Class Members" at bounding box center [996, 387] width 79 height 13
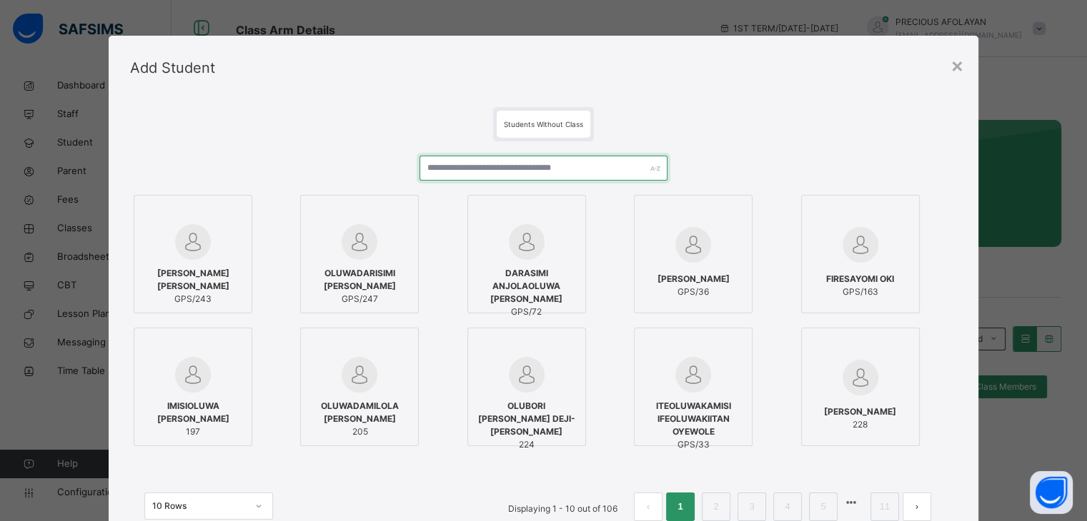
click at [571, 172] on input "text" at bounding box center [543, 168] width 248 height 25
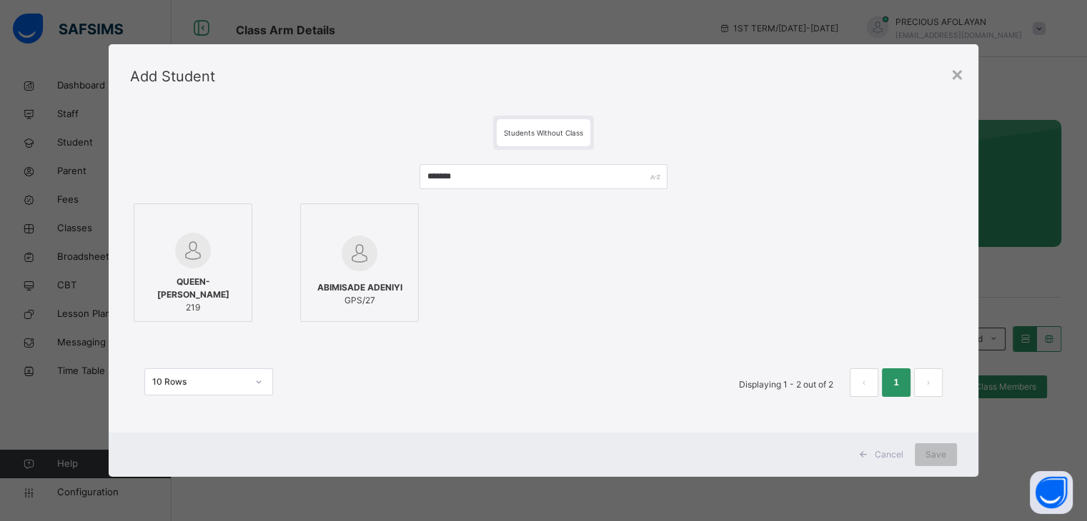
click at [220, 291] on span "QUEEN-[PERSON_NAME]" at bounding box center [192, 289] width 103 height 26
click at [514, 183] on input "*******" at bounding box center [549, 176] width 251 height 25
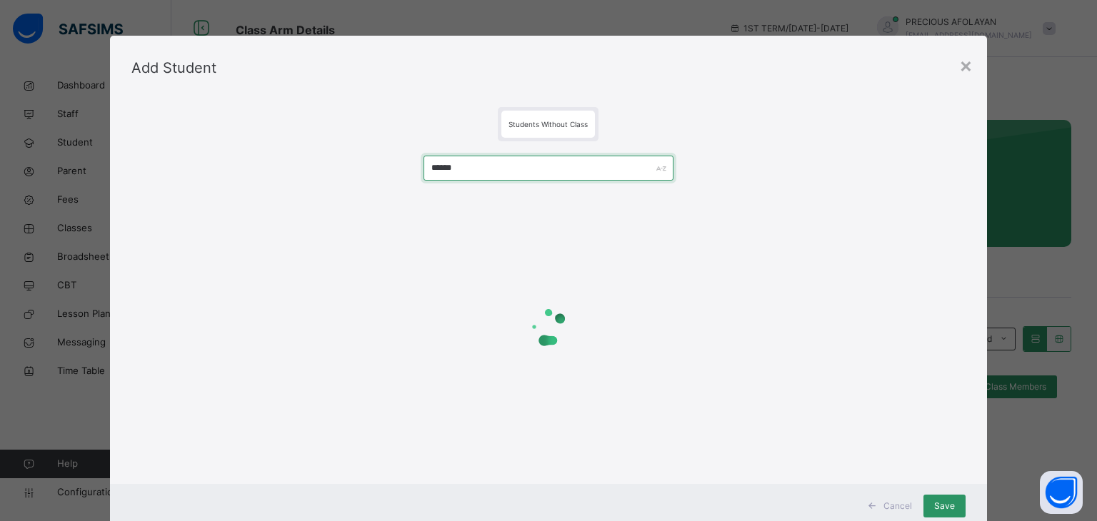
type input "*******"
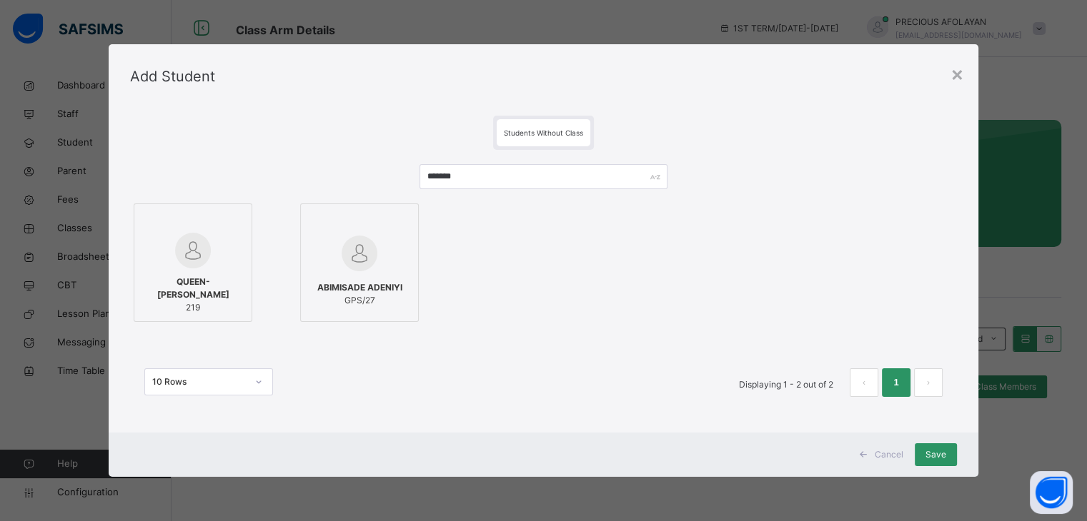
click at [236, 278] on span "QUEEN-[PERSON_NAME]" at bounding box center [192, 289] width 103 height 26
click at [957, 455] on div "Save" at bounding box center [945, 455] width 42 height 23
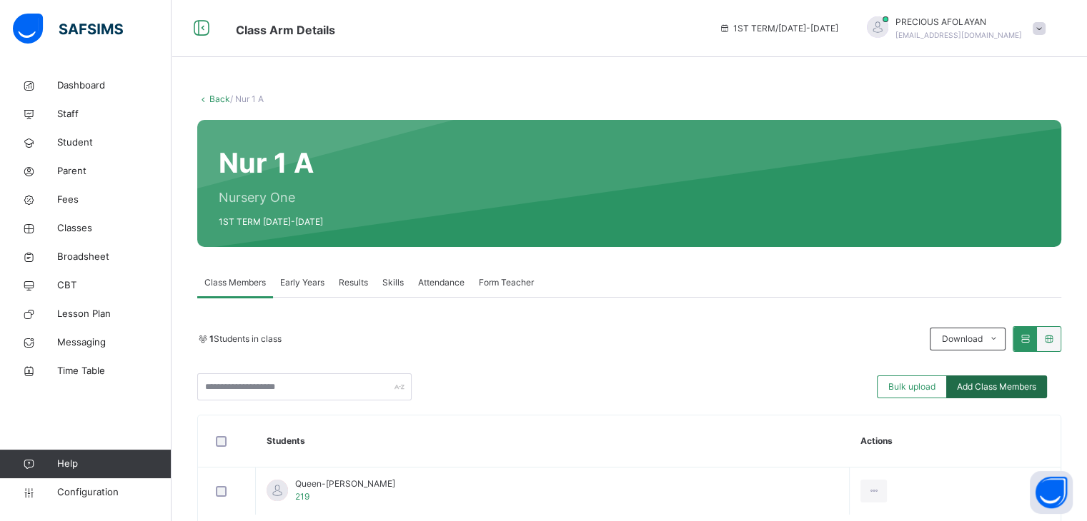
click at [1011, 389] on span "Add Class Members" at bounding box center [996, 387] width 79 height 13
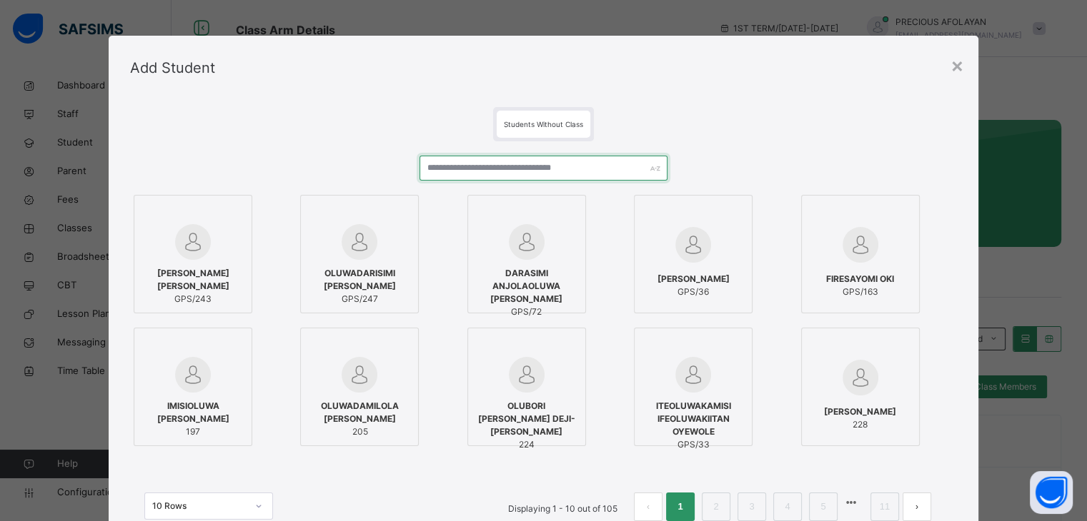
click at [574, 175] on input "text" at bounding box center [543, 168] width 248 height 25
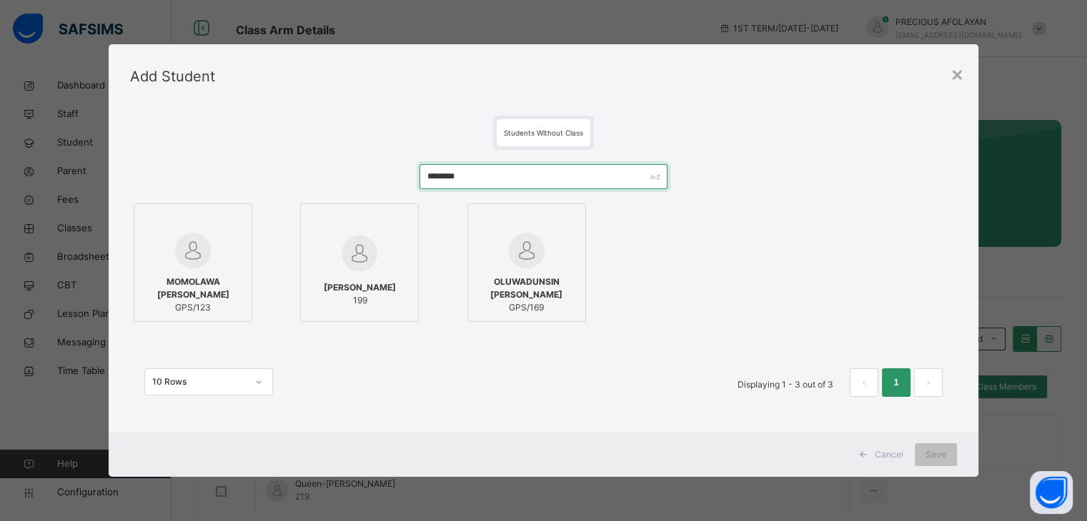
type input "********"
click at [214, 287] on span "MOMOLAWA [PERSON_NAME]" at bounding box center [192, 289] width 103 height 26
click at [559, 304] on span "GPS/169" at bounding box center [530, 307] width 103 height 13
click at [183, 276] on span "MOMOLAWA [PERSON_NAME]" at bounding box center [194, 289] width 103 height 26
click at [966, 451] on div "Cancel Save" at bounding box center [549, 455] width 878 height 44
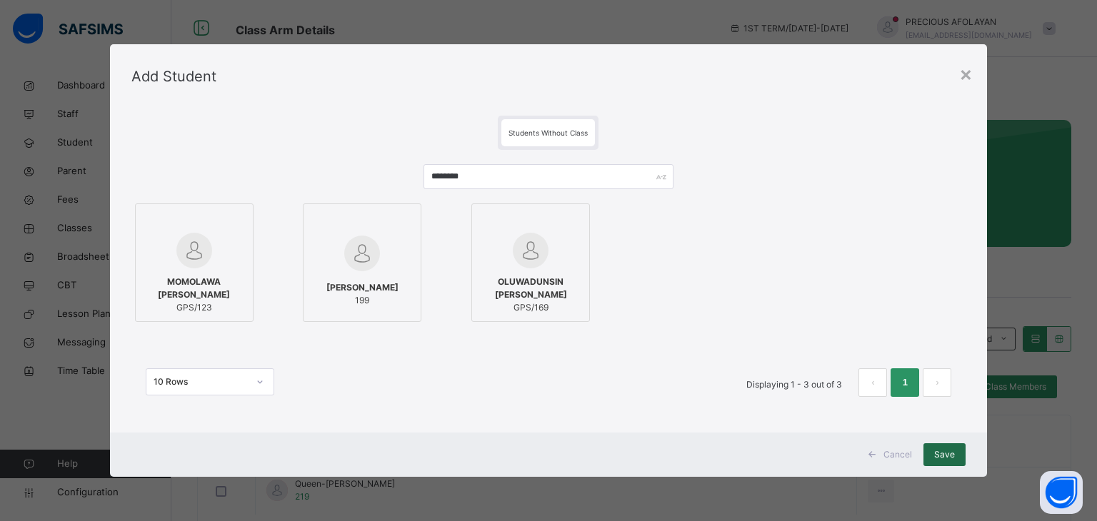
click at [952, 452] on span "Save" at bounding box center [944, 455] width 21 height 13
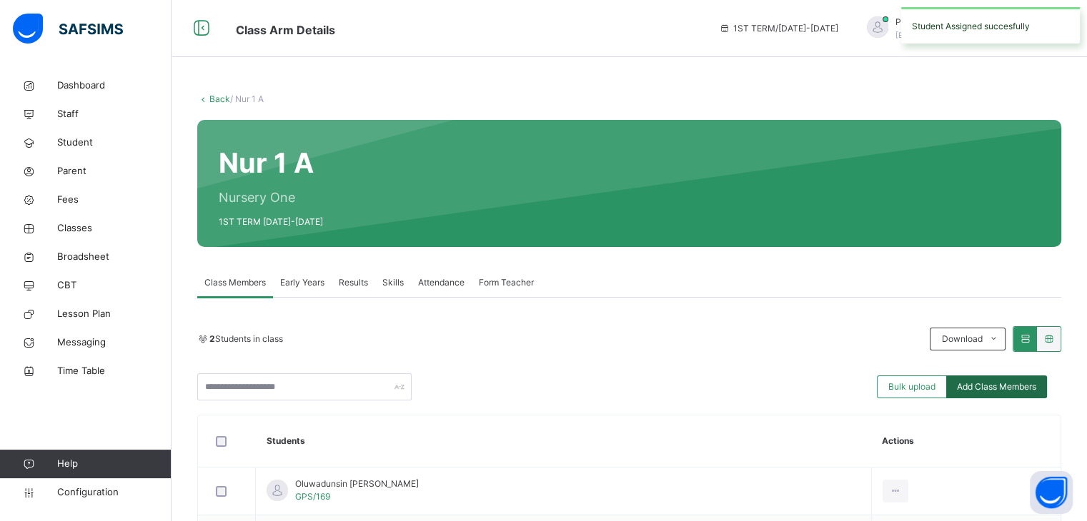
click at [1013, 379] on div "Add Class Members" at bounding box center [996, 387] width 101 height 23
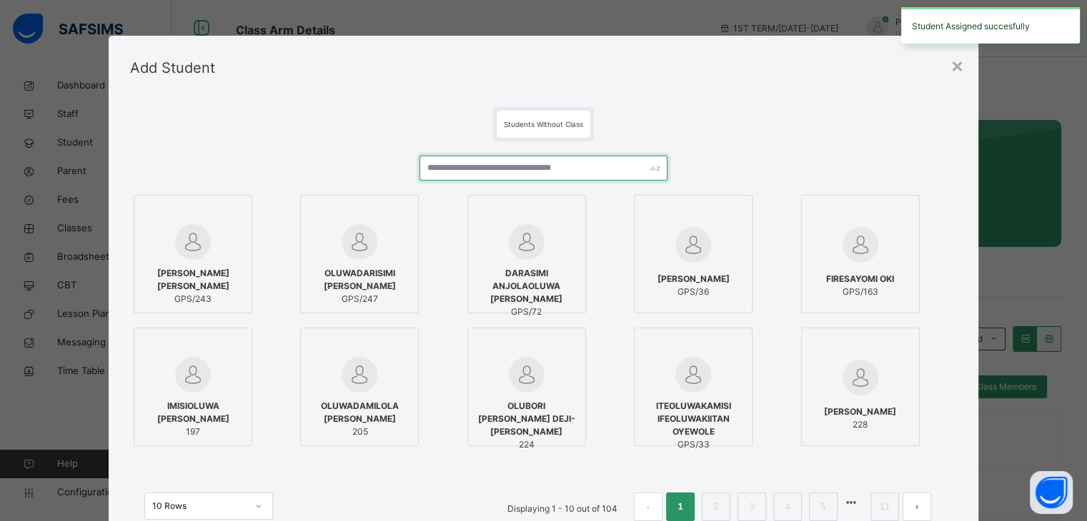
click at [620, 163] on input "text" at bounding box center [543, 168] width 248 height 25
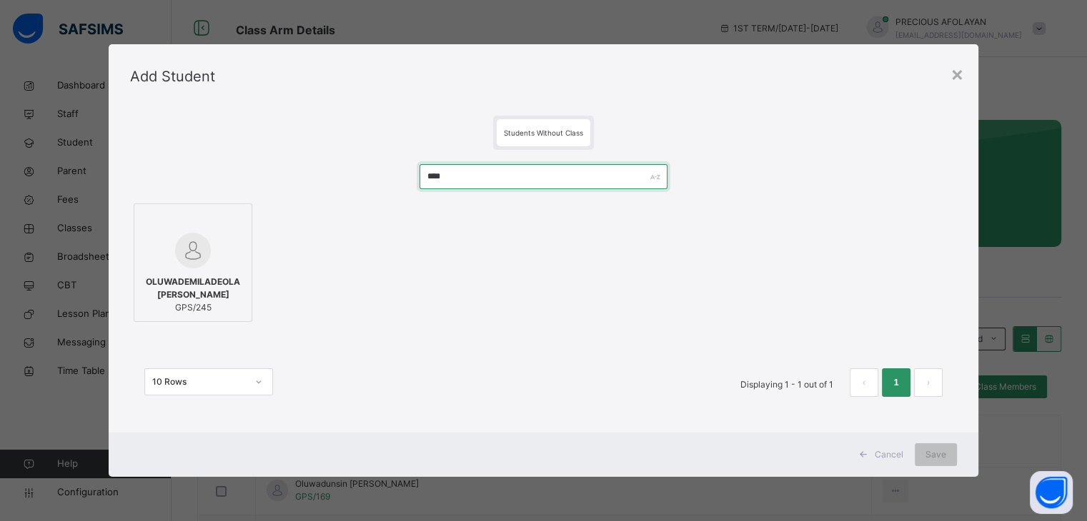
type input "****"
click at [230, 298] on span "OLUWADEMILADEOLA [PERSON_NAME]" at bounding box center [192, 289] width 103 height 26
click at [935, 449] on span "Save" at bounding box center [944, 455] width 21 height 13
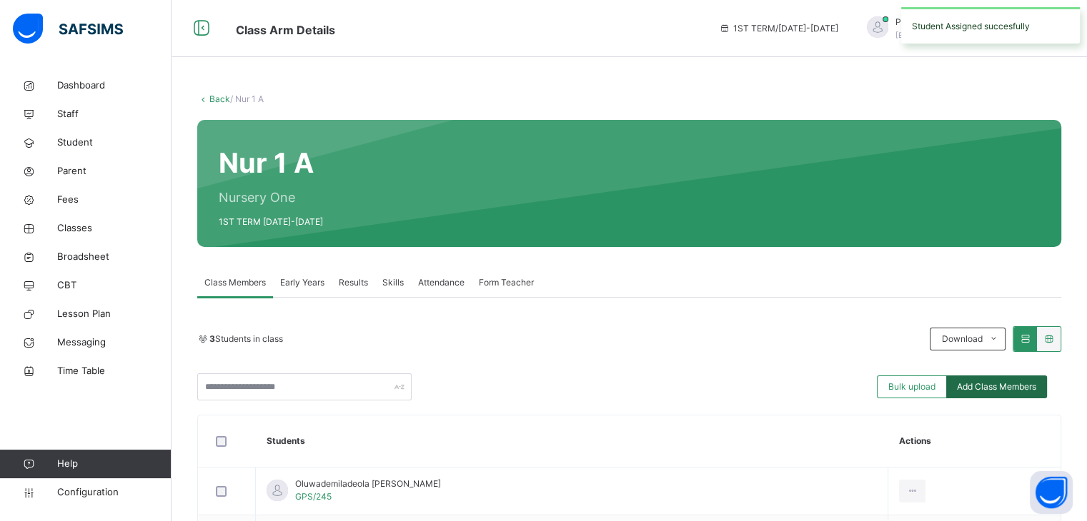
click at [1006, 396] on div "Add Class Members" at bounding box center [996, 387] width 101 height 23
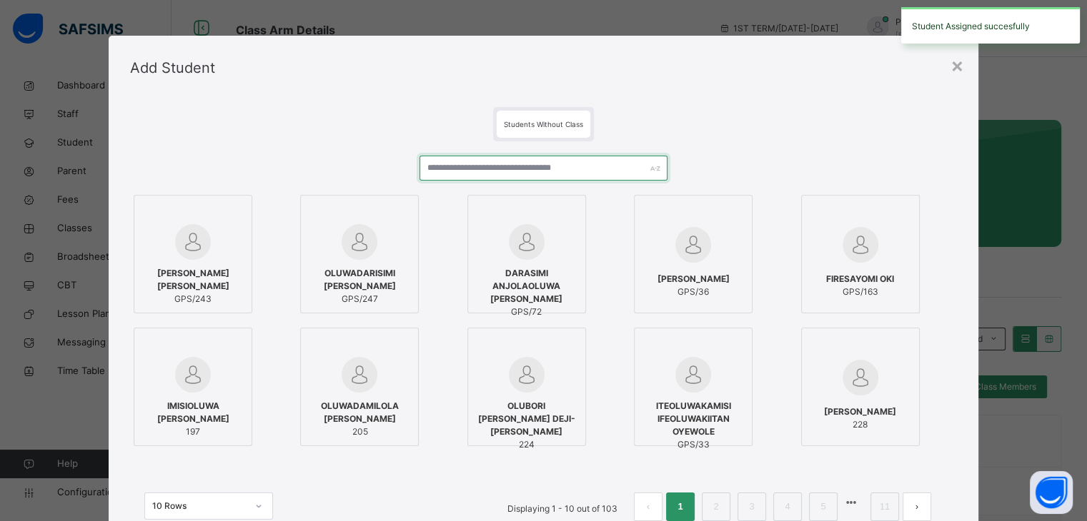
click at [546, 169] on input "text" at bounding box center [543, 168] width 248 height 25
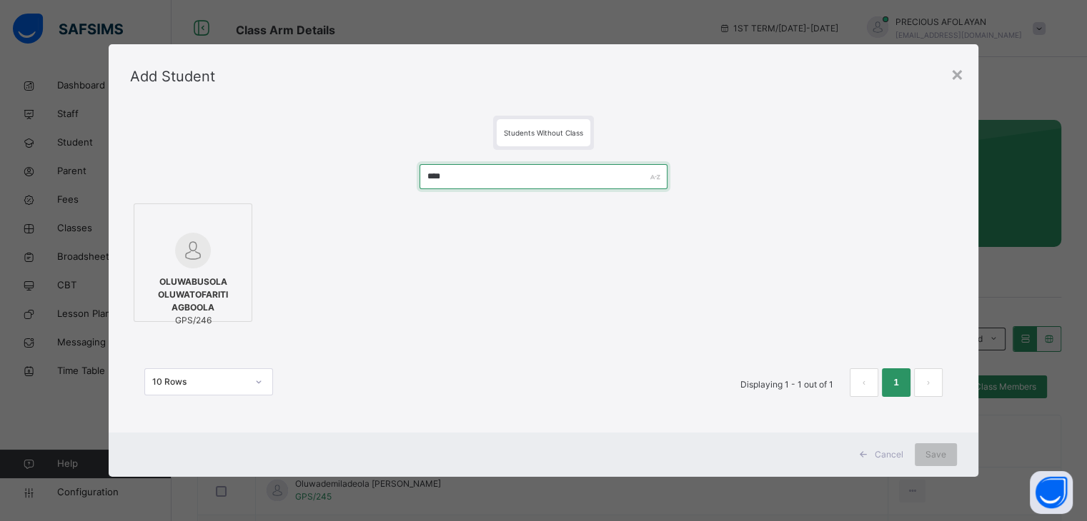
type input "****"
click at [244, 269] on label "OLUWABUSOLA OLUWATOFARITI AGBOOLA GPS/246" at bounding box center [193, 263] width 119 height 119
click at [943, 459] on span "Save" at bounding box center [944, 455] width 21 height 13
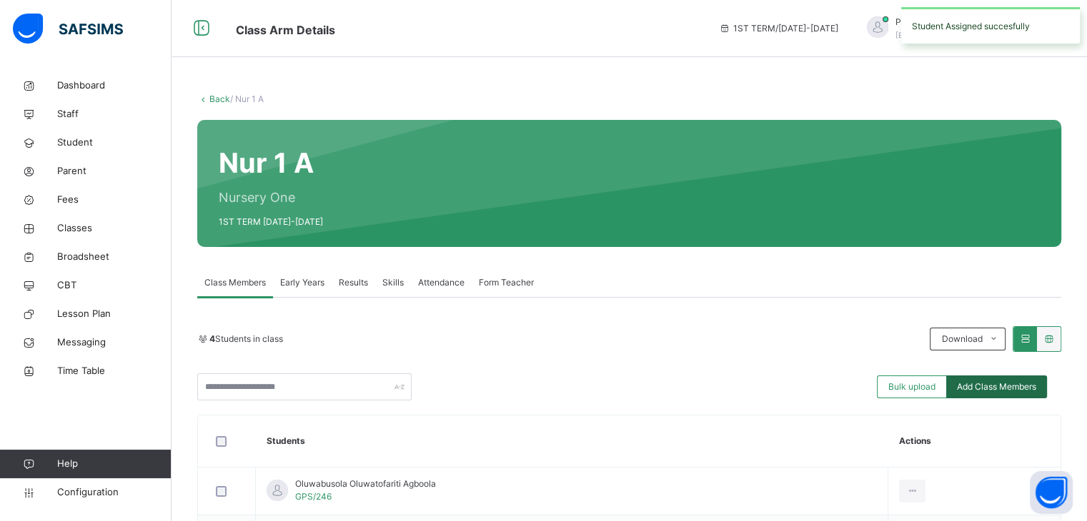
click at [1014, 384] on span "Add Class Members" at bounding box center [996, 387] width 79 height 13
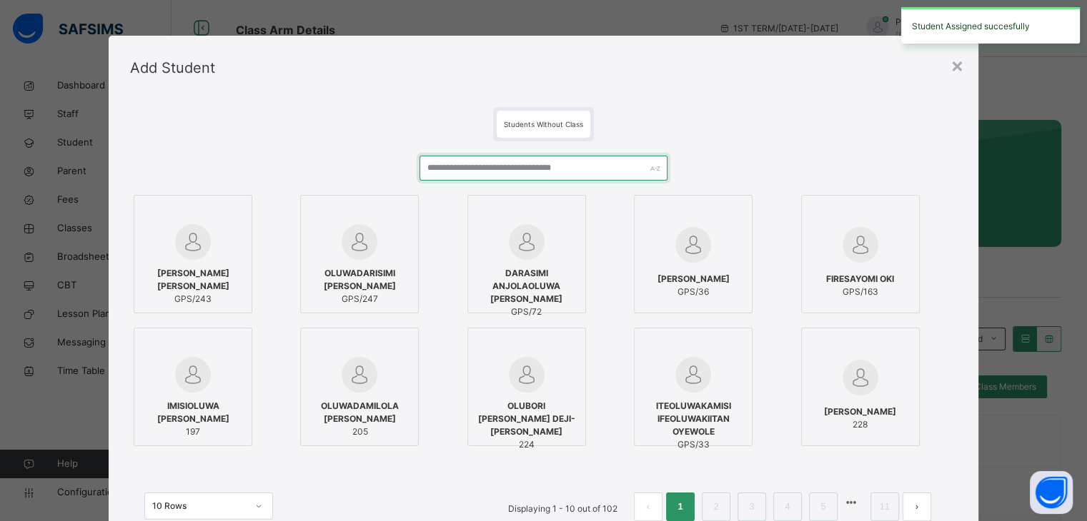
click at [577, 169] on input "text" at bounding box center [543, 168] width 248 height 25
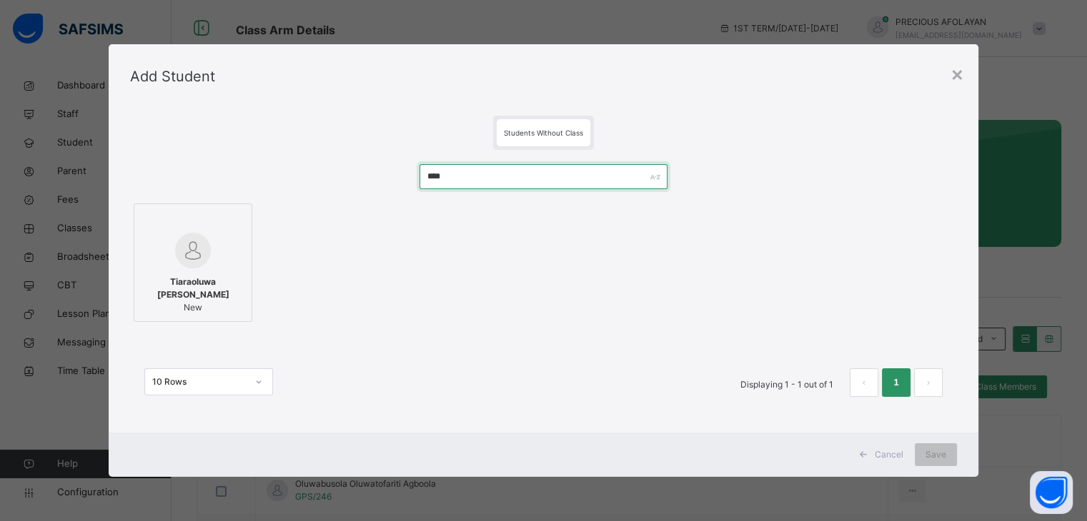
type input "****"
click at [228, 276] on span "Tiaraoluwa [PERSON_NAME]" at bounding box center [192, 289] width 103 height 26
click at [947, 453] on span "Save" at bounding box center [944, 455] width 21 height 13
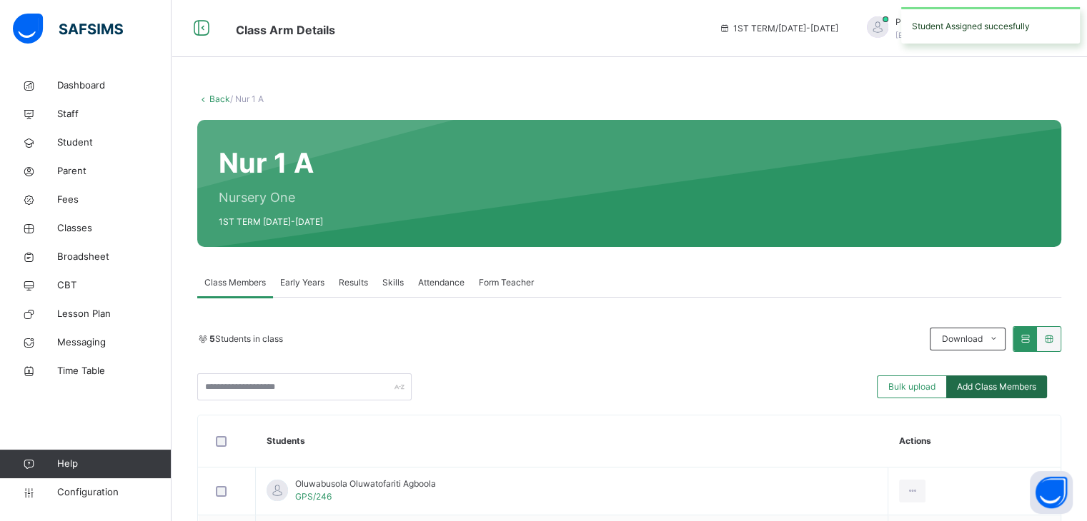
click at [1019, 377] on div "Add Class Members" at bounding box center [996, 387] width 101 height 23
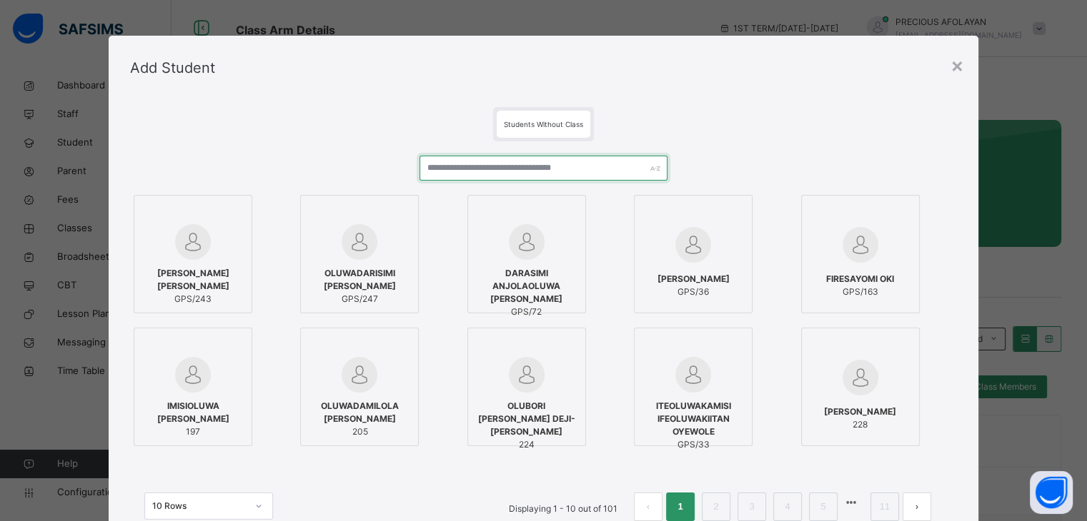
click at [549, 160] on input "text" at bounding box center [543, 168] width 248 height 25
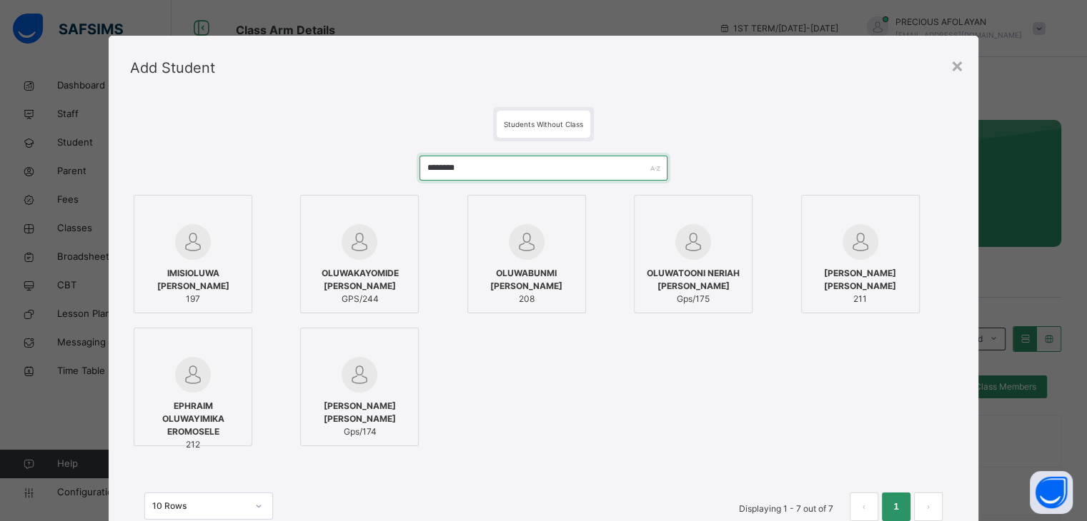
type input "********"
click at [226, 244] on div at bounding box center [192, 242] width 103 height 36
click at [979, 515] on div "Students Without Class ******** IMISIOLUWA [PERSON_NAME] 197 OLUWAKAYOMIDE [PER…" at bounding box center [549, 328] width 878 height 457
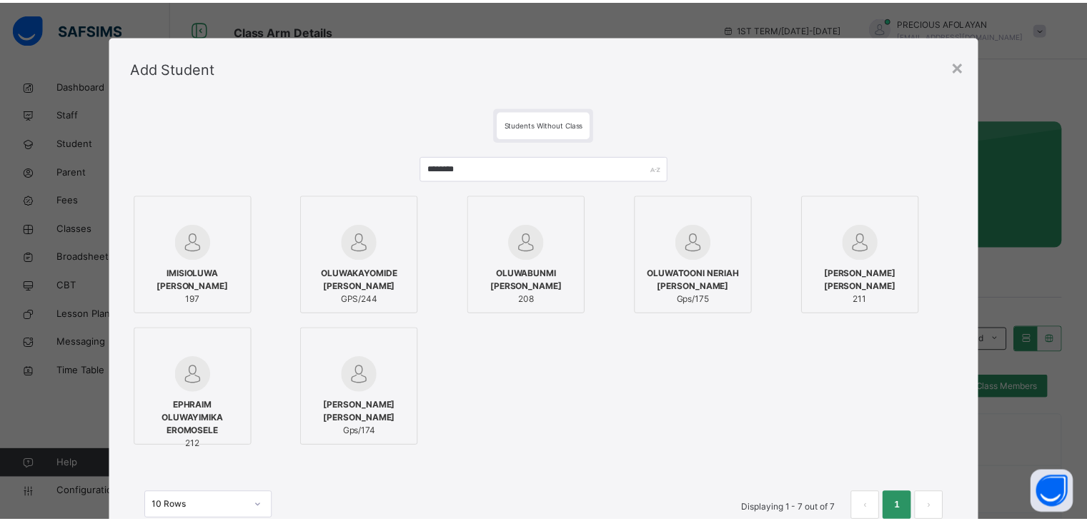
scroll to position [116, 0]
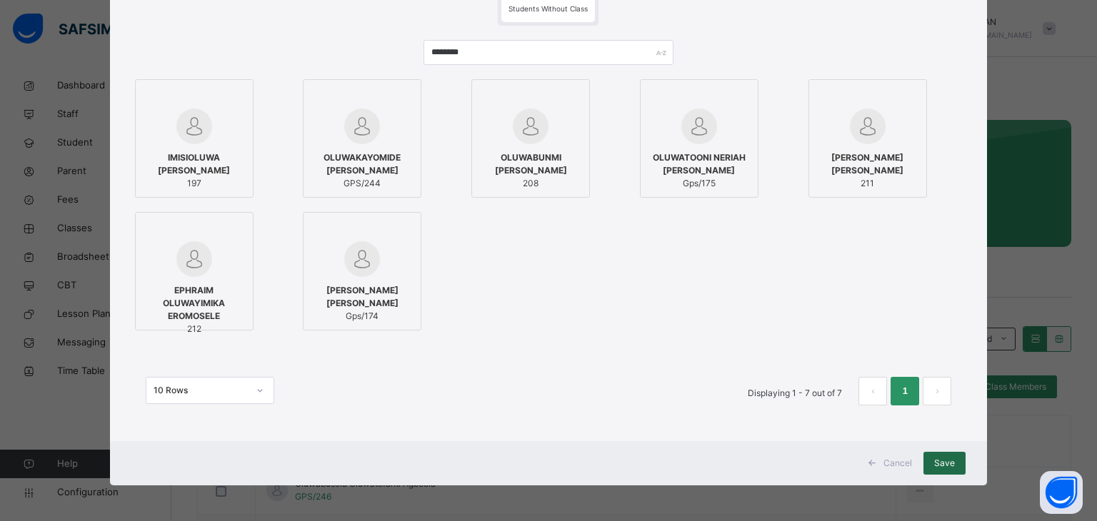
click at [937, 455] on div "Save" at bounding box center [945, 463] width 42 height 23
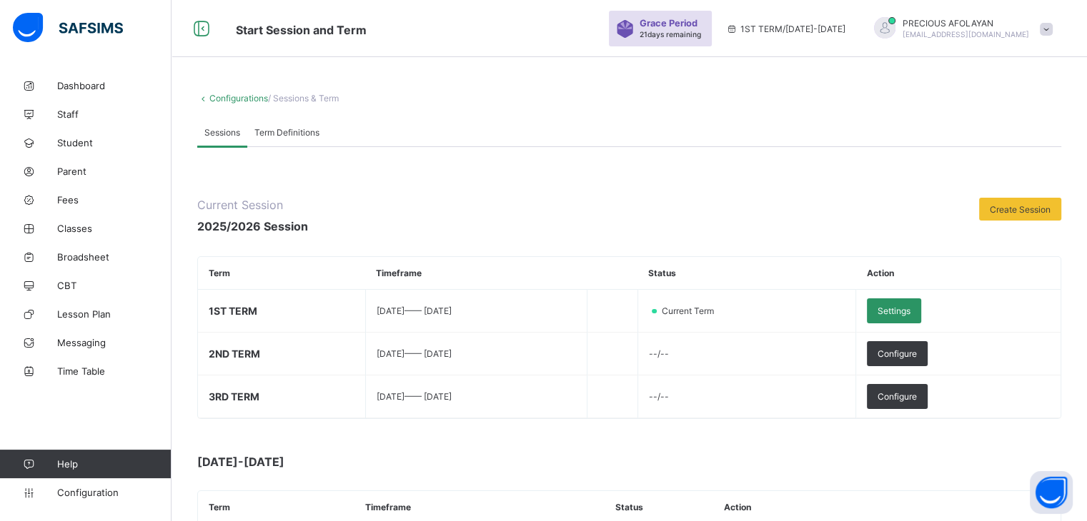
scroll to position [420, 0]
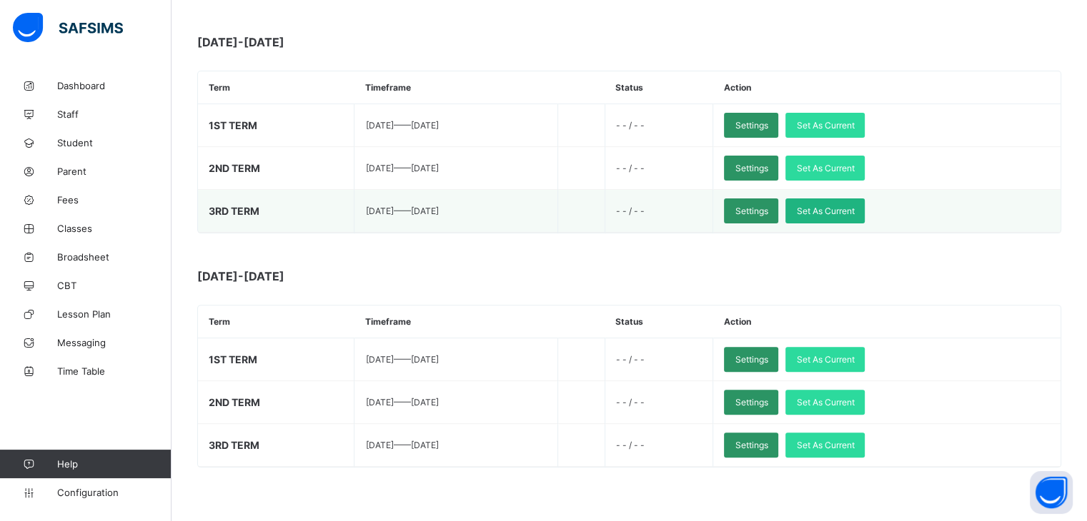
click at [864, 208] on div "Set As Current" at bounding box center [824, 211] width 79 height 25
